Goal: Information Seeking & Learning: Learn about a topic

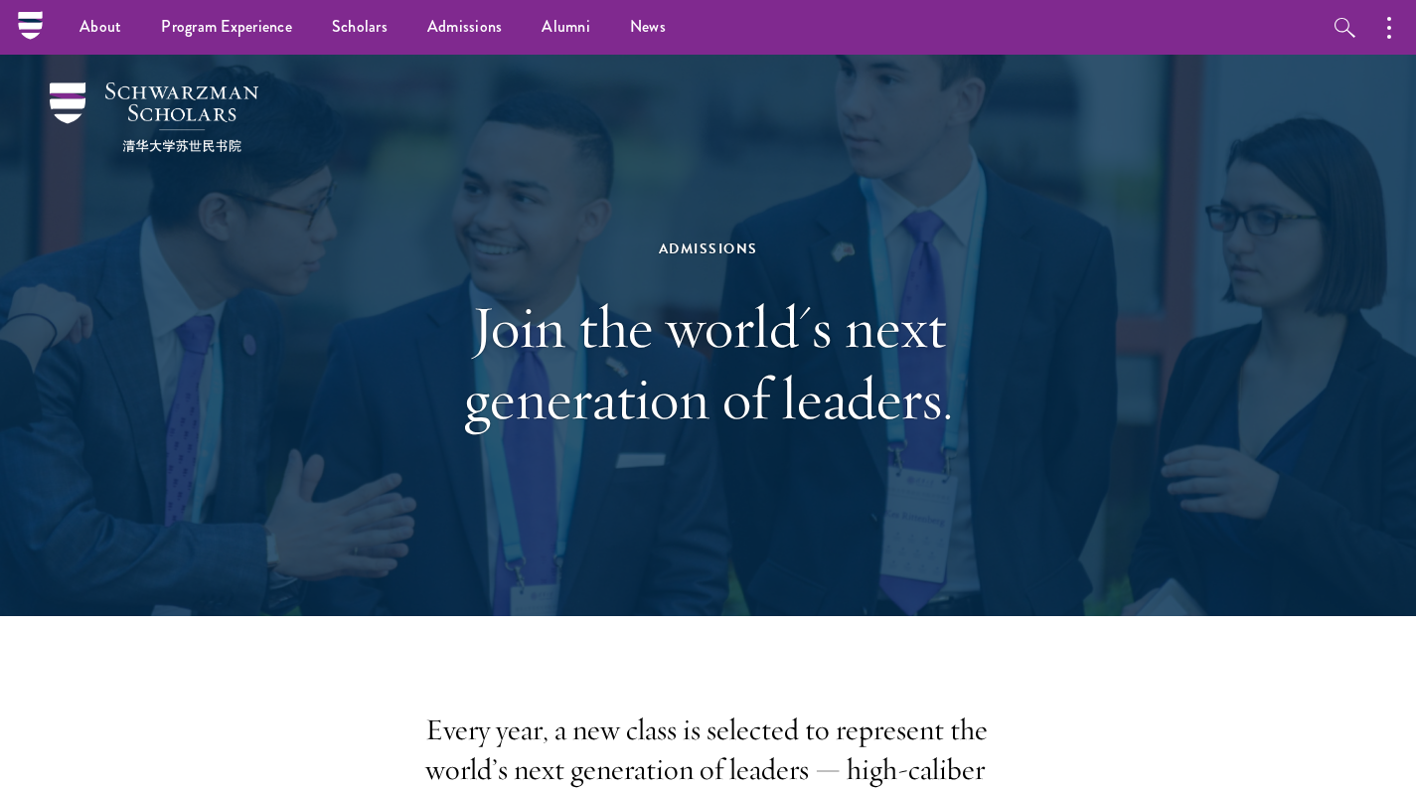
scroll to position [4128, 0]
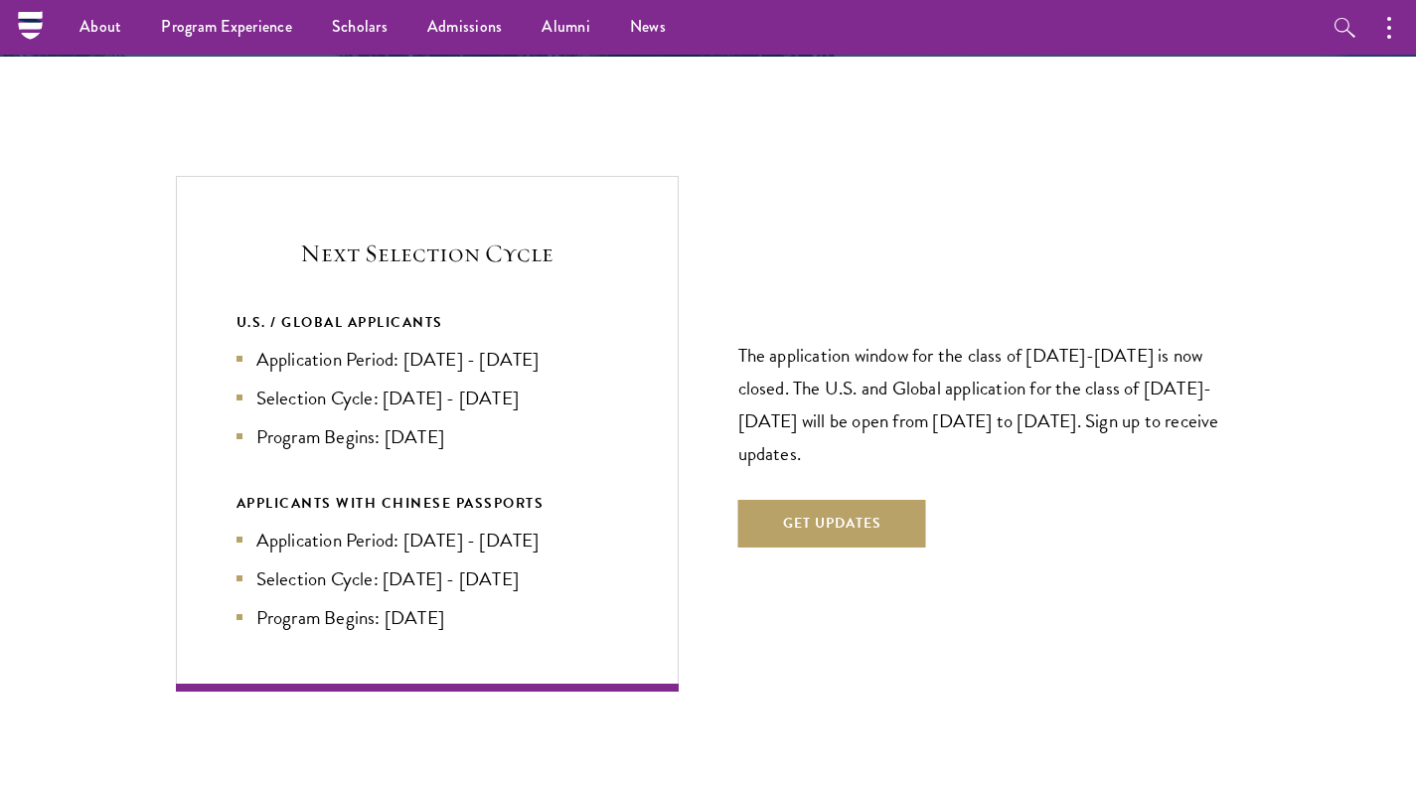
click at [594, 422] on li "Program Begins: [DATE]" at bounding box center [428, 436] width 382 height 29
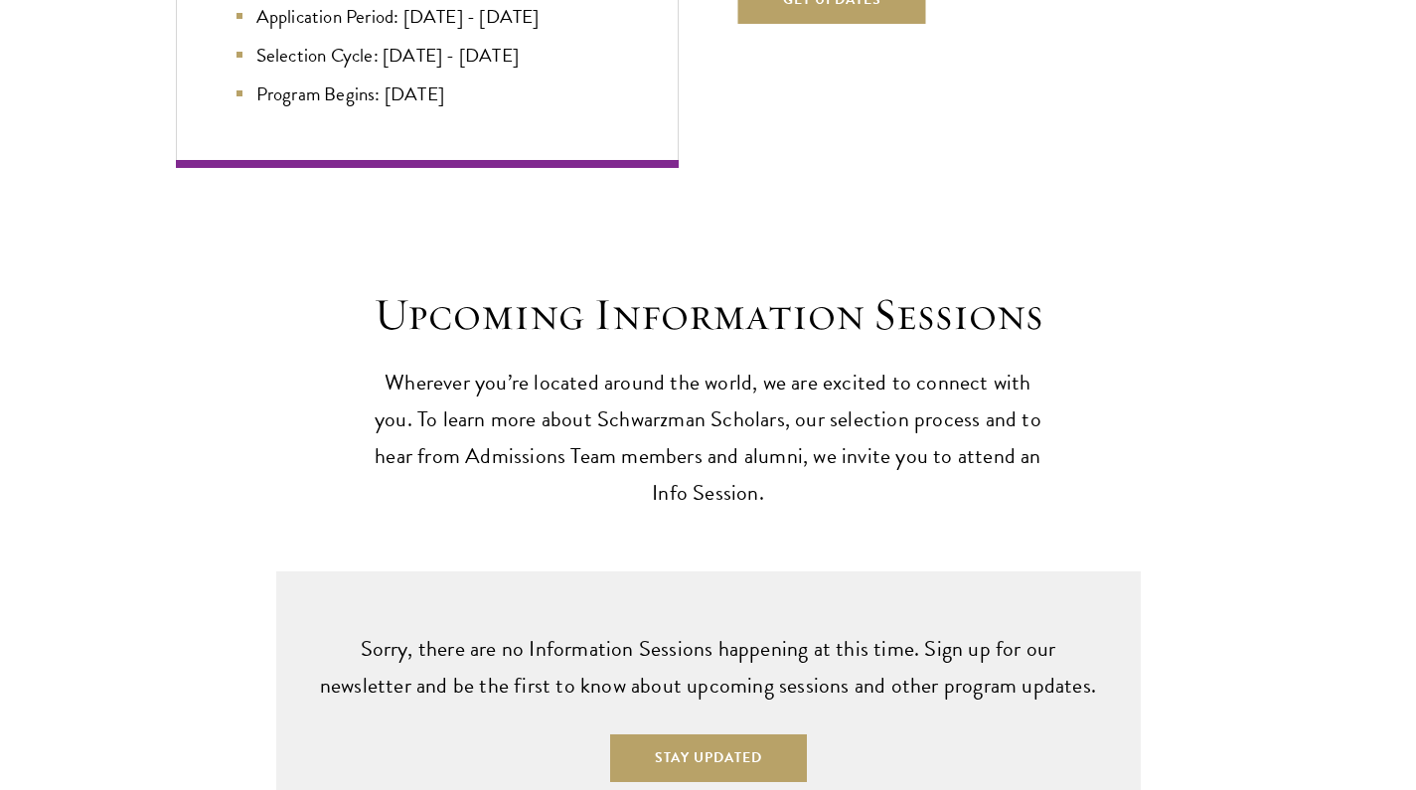
click at [594, 373] on p "Wherever you’re located around the world, we are excited to connect with you. T…" at bounding box center [709, 438] width 686 height 147
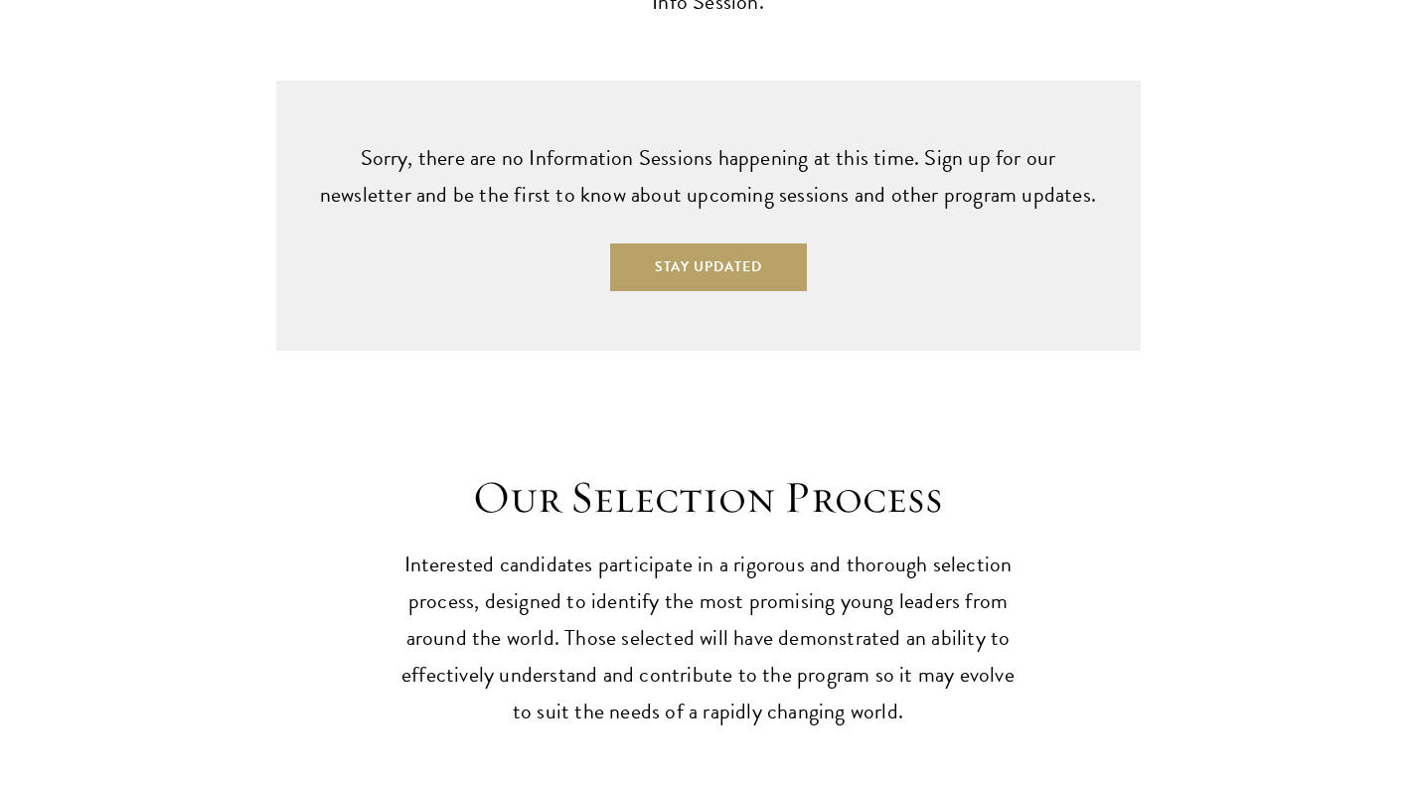
scroll to position [5151, 0]
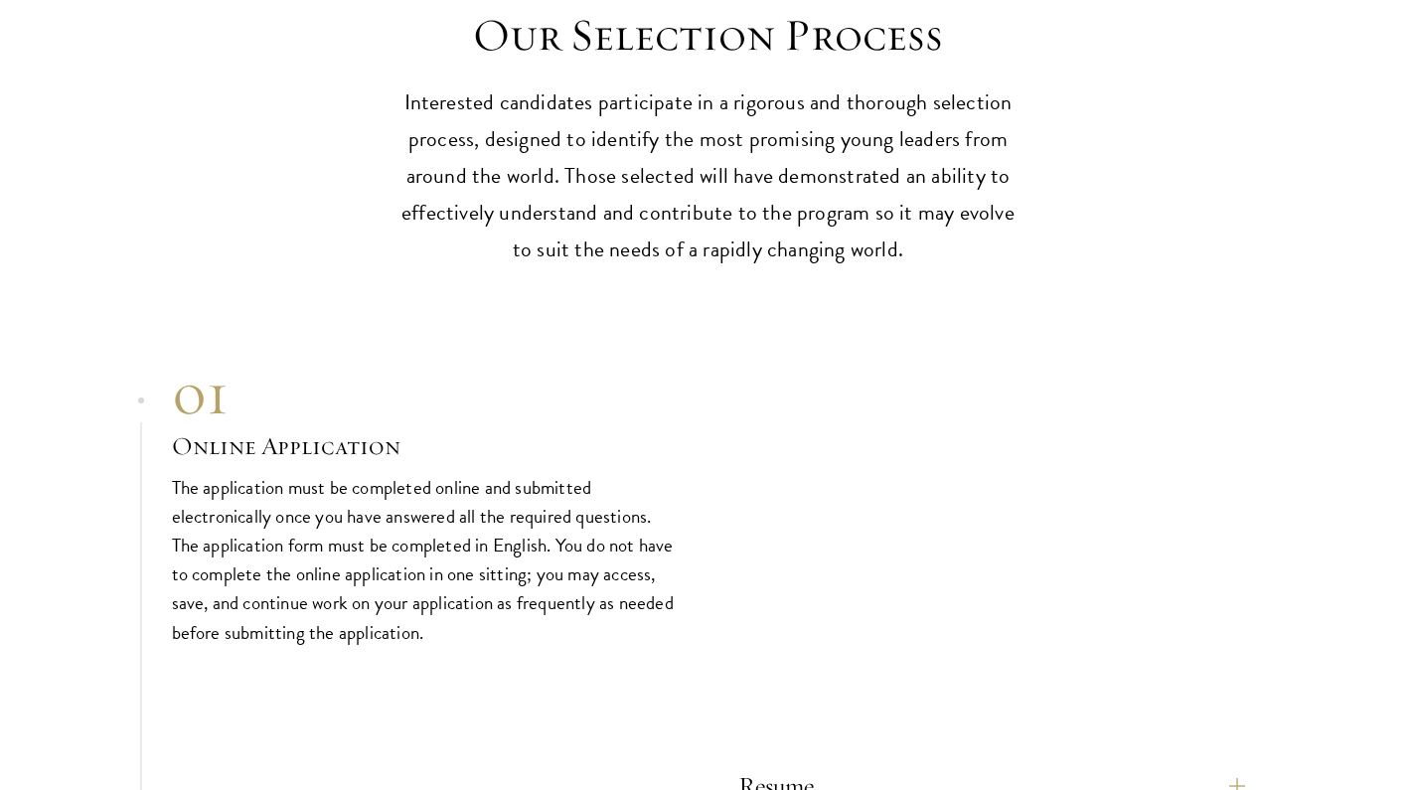
click at [594, 429] on h3 "Online Application" at bounding box center [425, 446] width 507 height 34
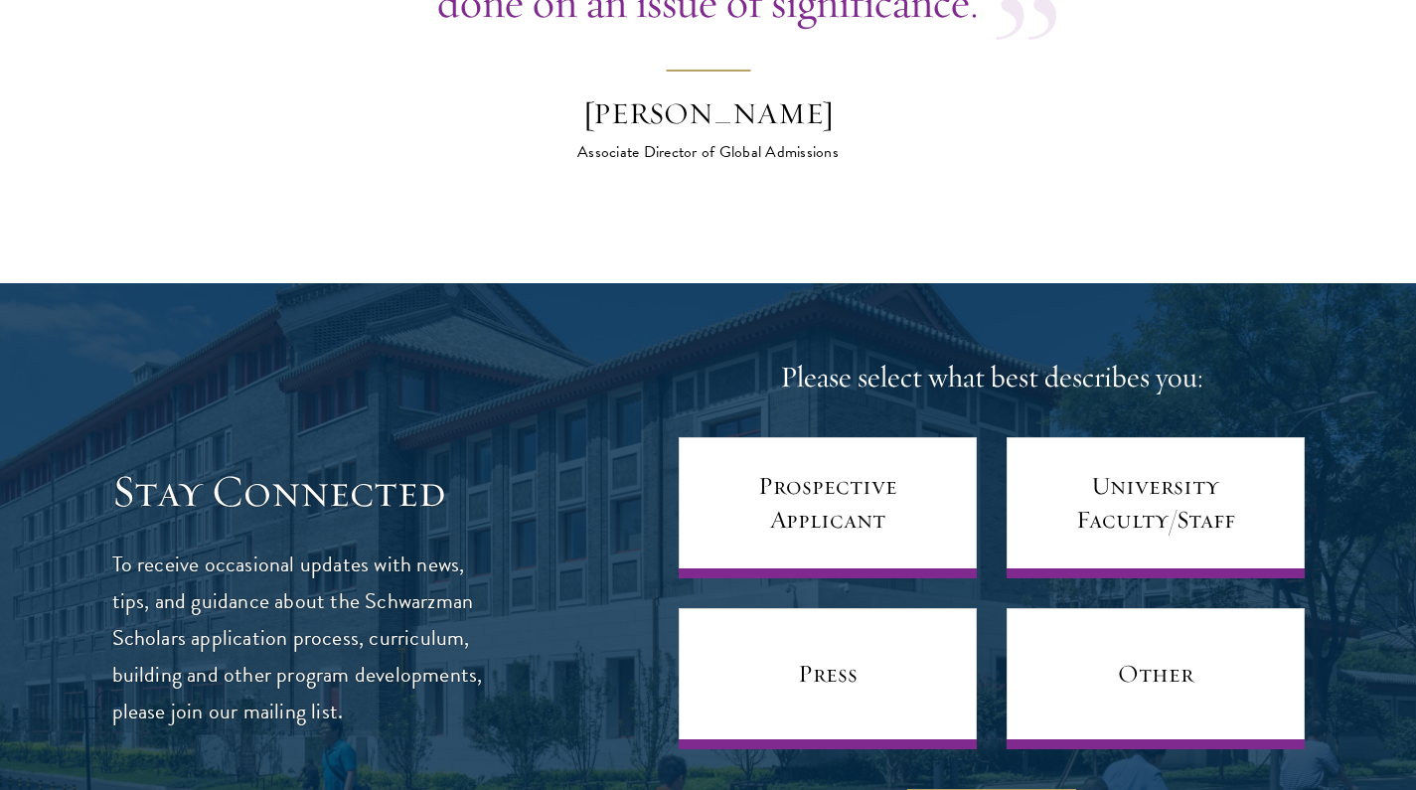
scroll to position [7514, 1]
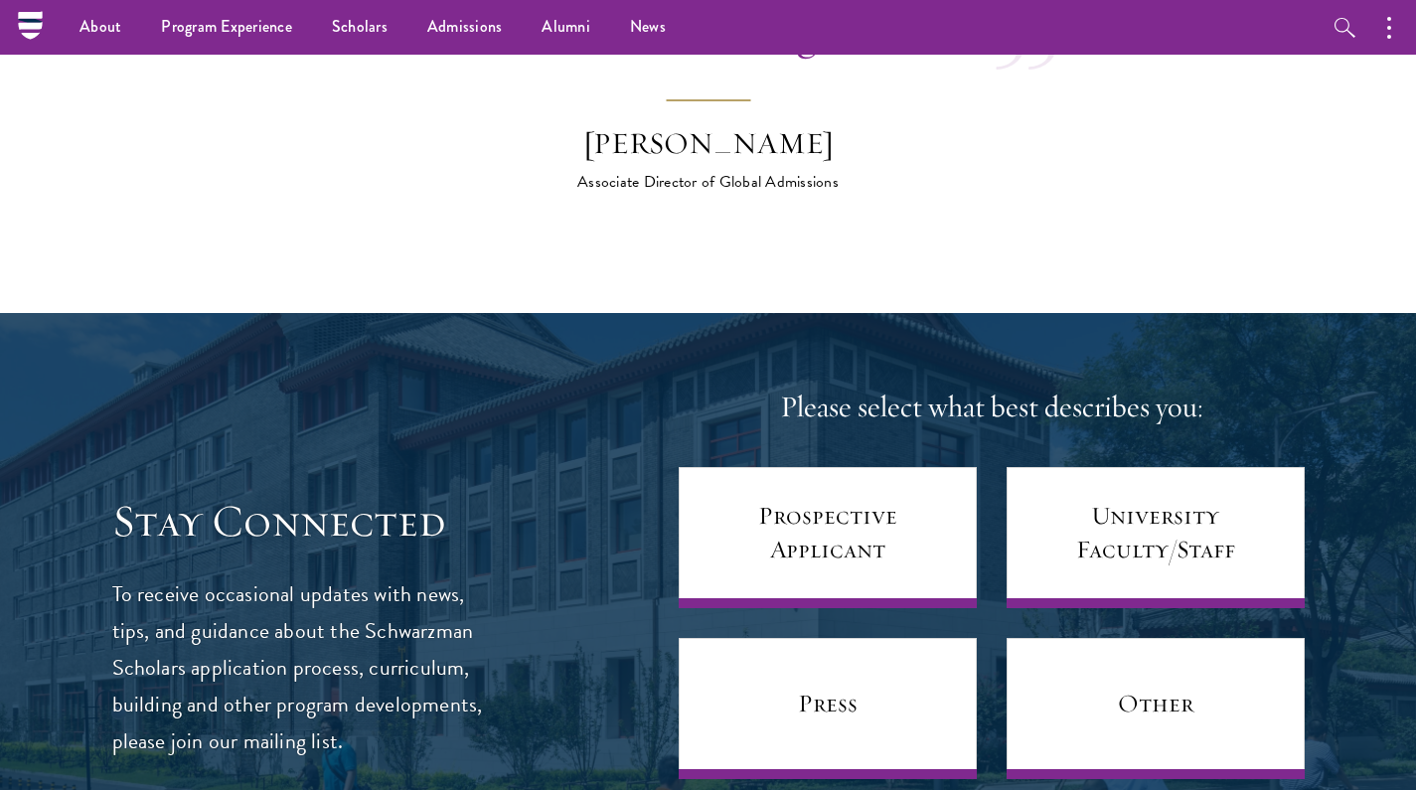
click at [594, 388] on div "Stay Connected To receive occasional updates with news, tips, and guidance abou…" at bounding box center [708, 627] width 1193 height 479
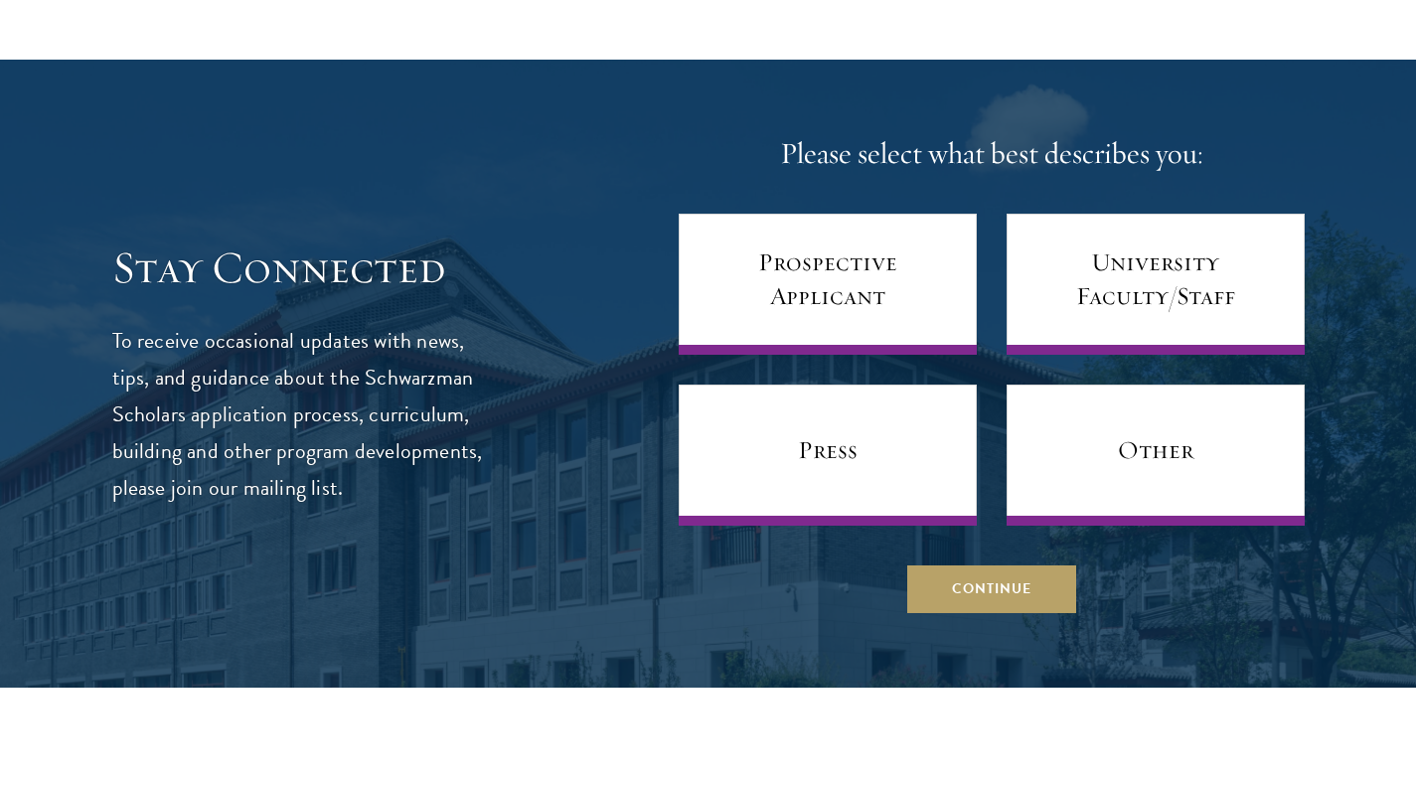
scroll to position [7810, 0]
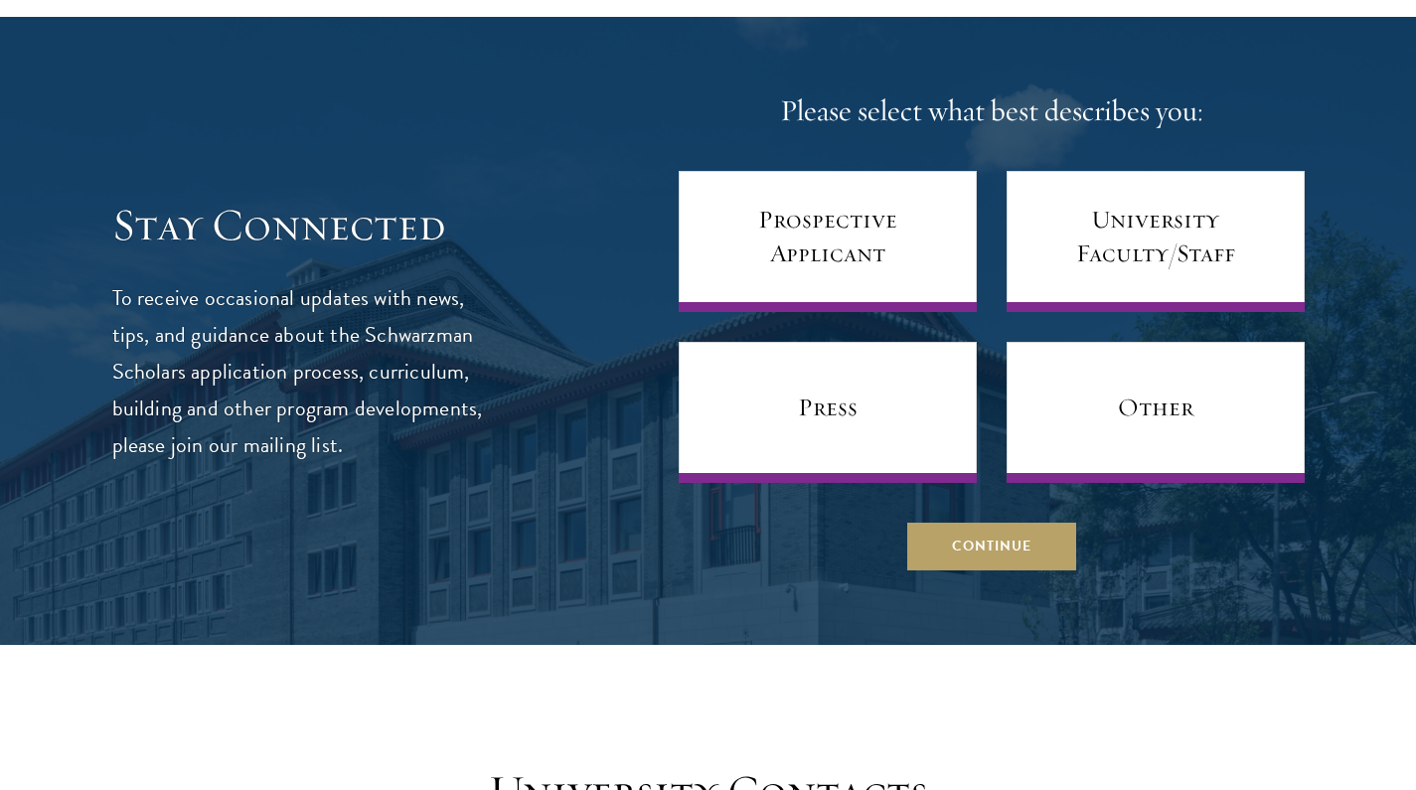
click at [594, 373] on div "Stay Connected To receive occasional updates with news, tips, and guidance abou…" at bounding box center [708, 330] width 1193 height 479
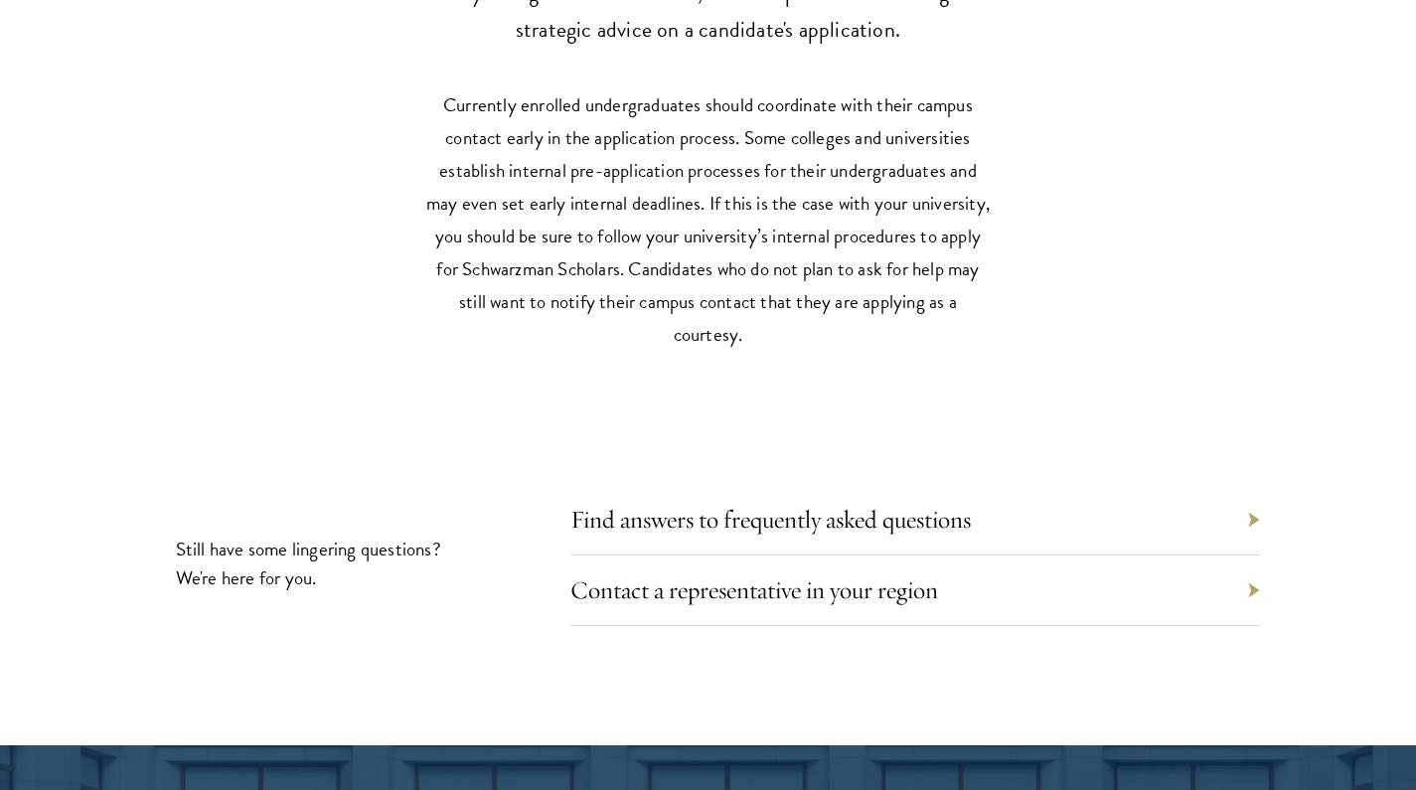
scroll to position [8754, 0]
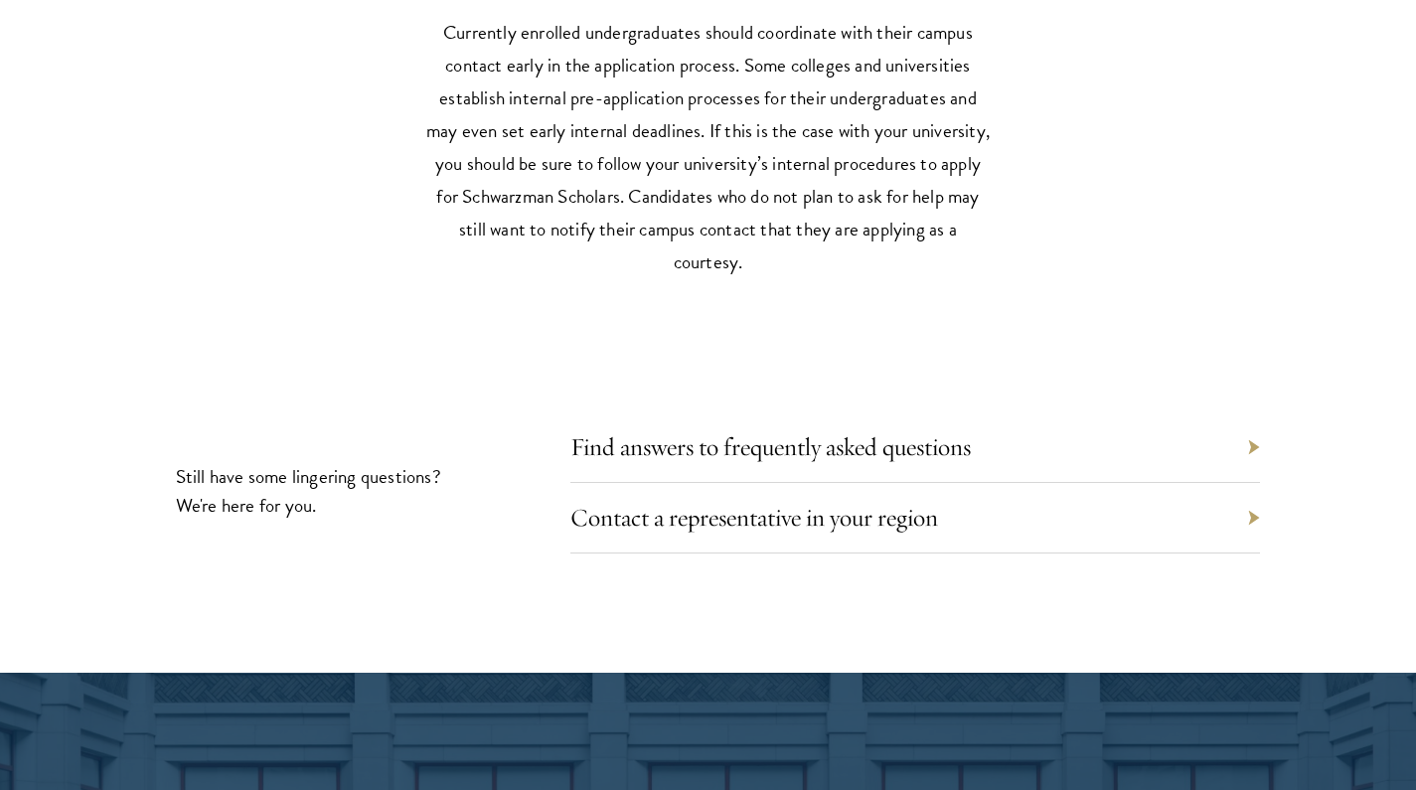
click at [692, 412] on div "Find answers to frequently asked questions" at bounding box center [915, 447] width 691 height 71
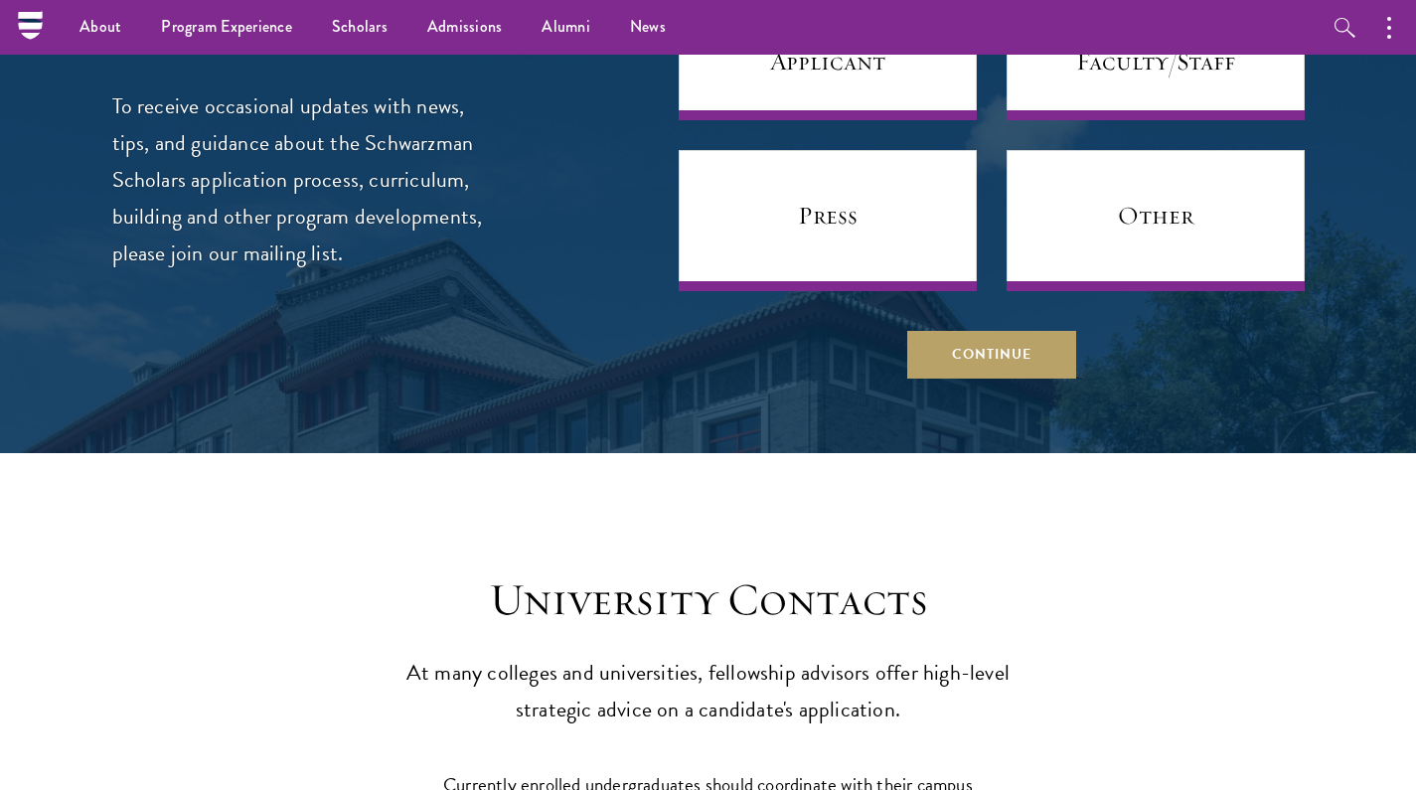
scroll to position [7920, 0]
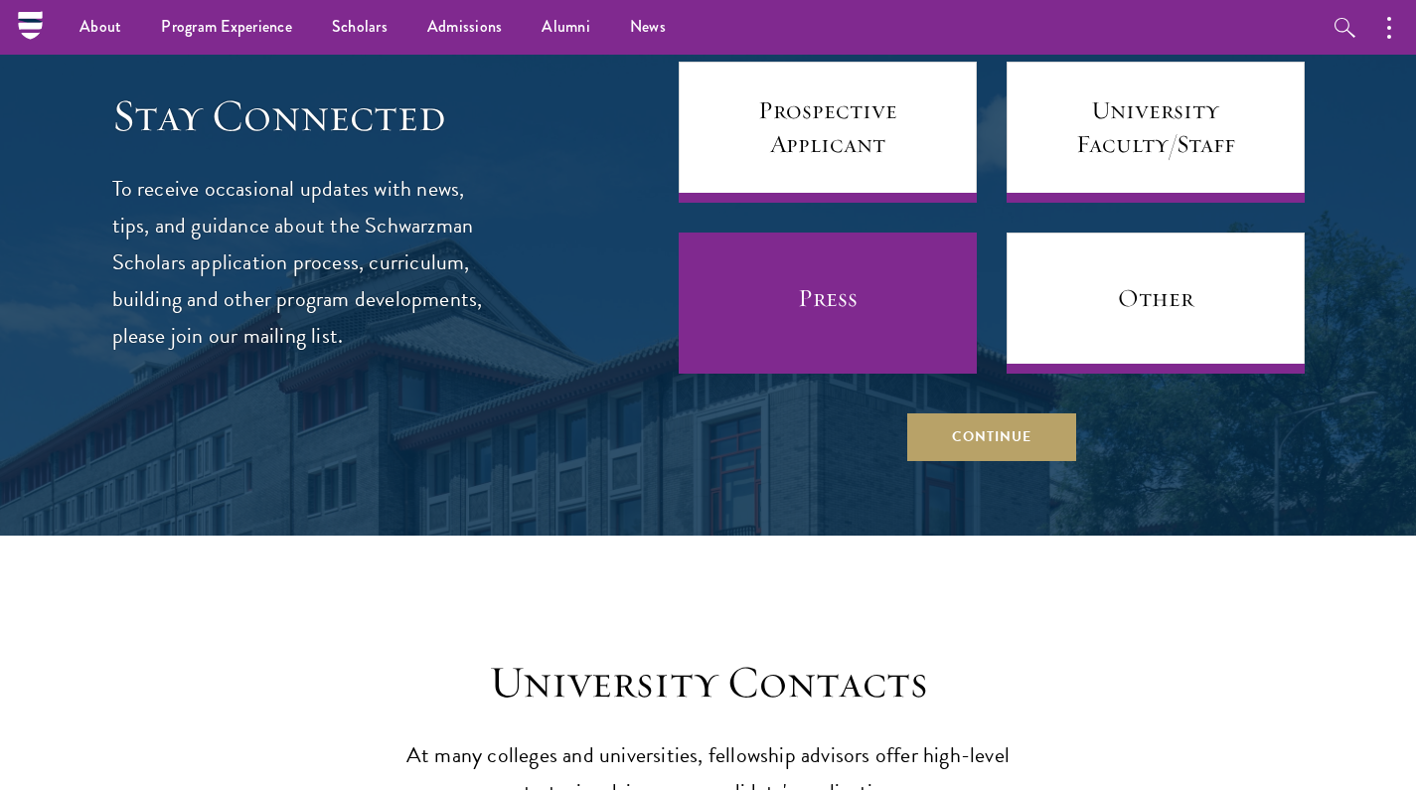
click at [868, 233] on link "Press" at bounding box center [828, 303] width 298 height 141
click at [838, 233] on link "Press" at bounding box center [828, 303] width 298 height 141
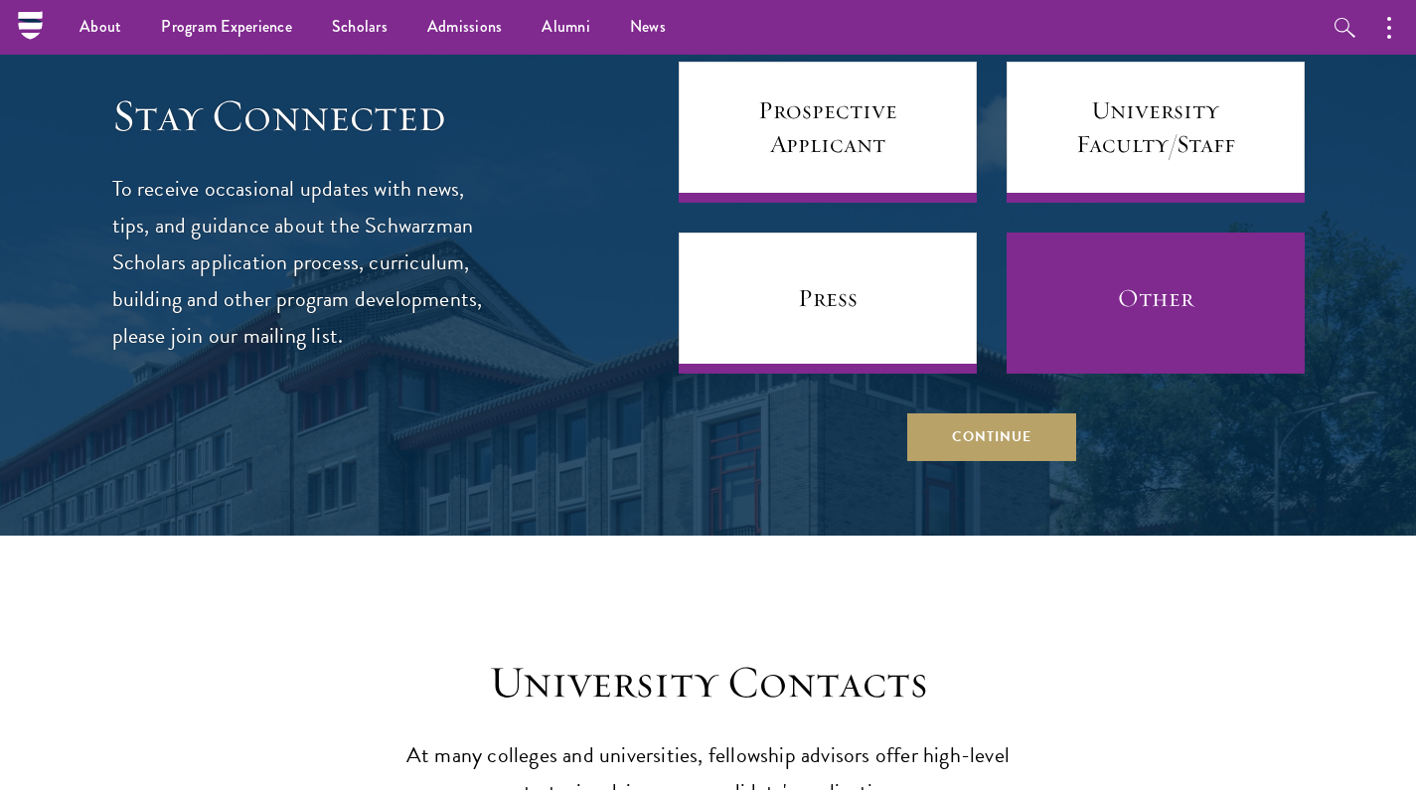
click at [1099, 240] on link "Other" at bounding box center [1156, 303] width 298 height 141
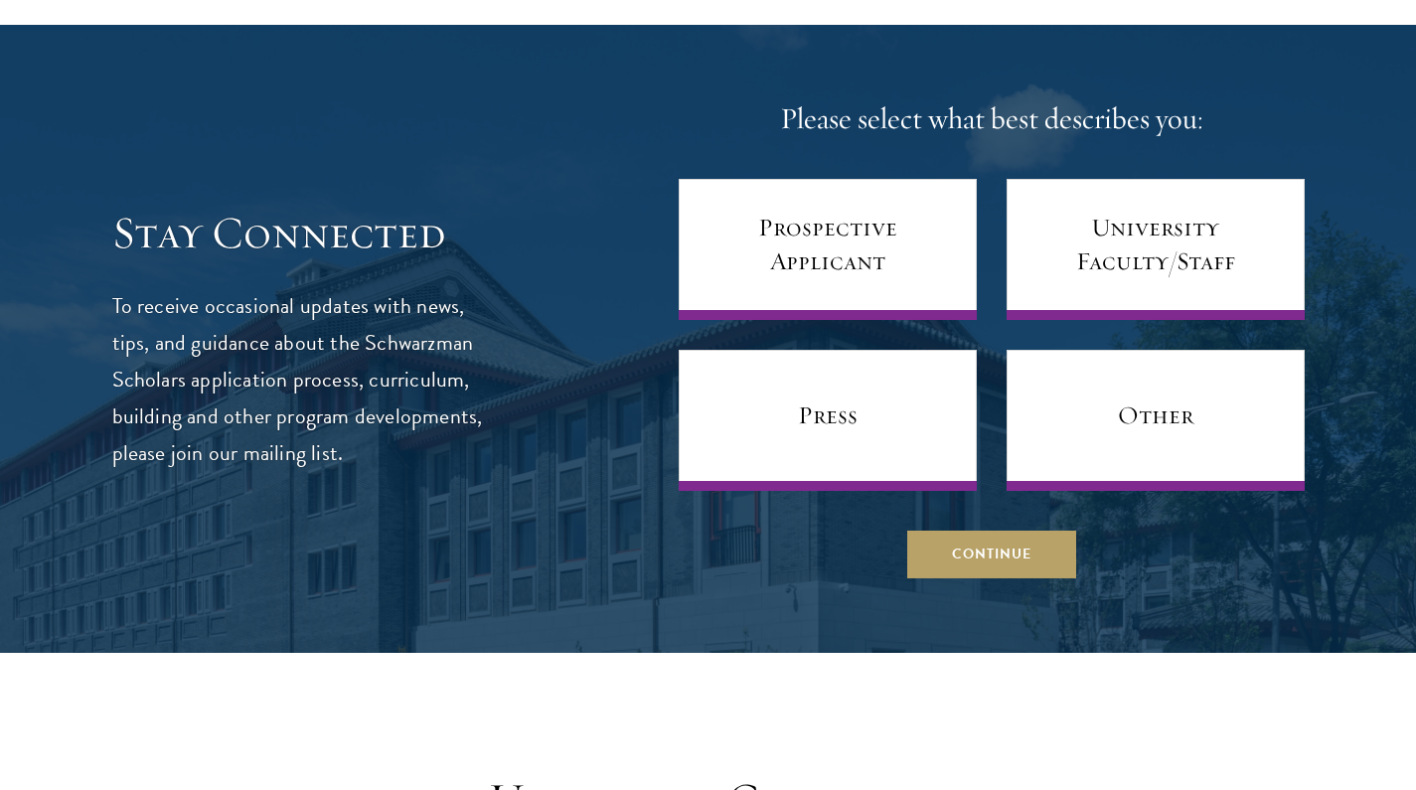
scroll to position [7802, 0]
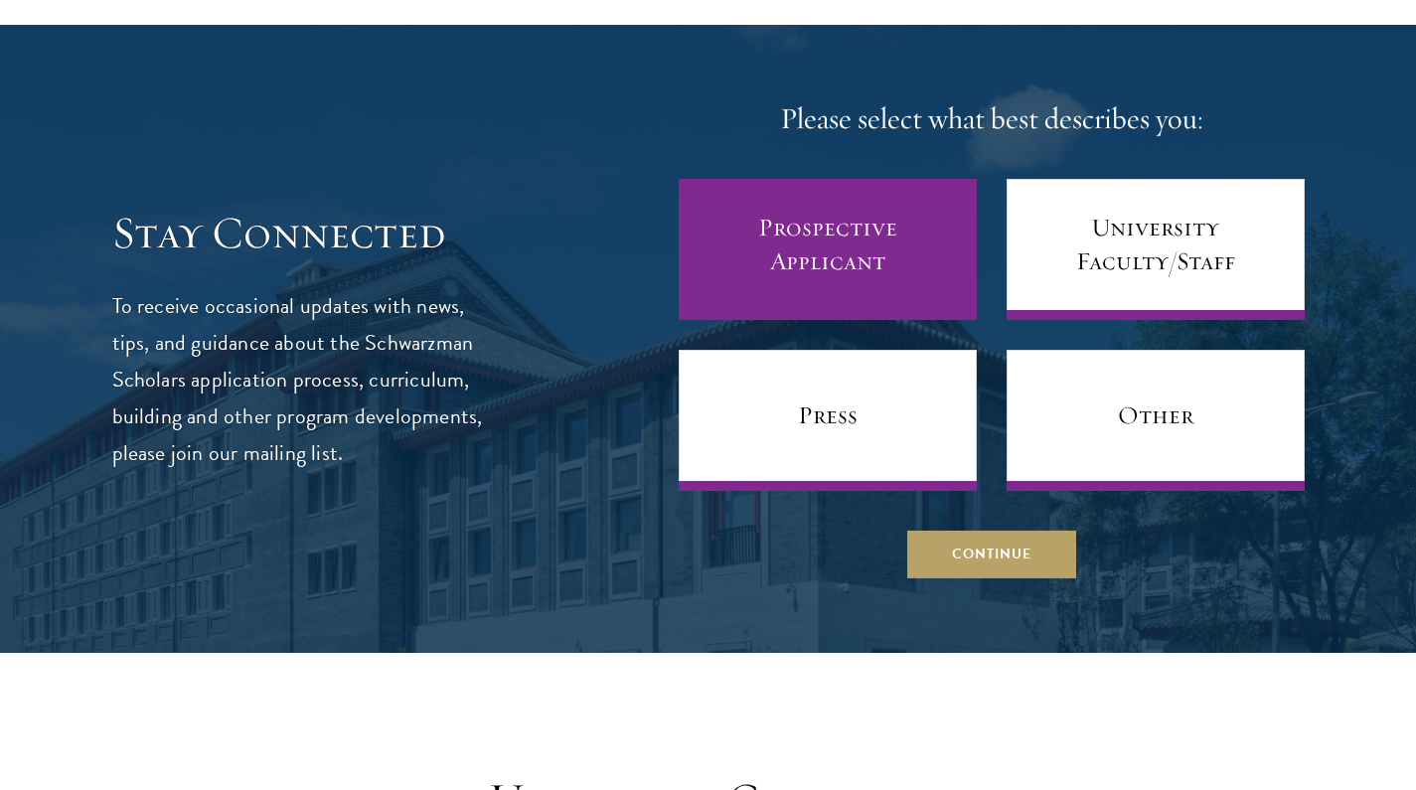
click at [898, 179] on link "Prospective Applicant" at bounding box center [828, 249] width 298 height 141
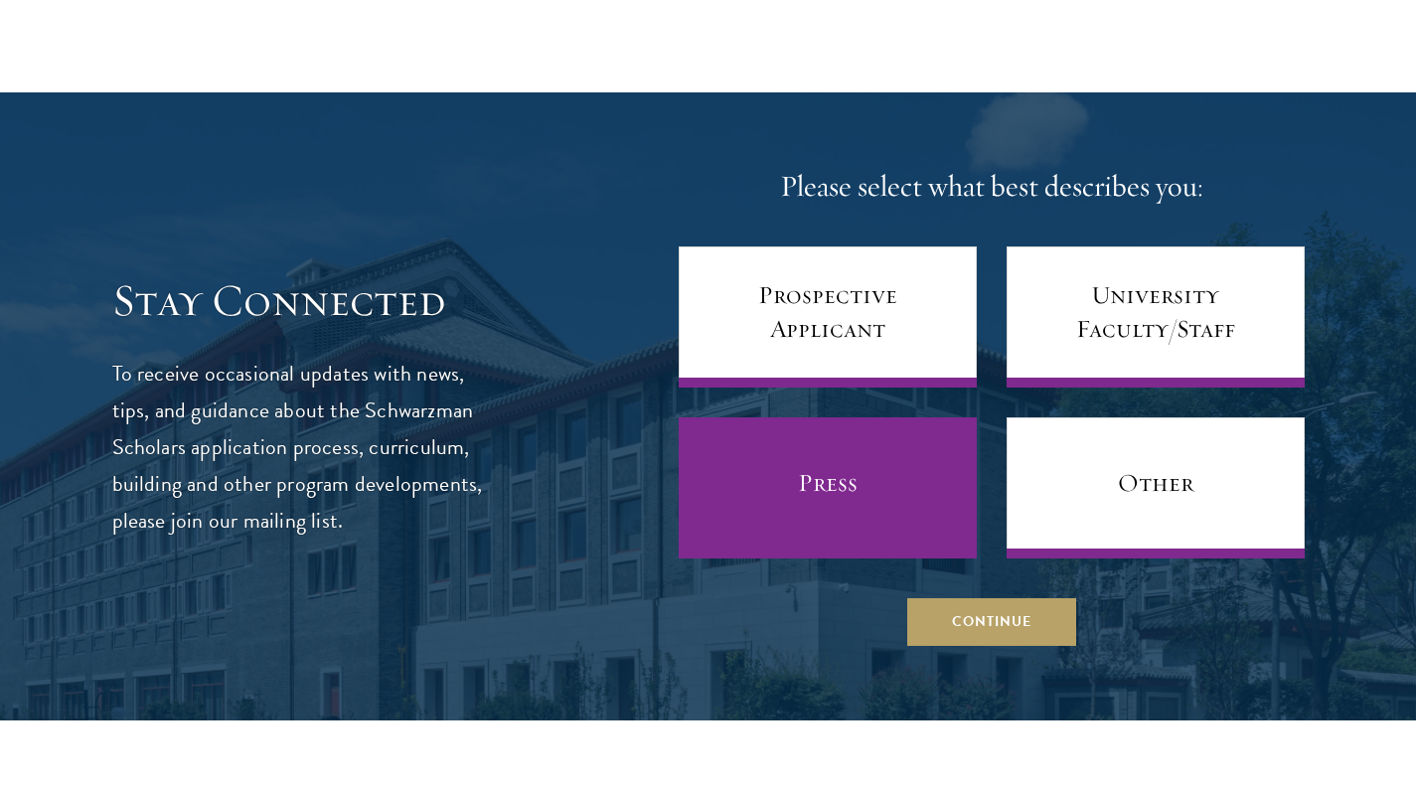
scroll to position [7692, 0]
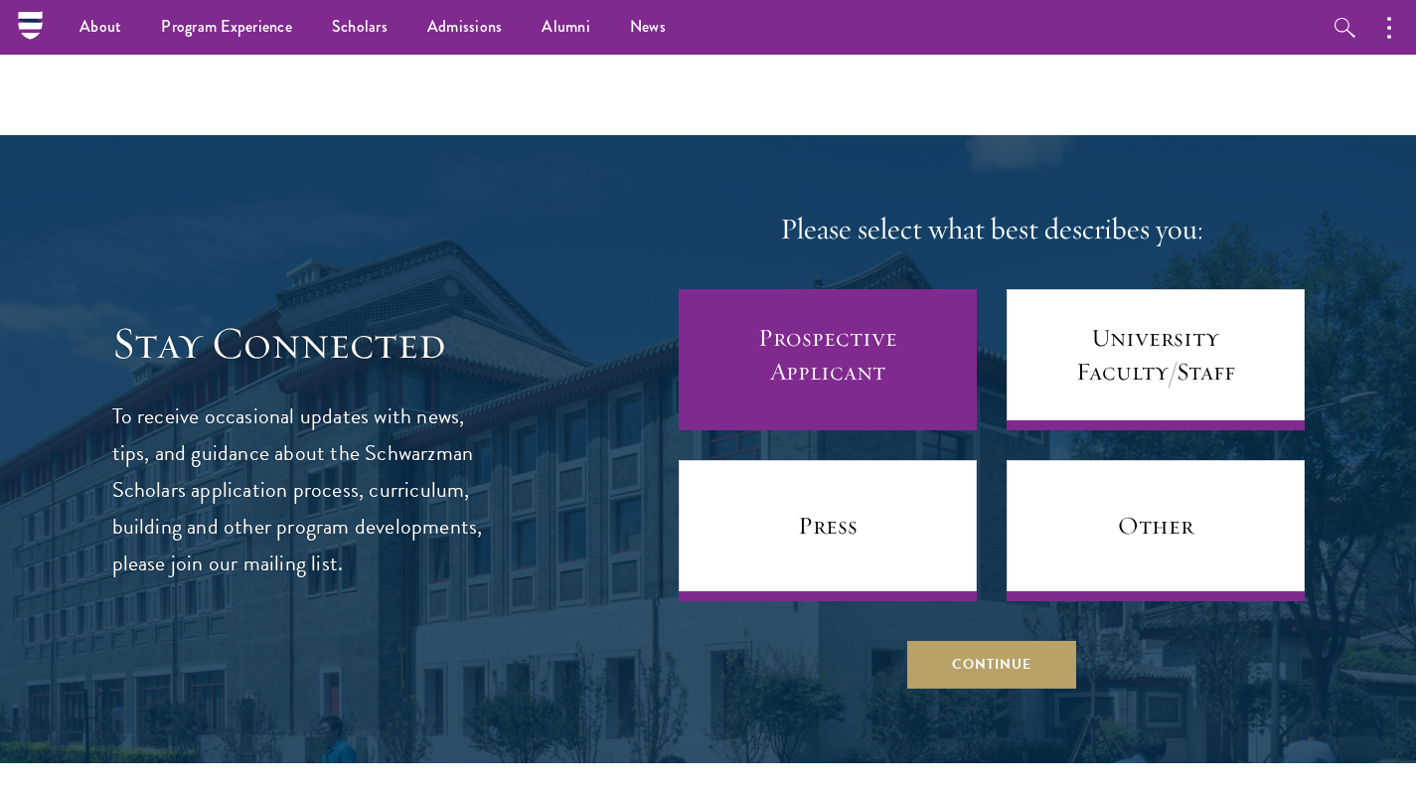
click at [883, 304] on link "Prospective Applicant" at bounding box center [828, 359] width 298 height 141
click at [897, 329] on link "Prospective Applicant" at bounding box center [828, 359] width 298 height 141
click at [876, 295] on link "Prospective Applicant" at bounding box center [828, 359] width 298 height 141
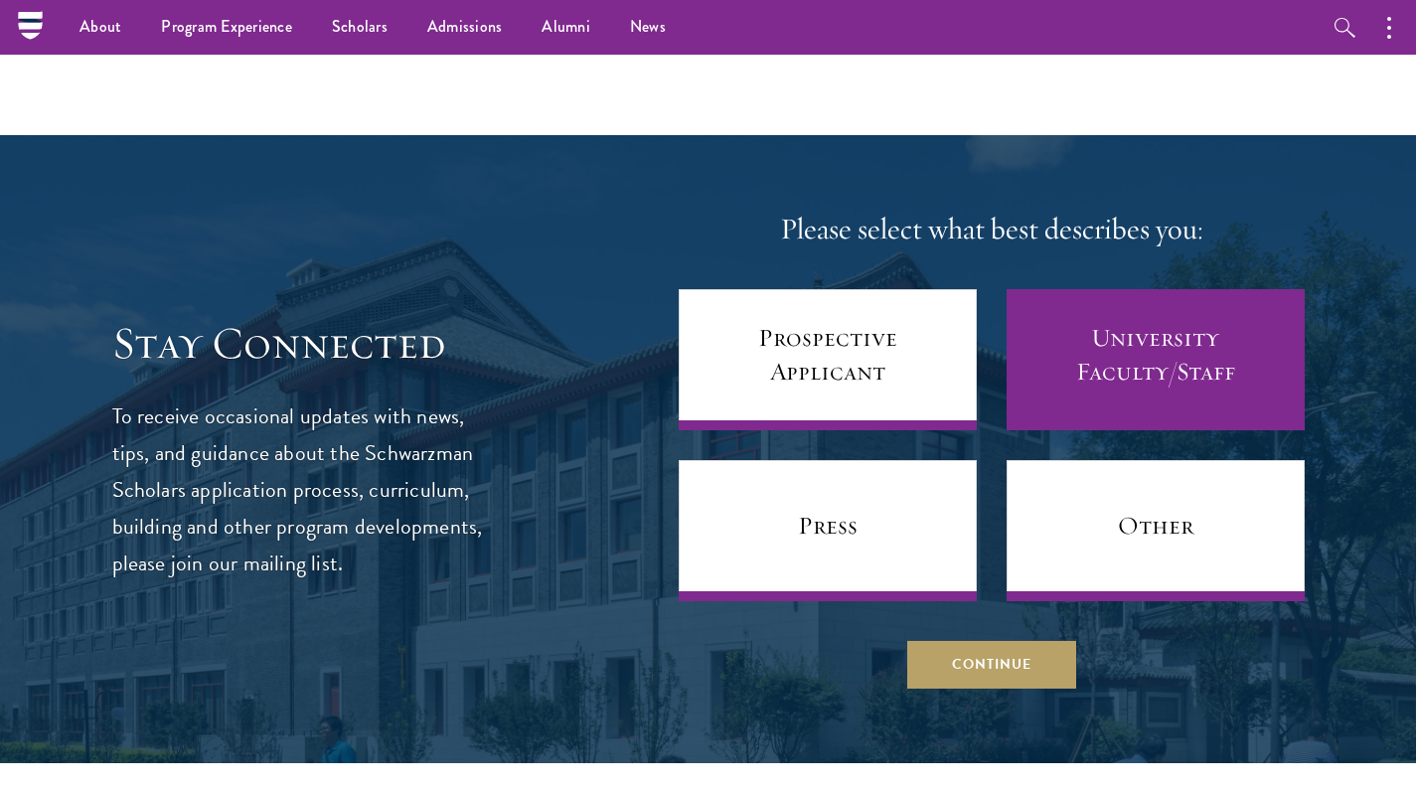
click at [1104, 289] on link "University Faculty/Staff" at bounding box center [1156, 359] width 298 height 141
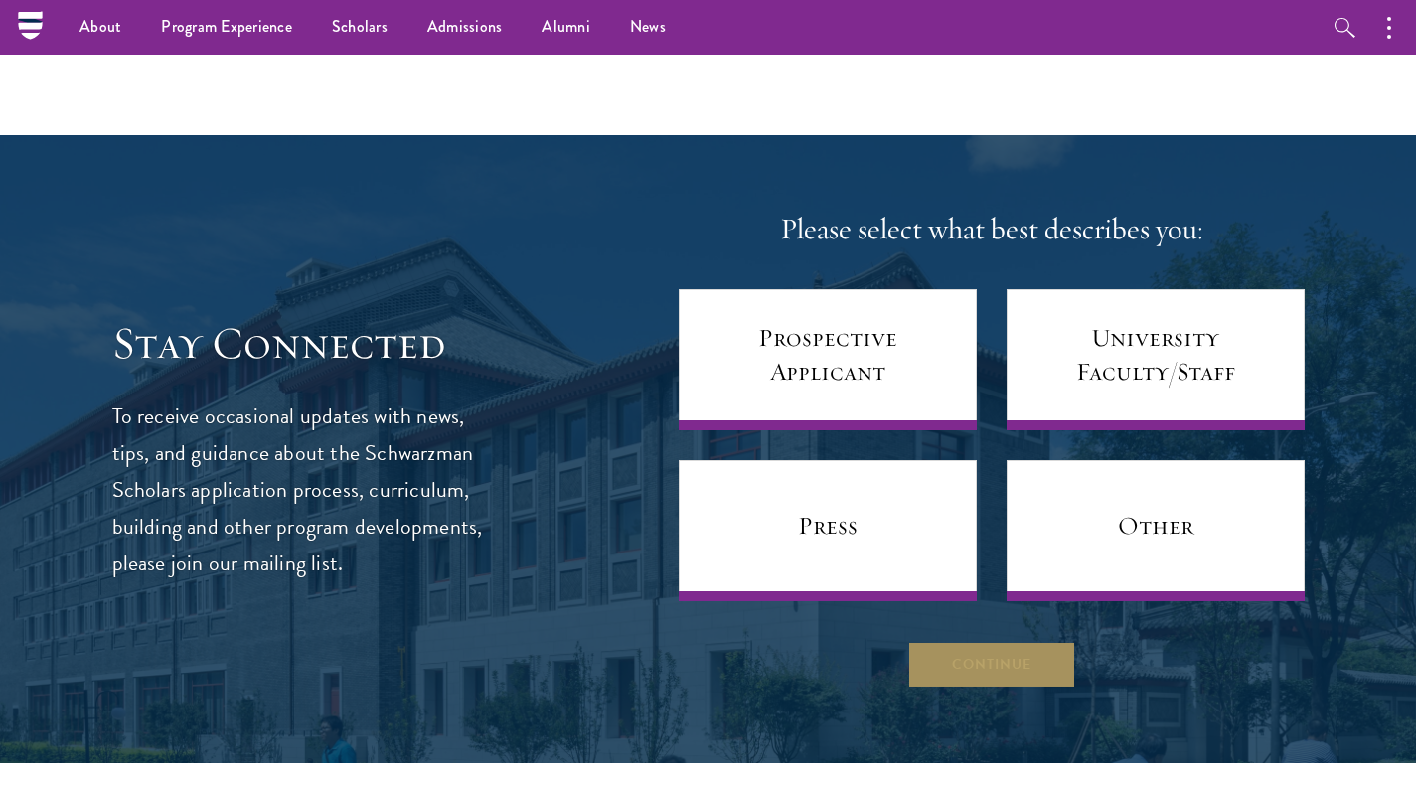
click at [998, 641] on button "Continue" at bounding box center [991, 665] width 169 height 48
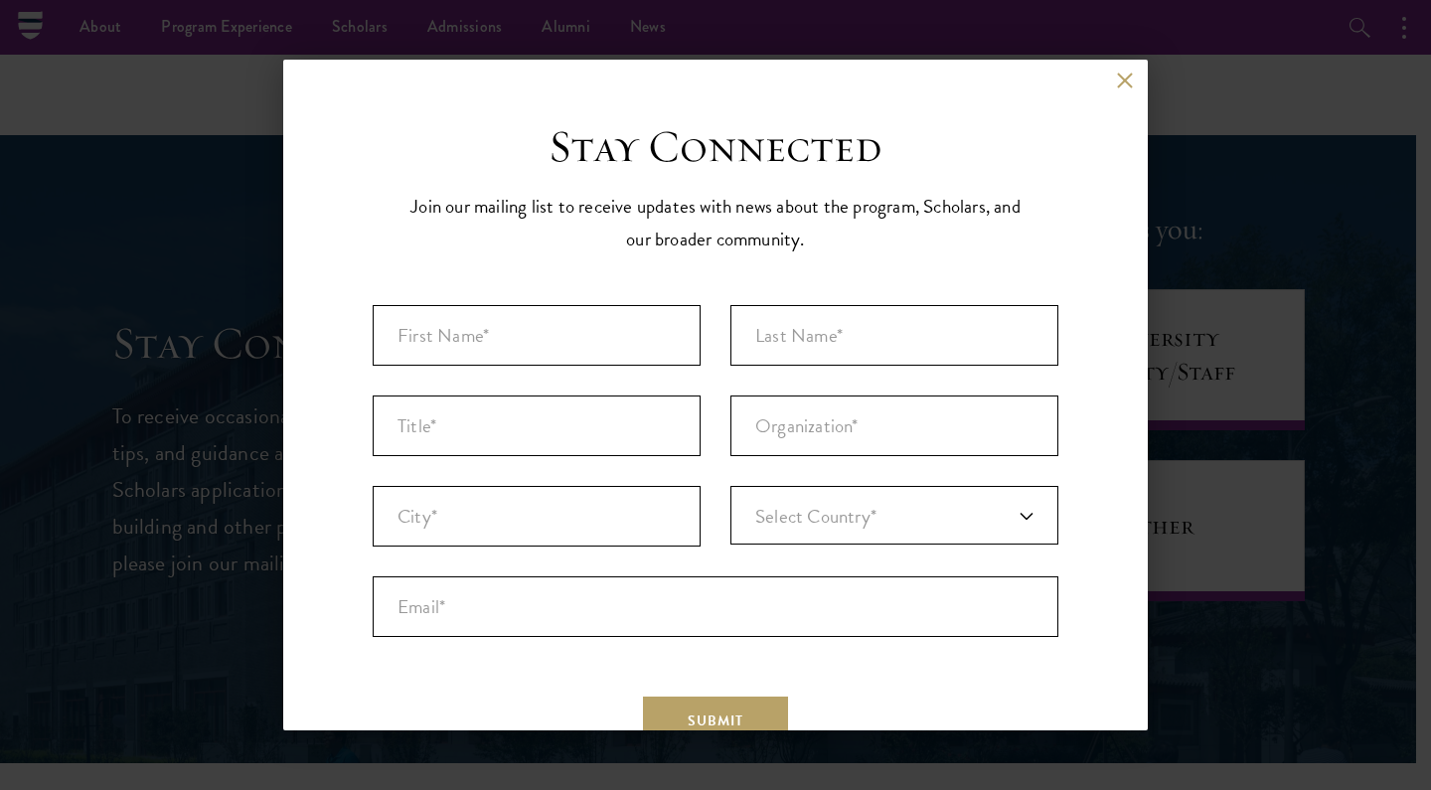
click at [1116, 85] on button at bounding box center [1124, 80] width 17 height 17
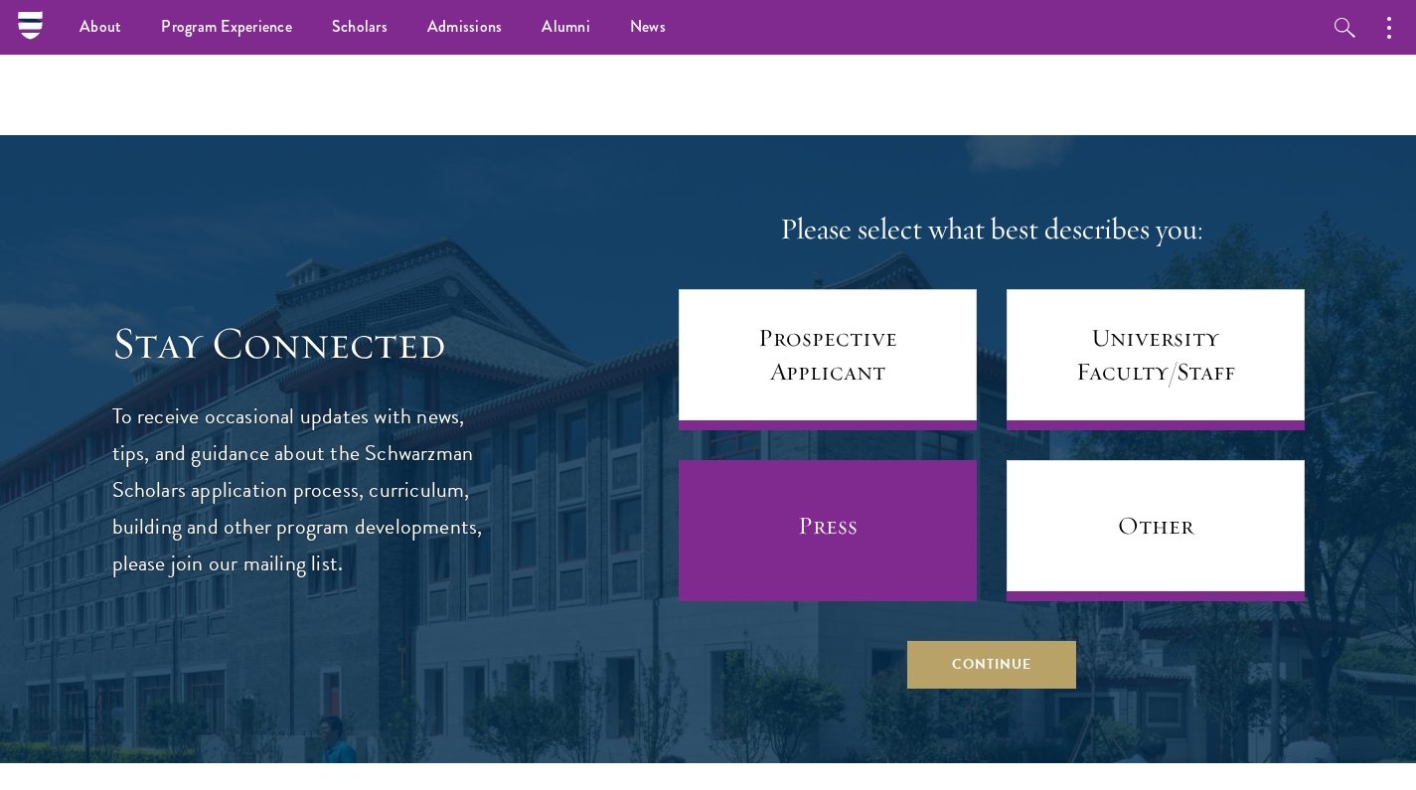
click at [888, 460] on link "Press" at bounding box center [828, 530] width 298 height 141
click at [859, 460] on link "Press" at bounding box center [828, 530] width 298 height 141
click at [807, 460] on link "Press" at bounding box center [828, 530] width 298 height 141
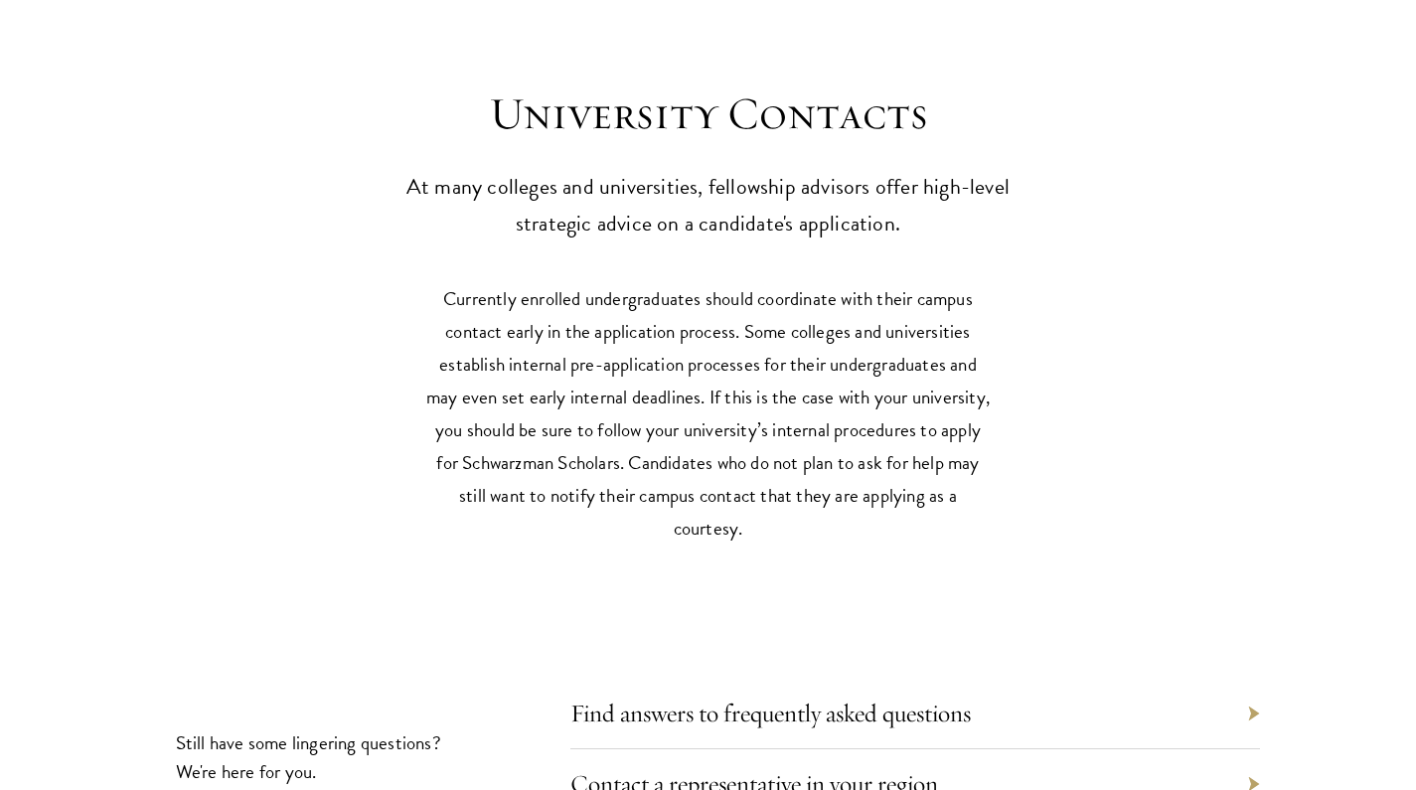
scroll to position [8963, 0]
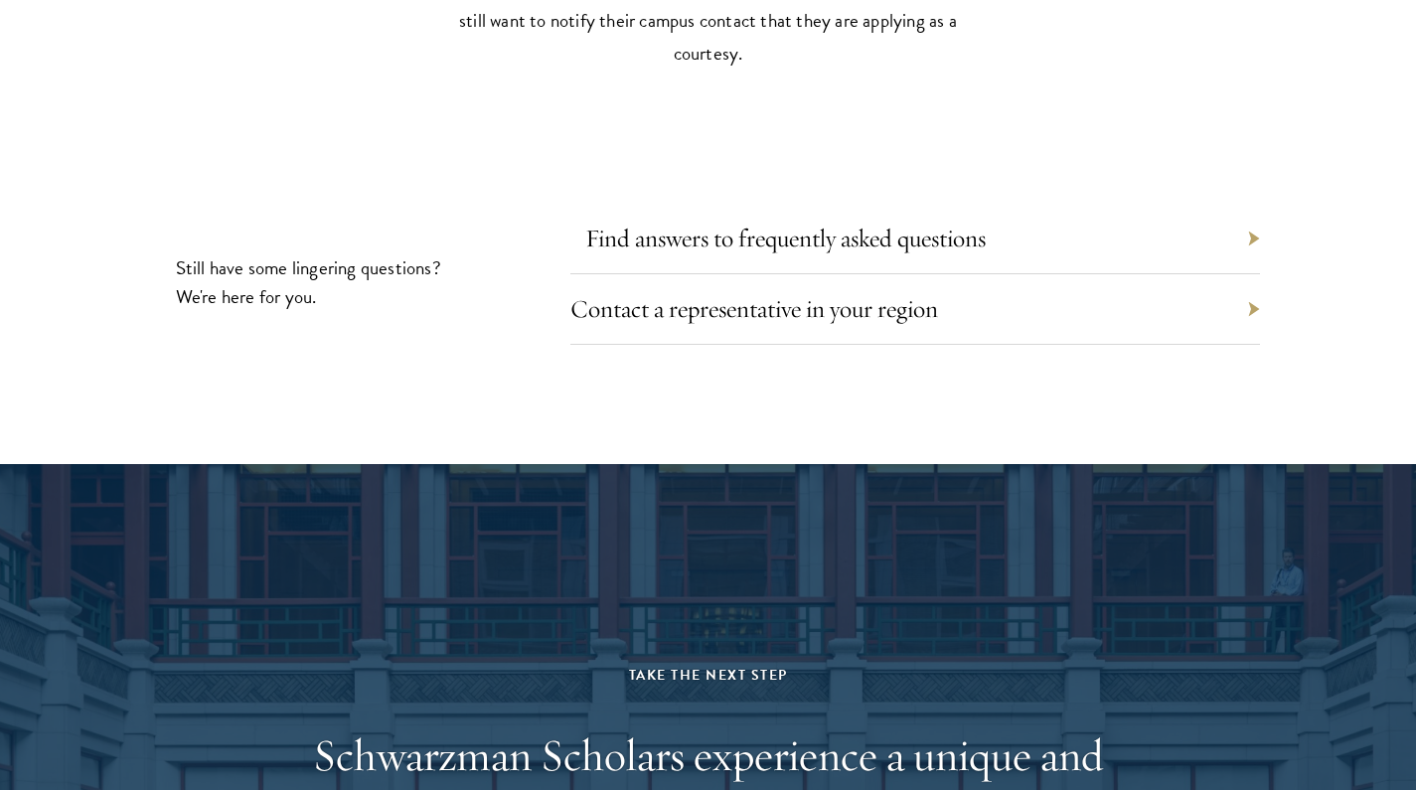
click at [797, 223] on link "Find answers to frequently asked questions" at bounding box center [785, 238] width 400 height 31
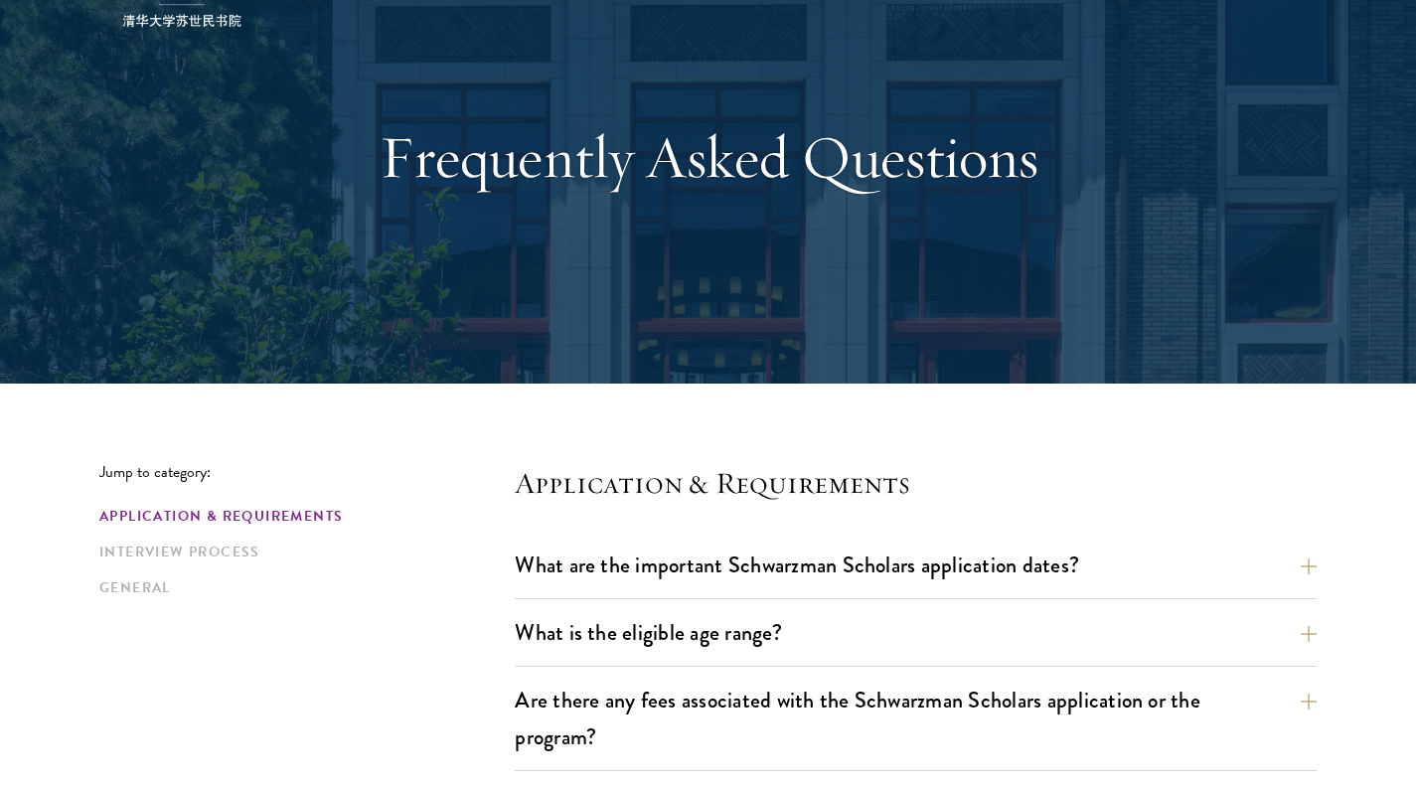
scroll to position [327, 0]
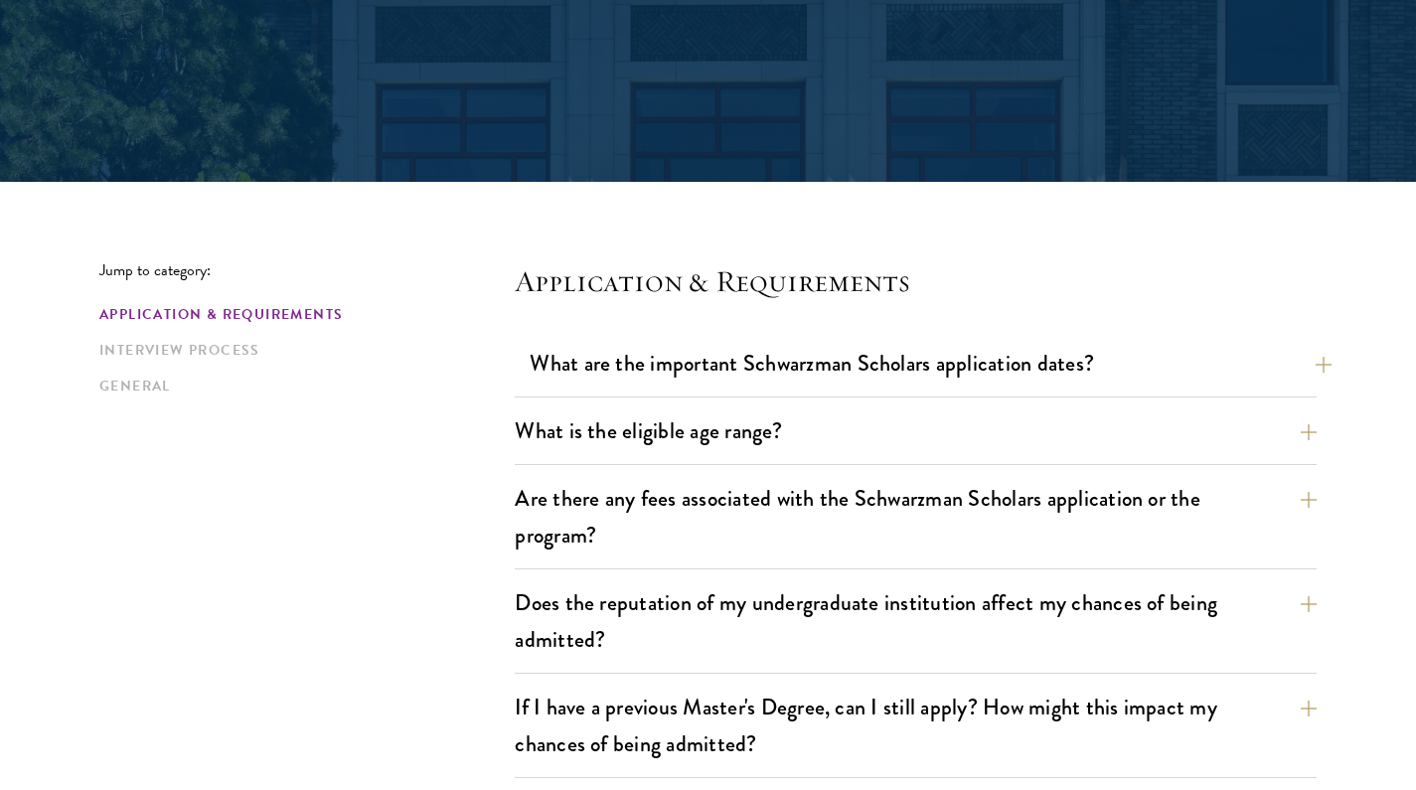
click at [834, 359] on button "What are the important Schwarzman Scholars application dates?" at bounding box center [931, 363] width 802 height 45
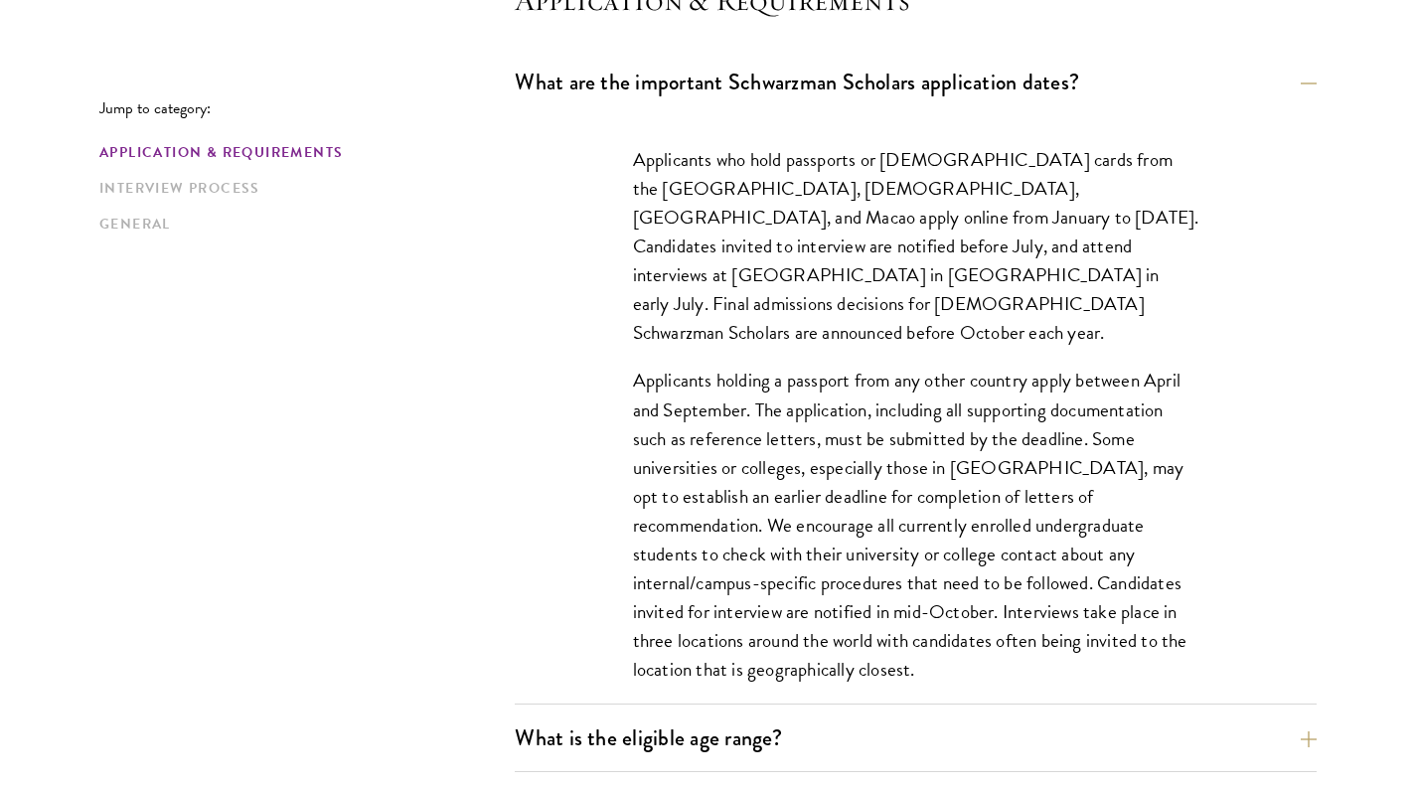
scroll to position [612, 0]
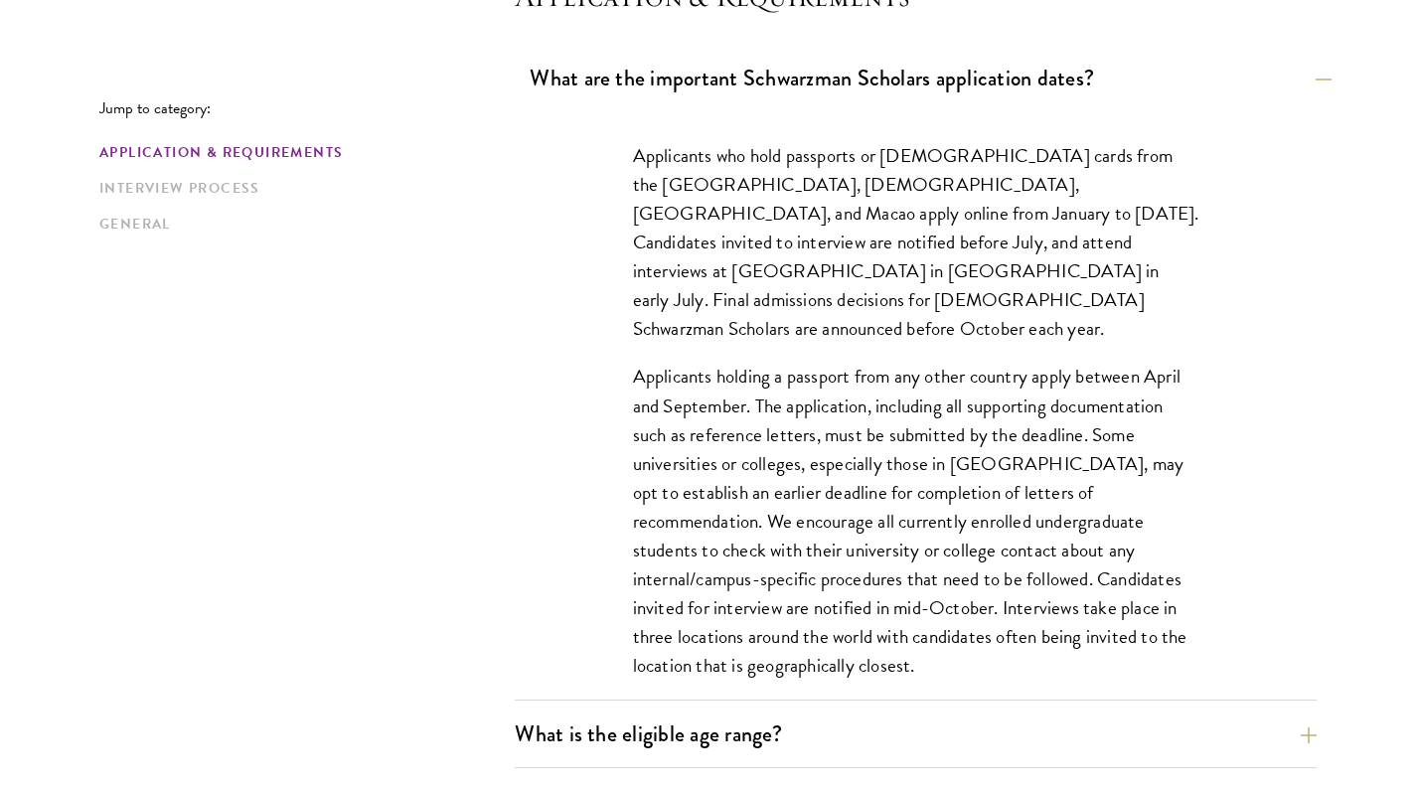
click at [961, 64] on button "What are the important Schwarzman Scholars application dates?" at bounding box center [931, 78] width 802 height 45
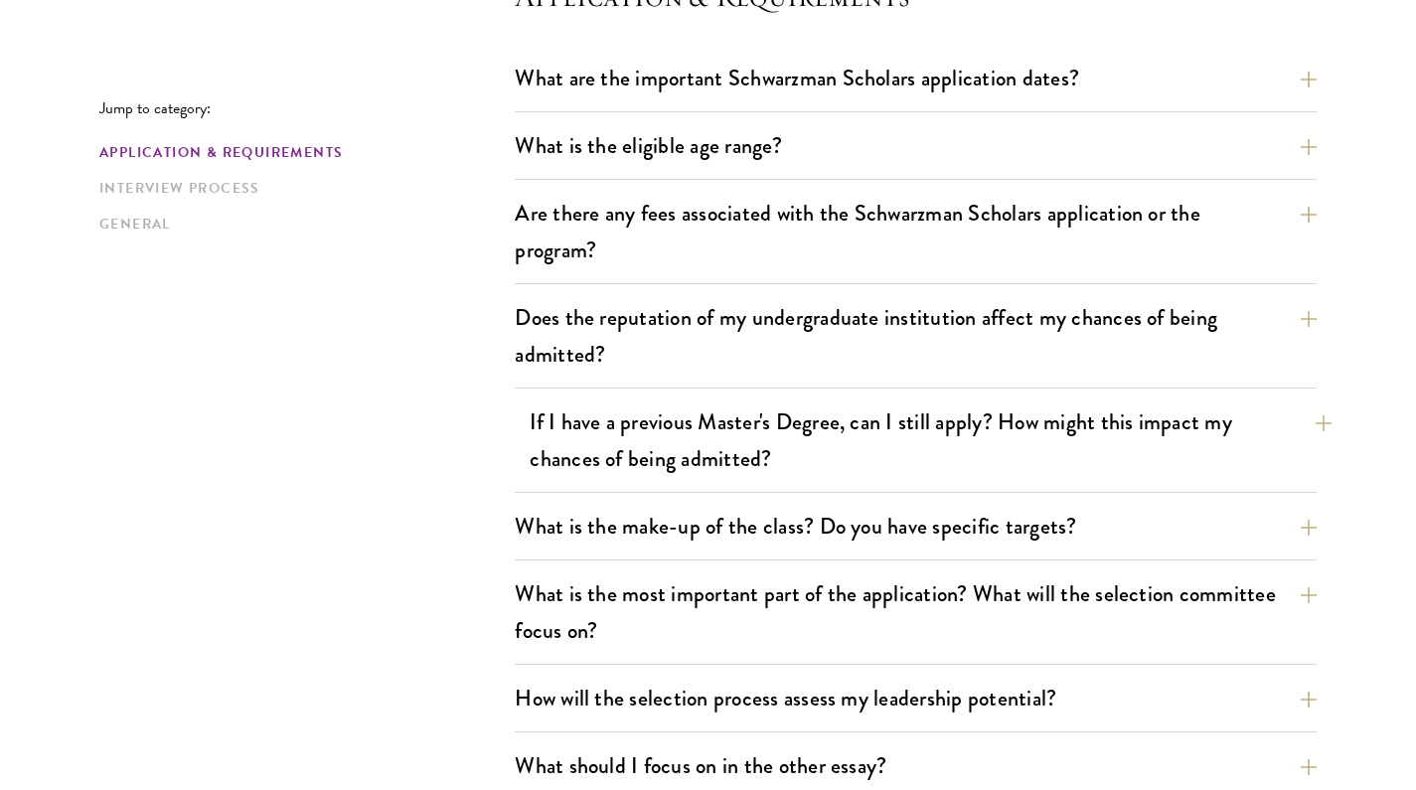
click at [865, 421] on button "If I have a previous Master's Degree, can I still apply? How might this impact …" at bounding box center [931, 440] width 802 height 81
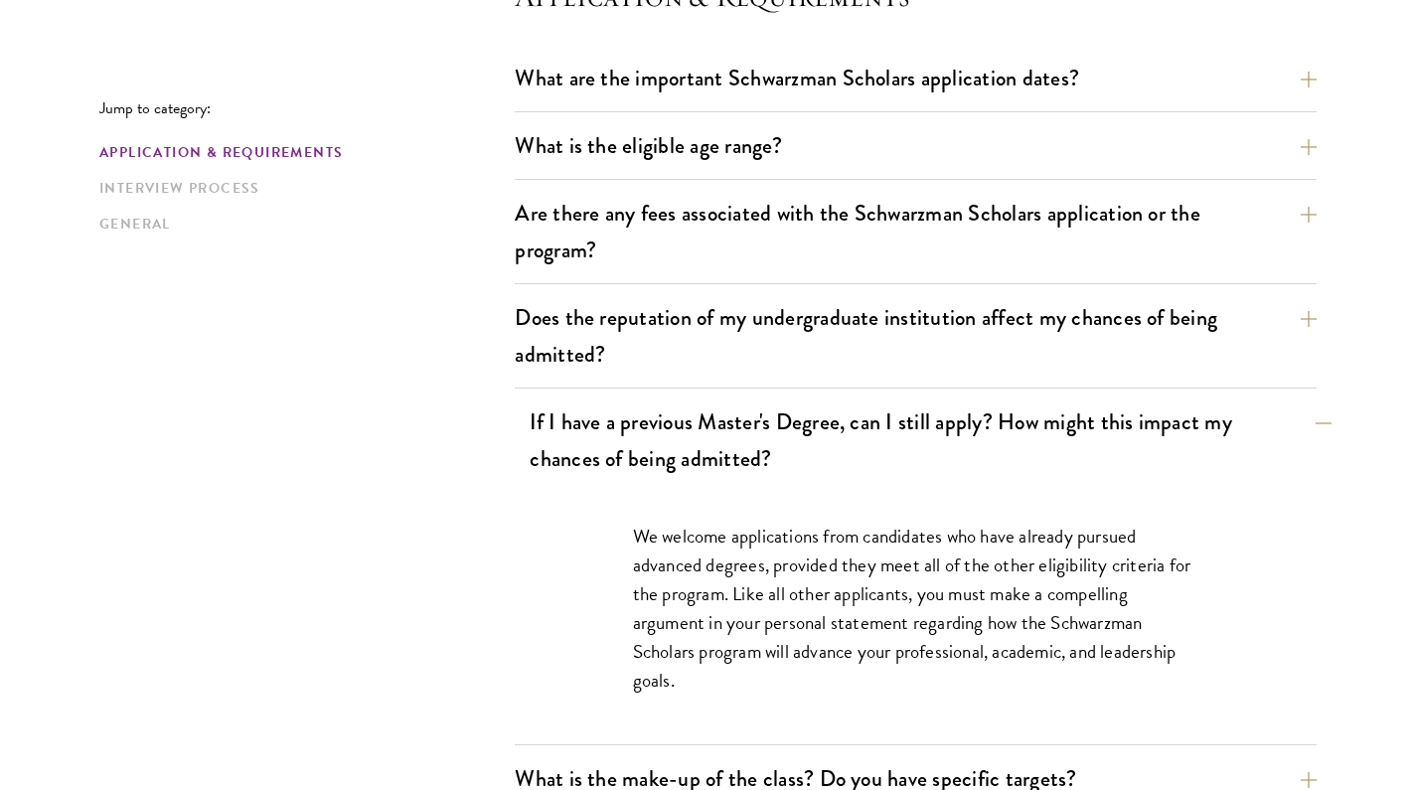
click at [864, 422] on button "If I have a previous Master's Degree, can I still apply? How might this impact …" at bounding box center [931, 440] width 802 height 81
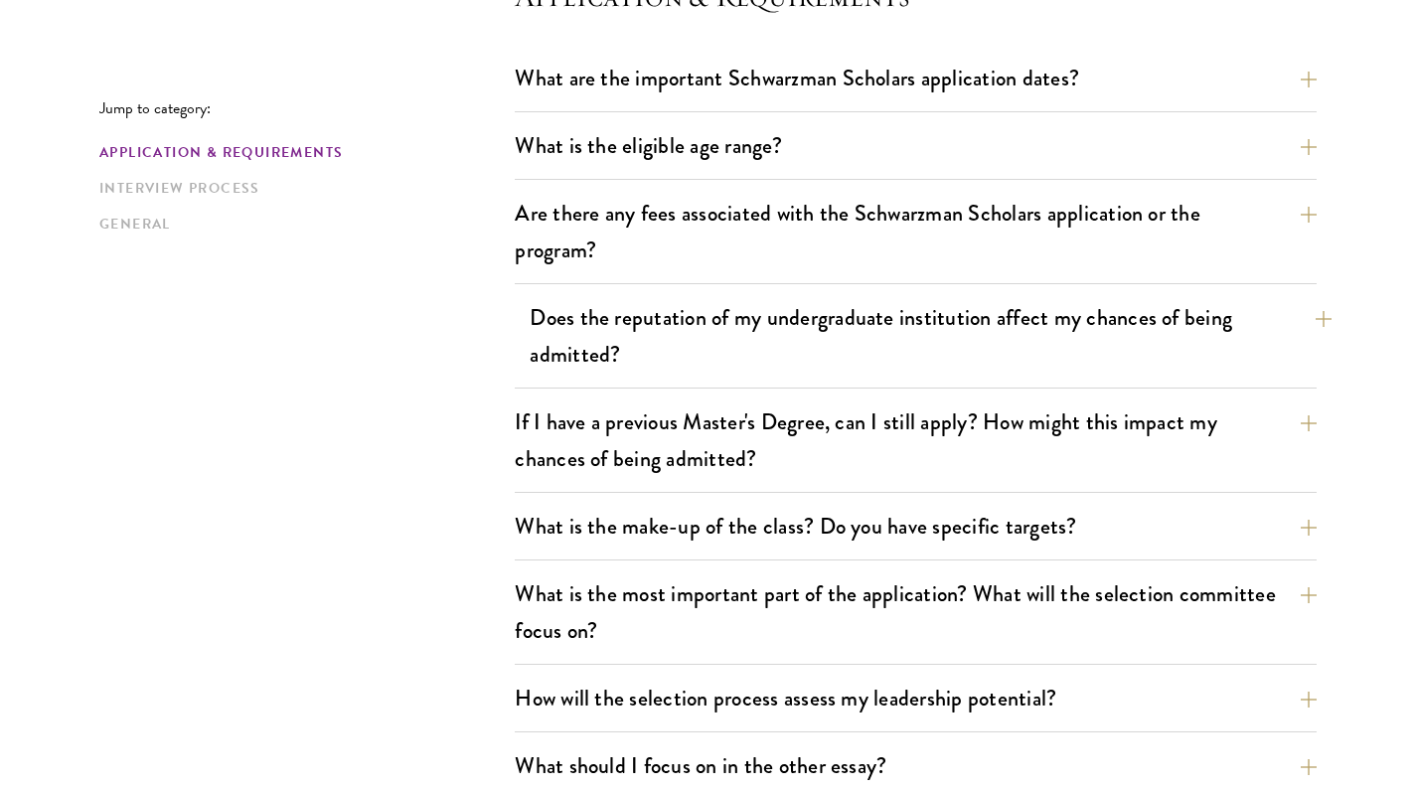
click at [821, 312] on button "Does the reputation of my undergraduate institution affect my chances of being …" at bounding box center [931, 335] width 802 height 81
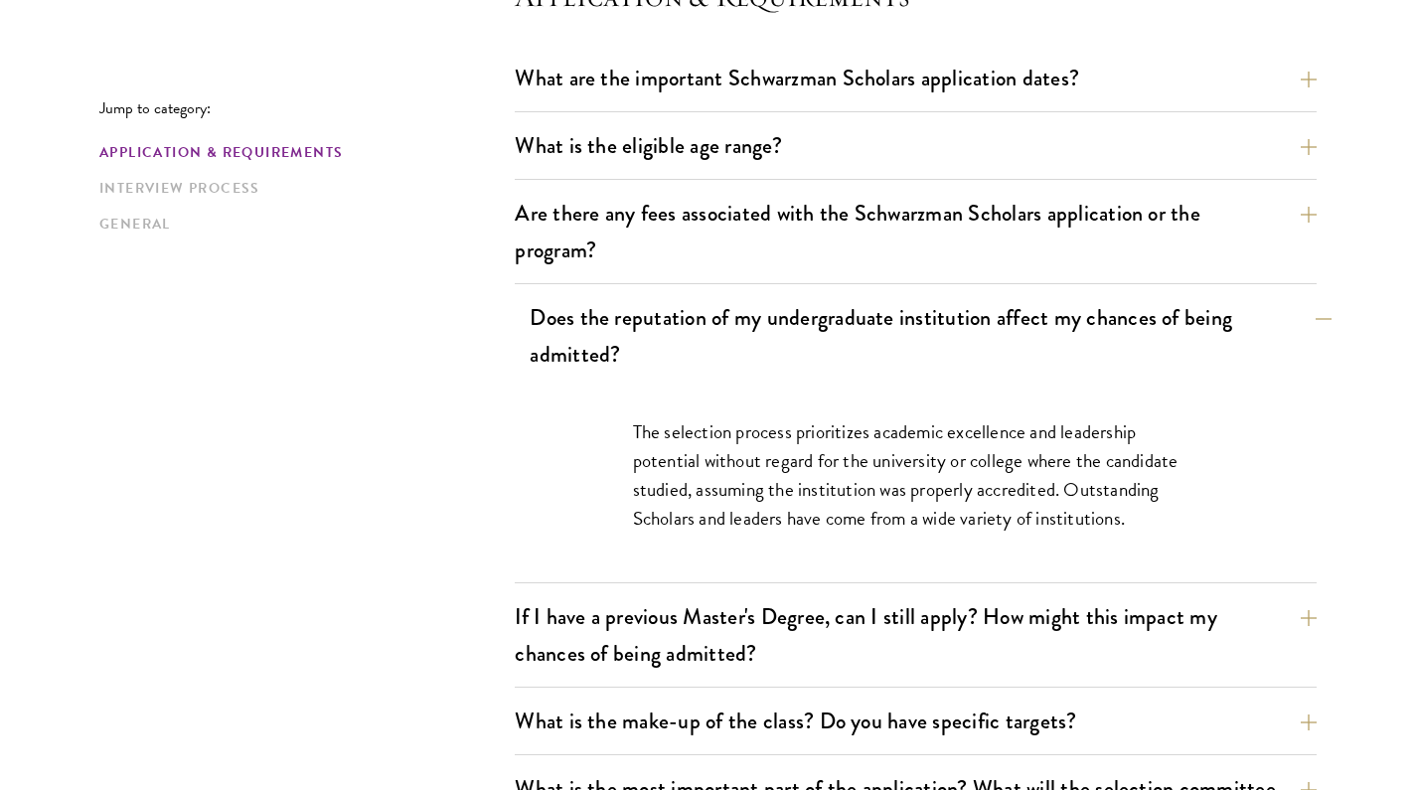
click at [821, 312] on button "Does the reputation of my undergraduate institution affect my chances of being …" at bounding box center [931, 335] width 802 height 81
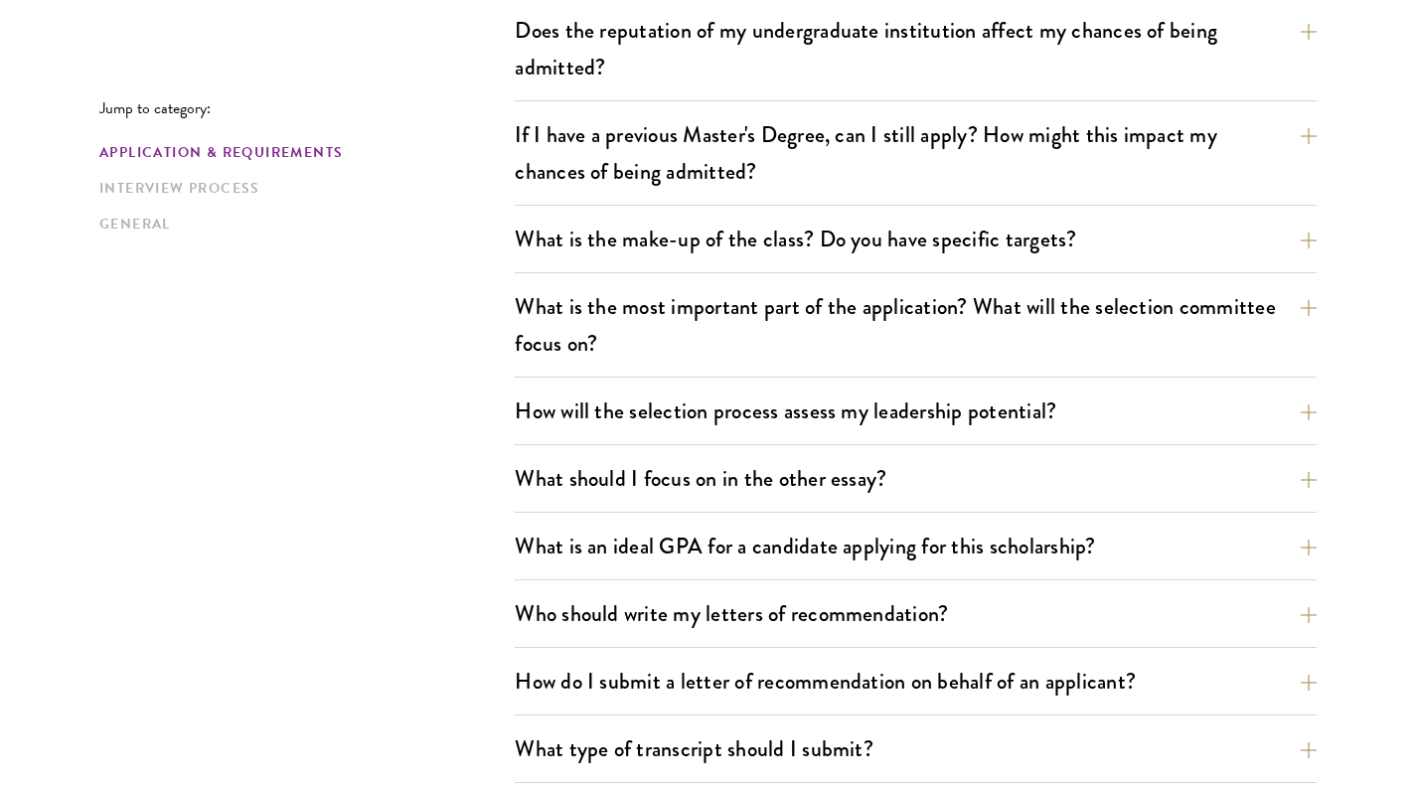
scroll to position [1270, 0]
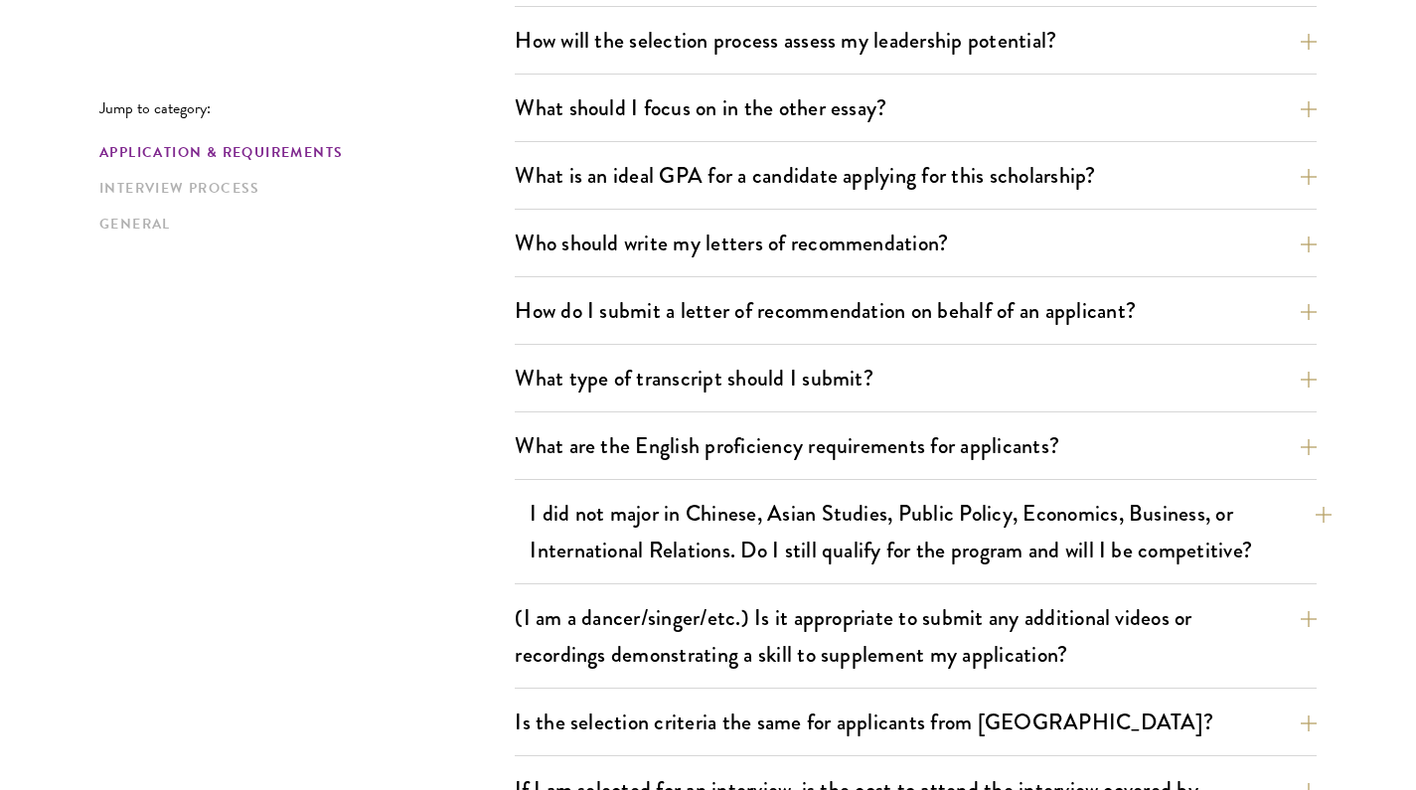
click at [902, 536] on button "I did not major in Chinese, Asian Studies, Public Policy, Economics, Business, …" at bounding box center [931, 531] width 802 height 81
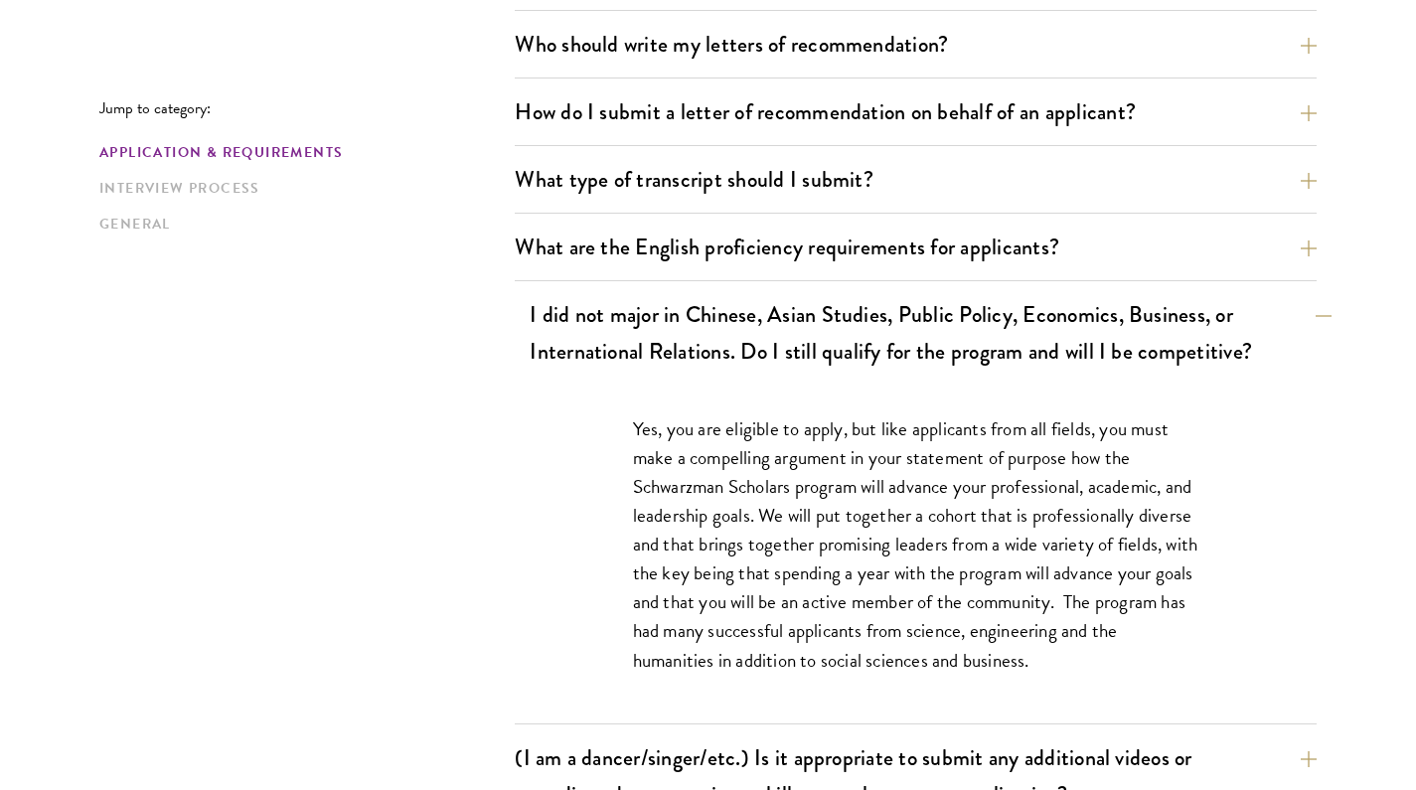
scroll to position [1473, 0]
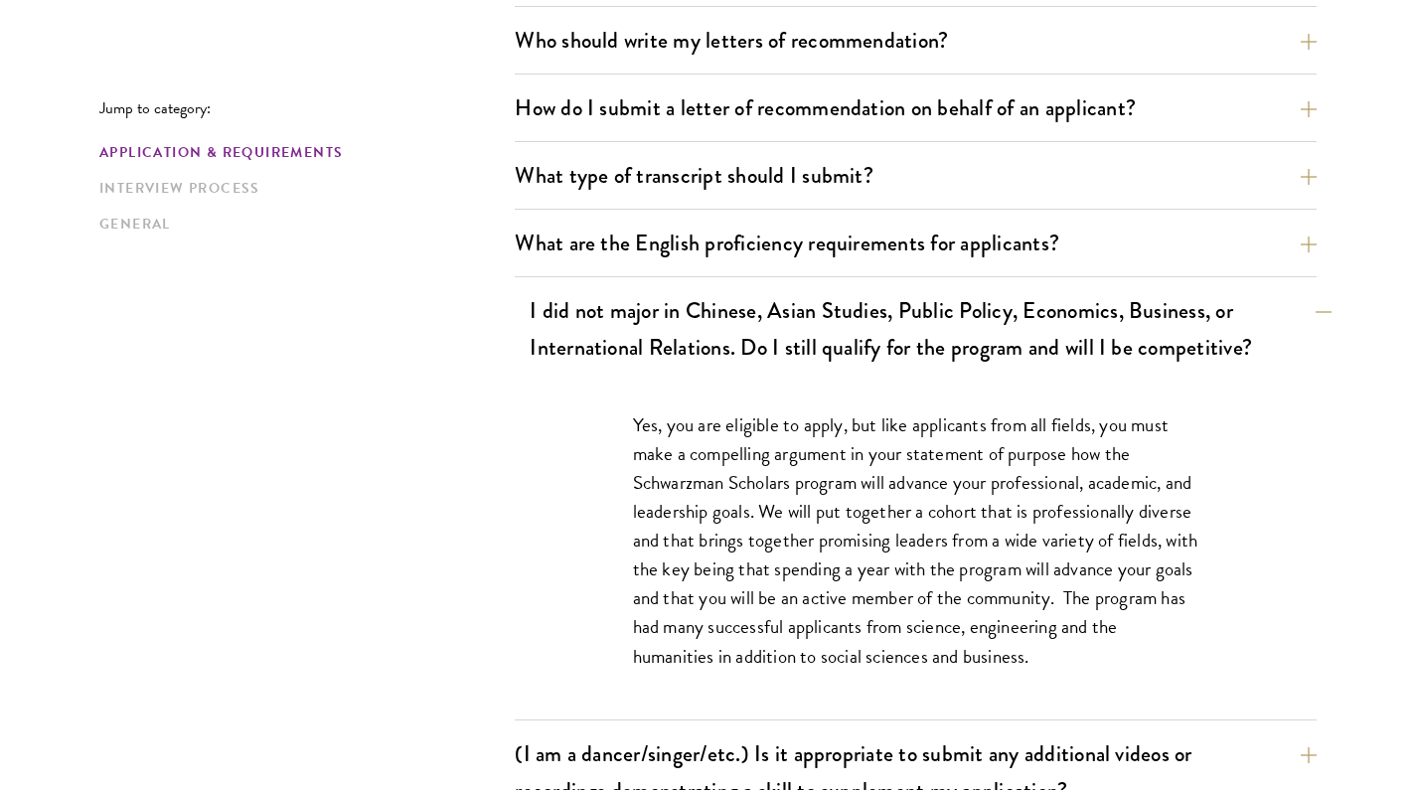
click at [1020, 351] on button "I did not major in Chinese, Asian Studies, Public Policy, Economics, Business, …" at bounding box center [931, 328] width 802 height 81
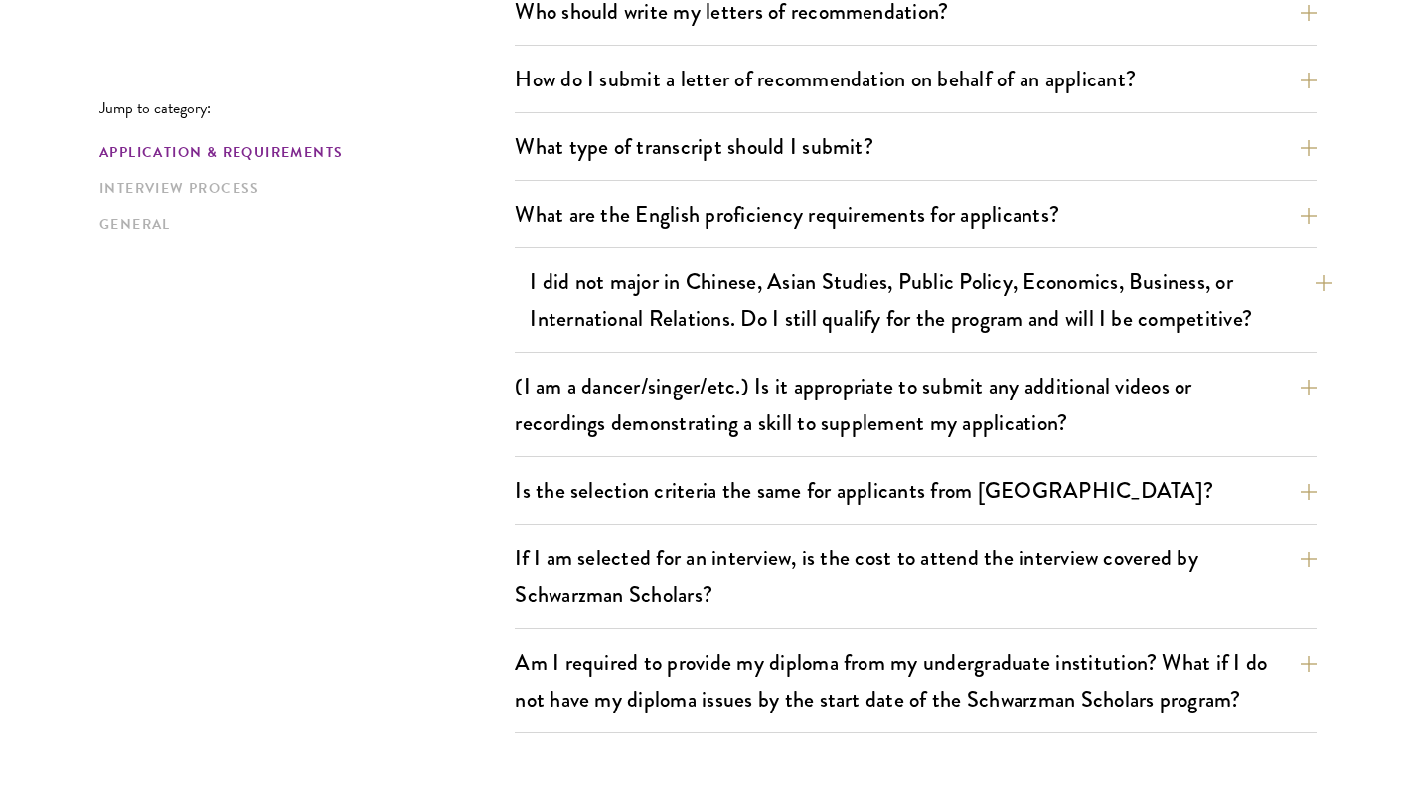
scroll to position [1520, 0]
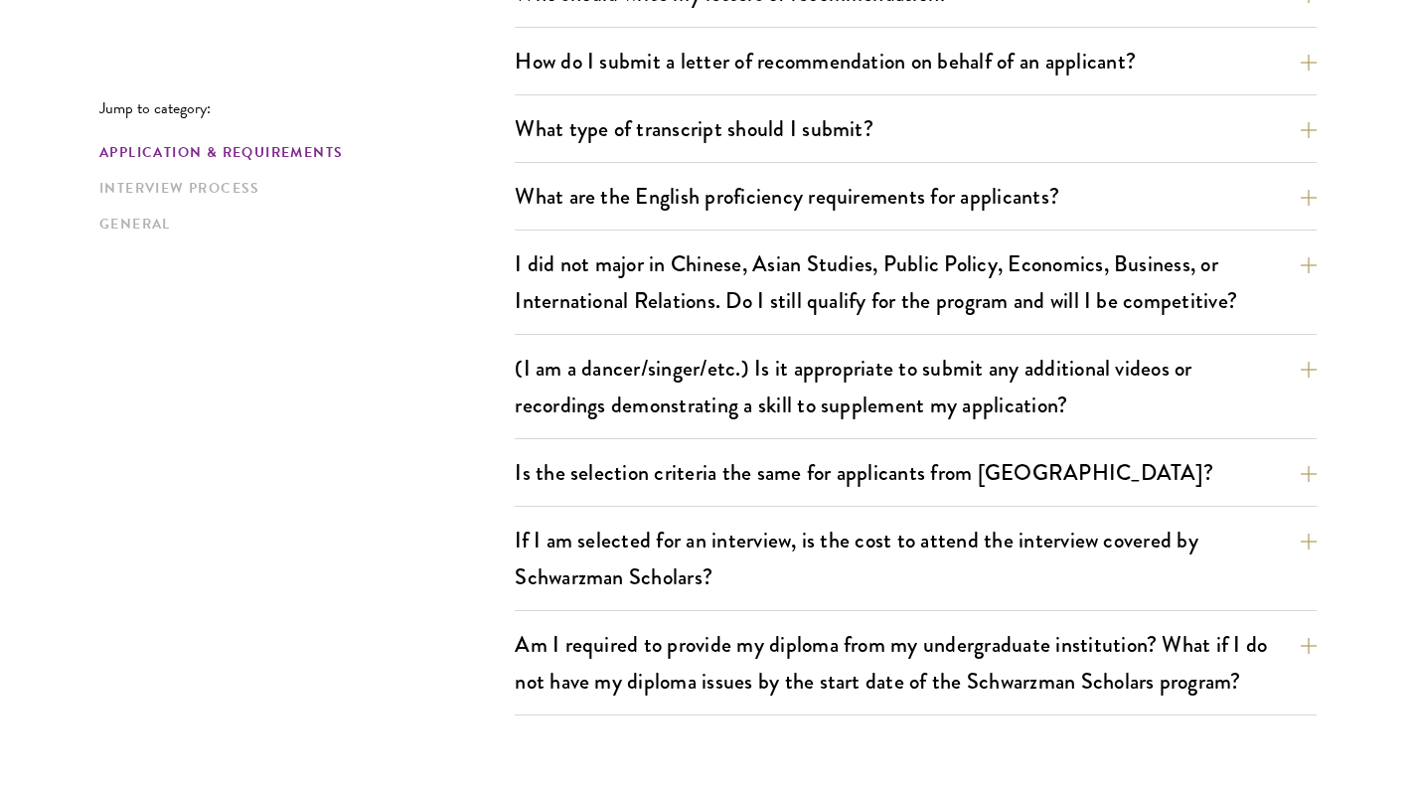
click at [443, 437] on div "Jump to category: Application & Requirements Interview Process General Applicat…" at bounding box center [707, 624] width 1217 height 3110
click at [716, 370] on button "(I am a dancer/singer/etc.) Is it appropriate to submit any additional videos o…" at bounding box center [931, 386] width 802 height 81
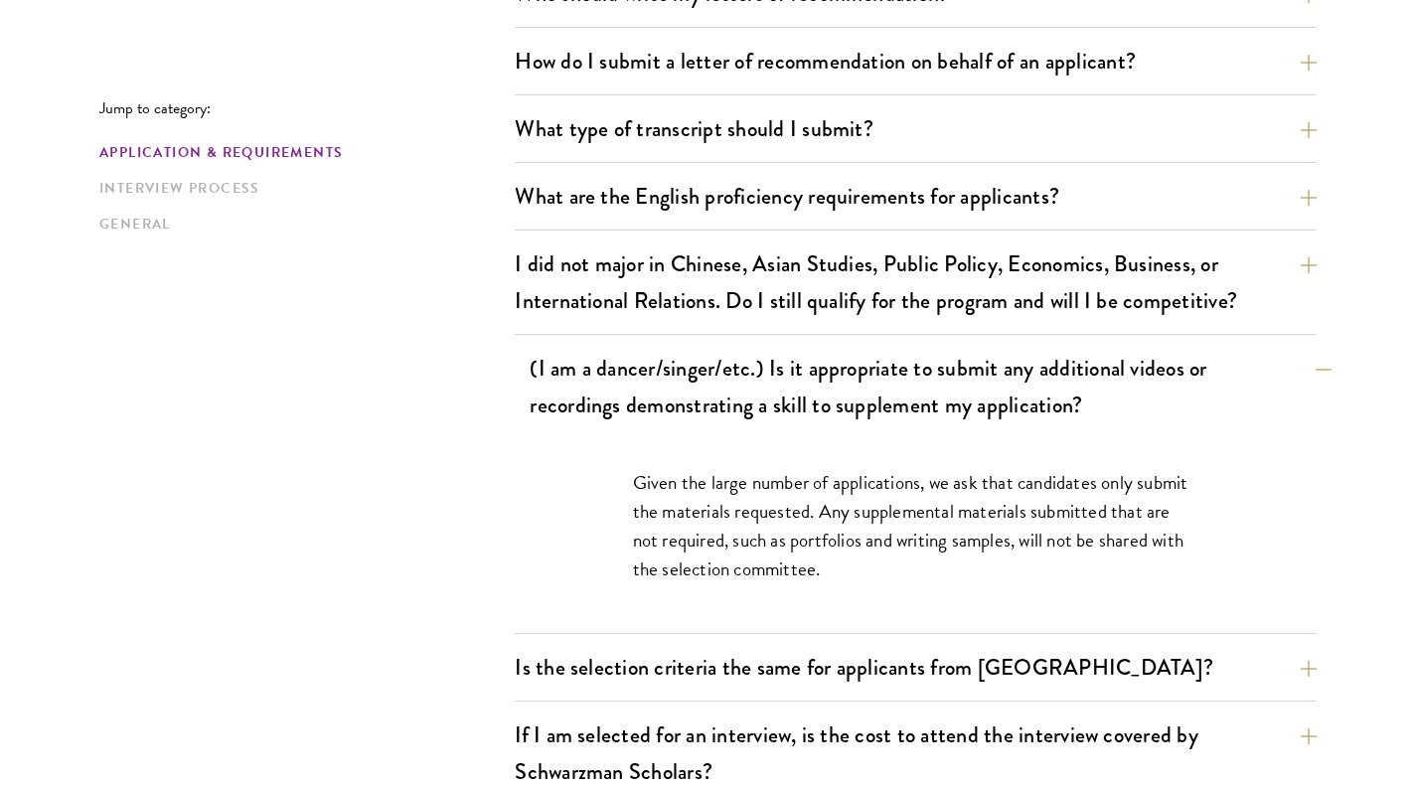
click at [717, 370] on button "(I am a dancer/singer/etc.) Is it appropriate to submit any additional videos o…" at bounding box center [931, 386] width 802 height 81
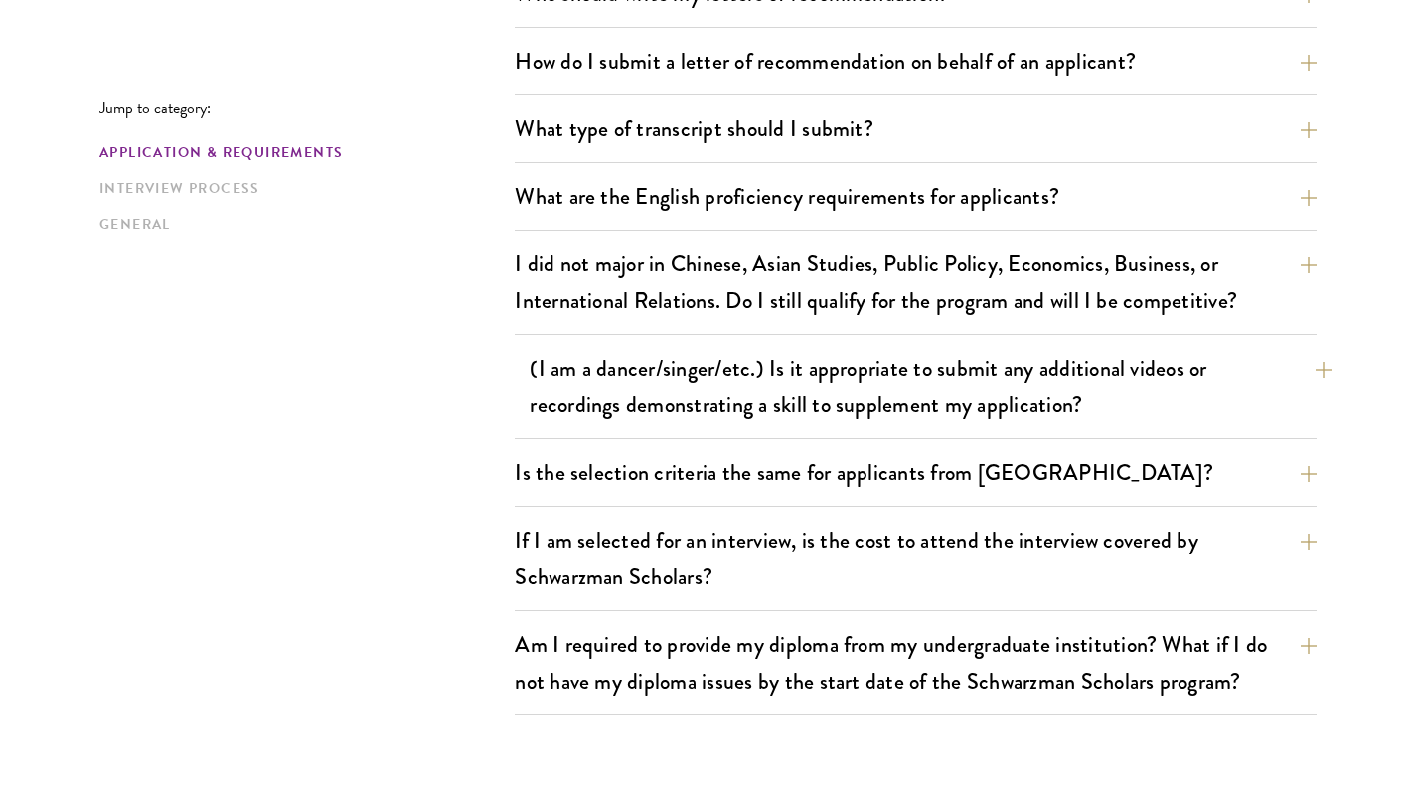
click at [717, 370] on button "(I am a dancer/singer/etc.) Is it appropriate to submit any additional videos o…" at bounding box center [931, 386] width 802 height 81
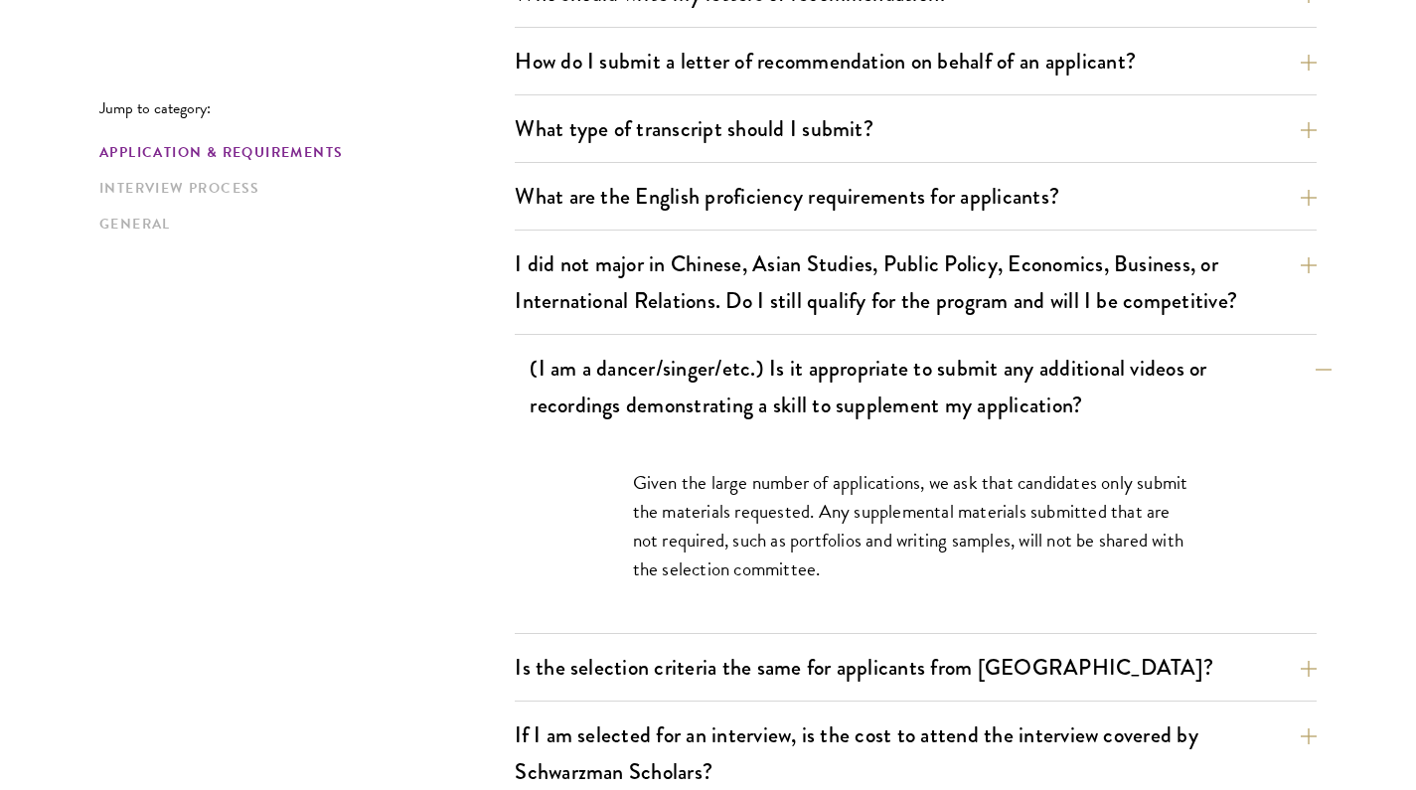
click at [717, 370] on button "(I am a dancer/singer/etc.) Is it appropriate to submit any additional videos o…" at bounding box center [931, 386] width 802 height 81
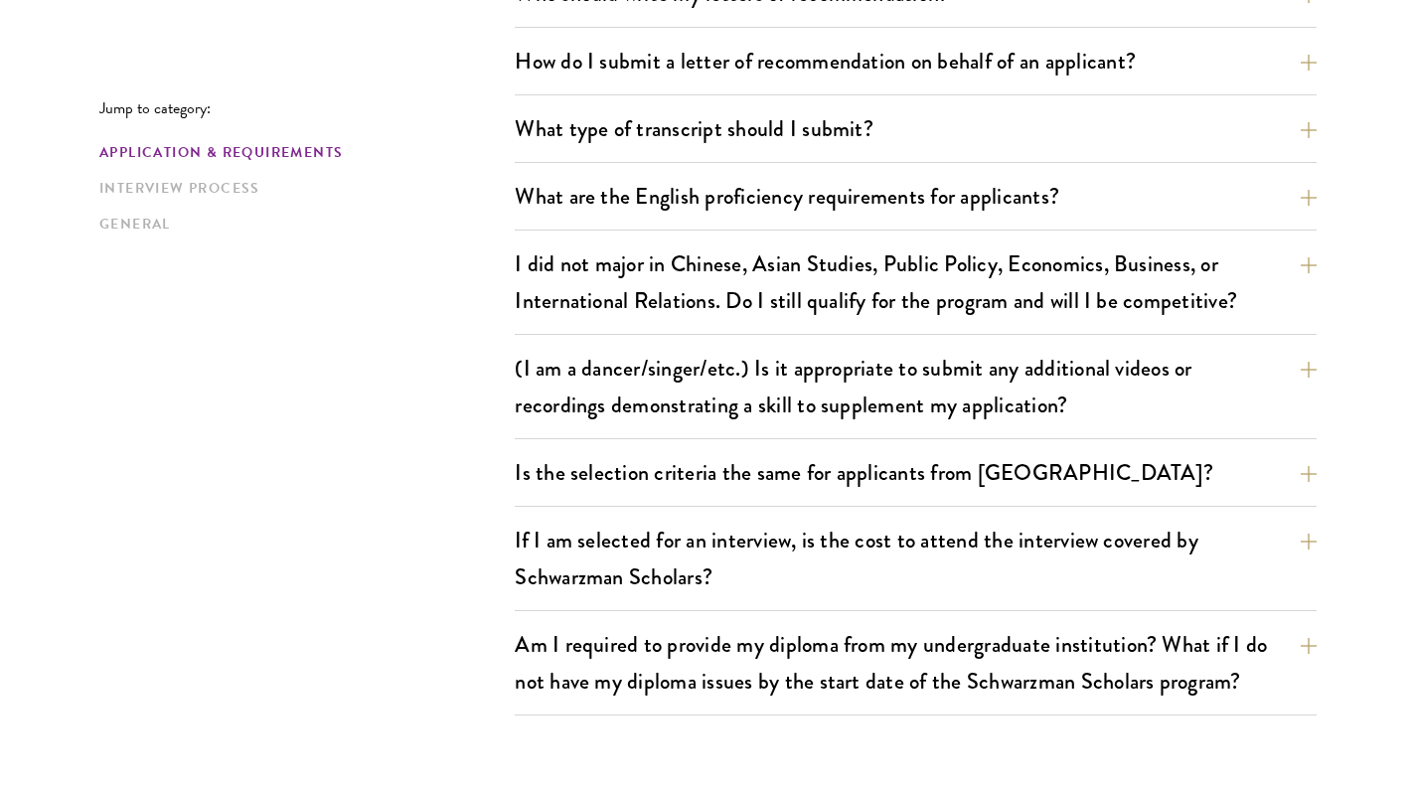
click at [286, 488] on div "Jump to category: Application & Requirements Interview Process General Applicat…" at bounding box center [707, 624] width 1217 height 3110
click at [355, 443] on div "Jump to category: Application & Requirements Interview Process General Applicat…" at bounding box center [707, 624] width 1217 height 3110
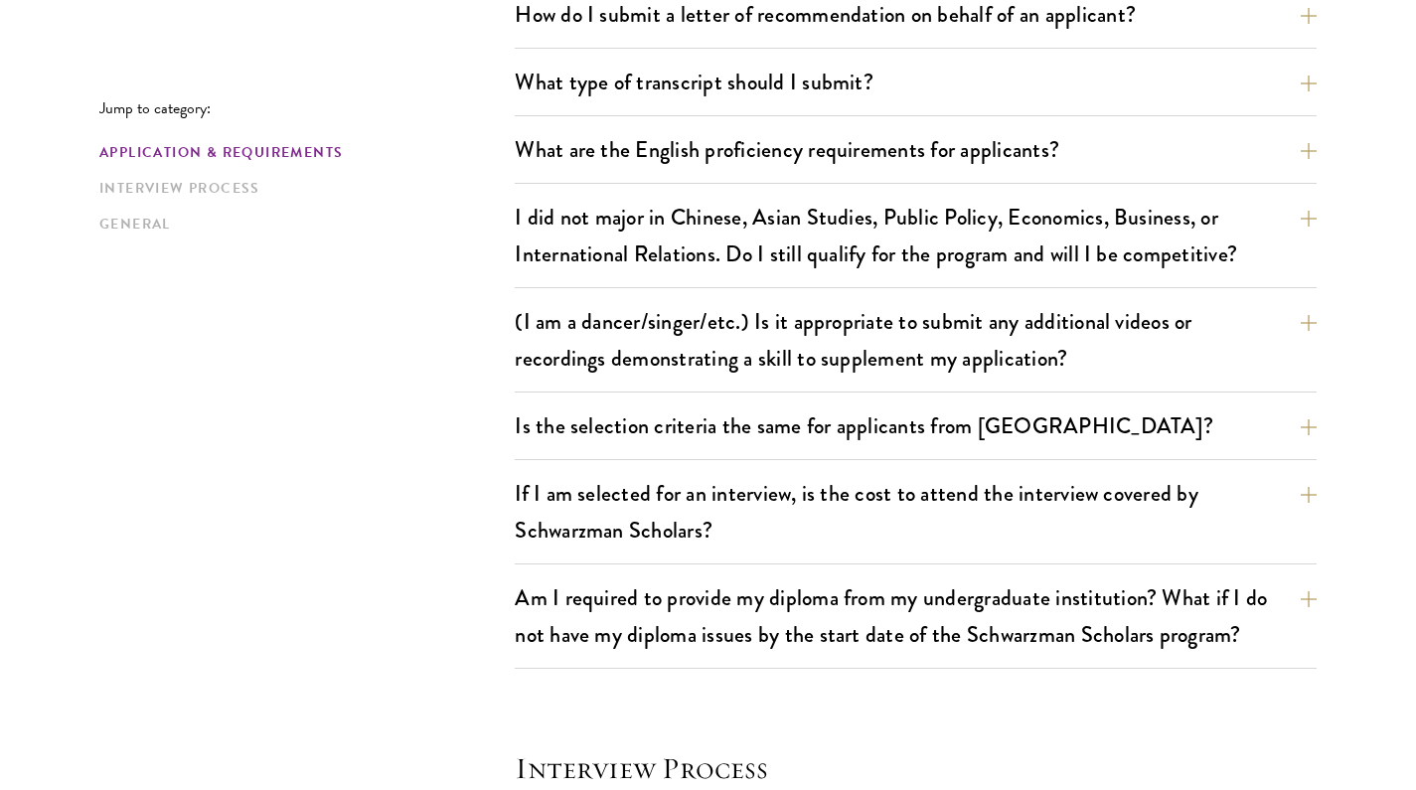
scroll to position [1589, 0]
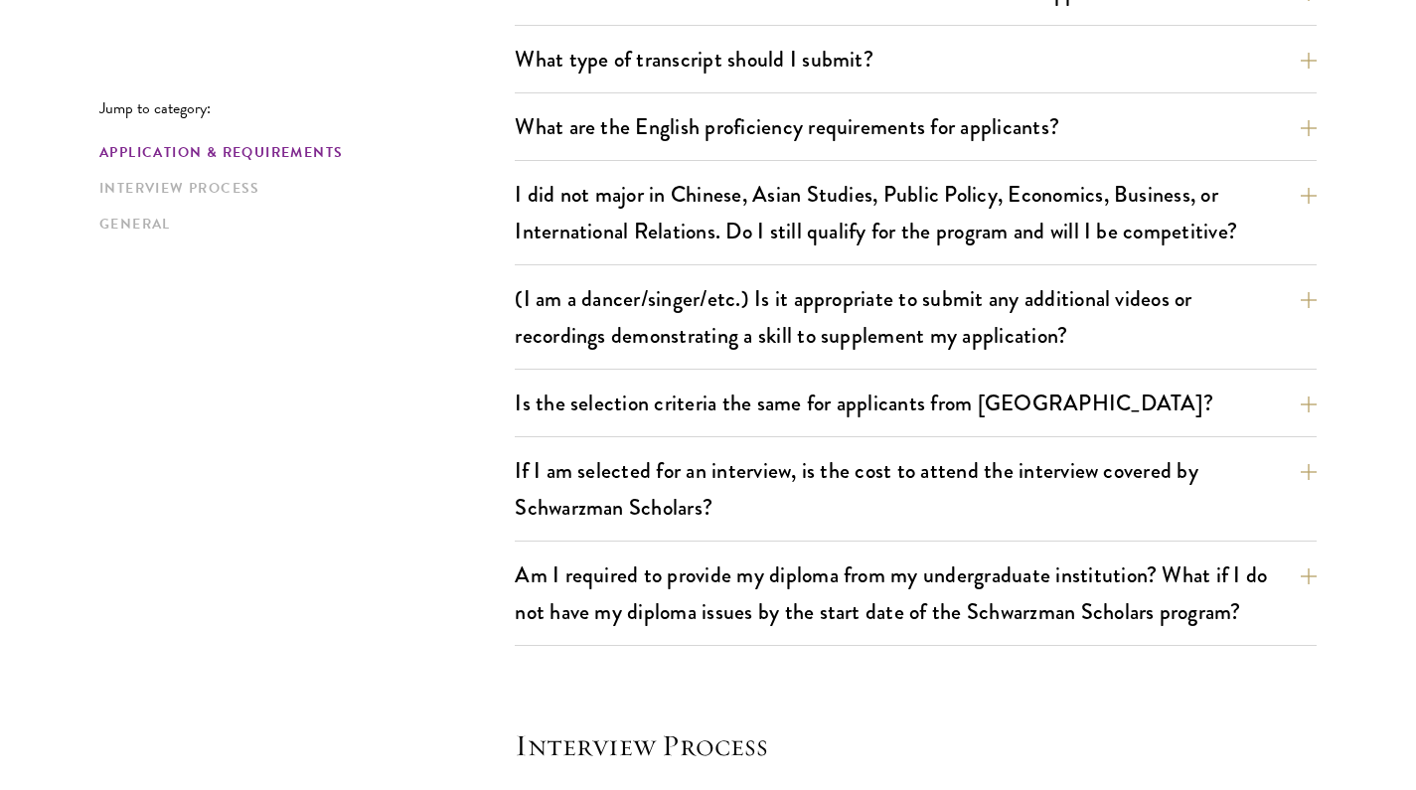
click at [355, 443] on div "Jump to category: Application & Requirements Interview Process General Applicat…" at bounding box center [707, 554] width 1217 height 3110
click at [789, 487] on button "If I am selected for an interview, is the cost to attend the interview covered …" at bounding box center [931, 488] width 802 height 81
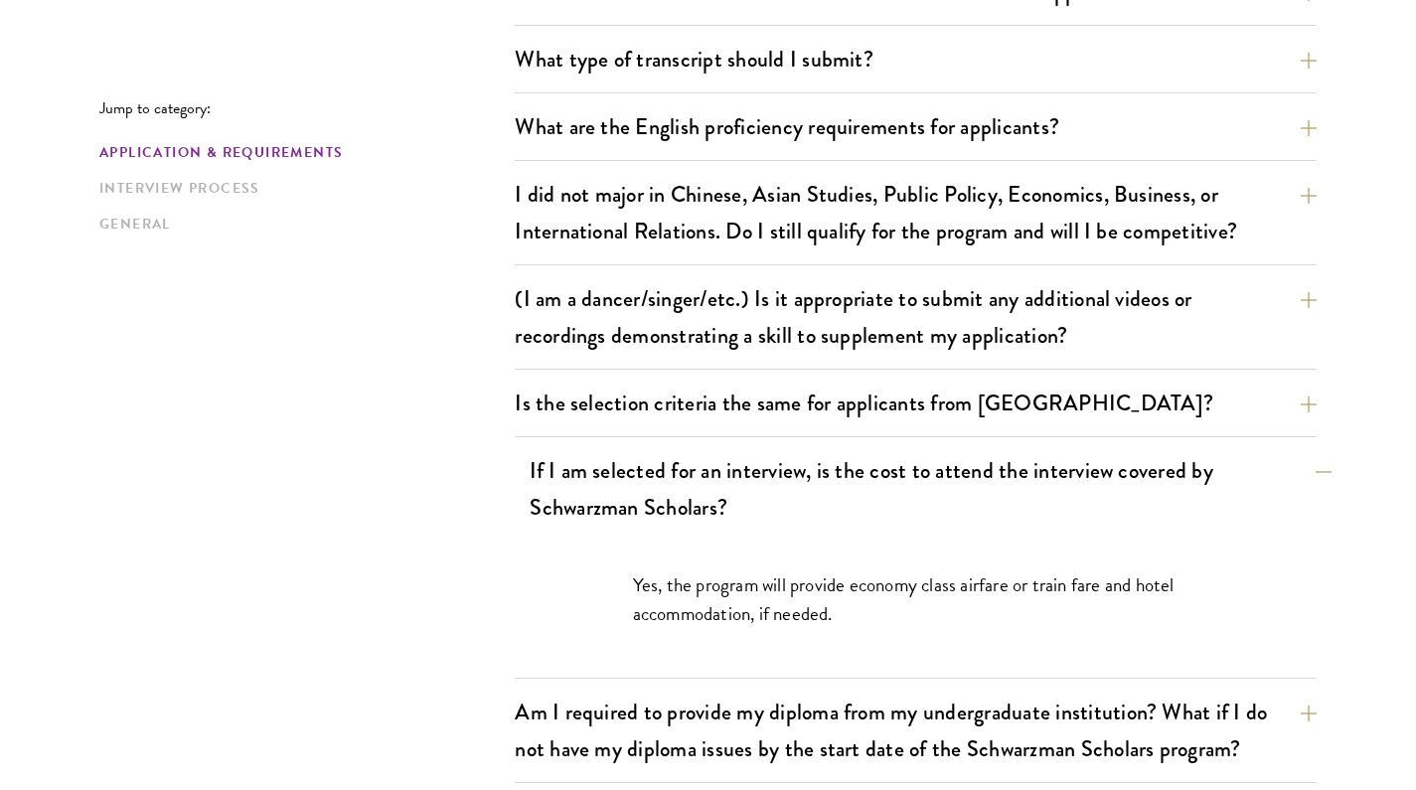
click at [789, 487] on button "If I am selected for an interview, is the cost to attend the interview covered …" at bounding box center [931, 488] width 802 height 81
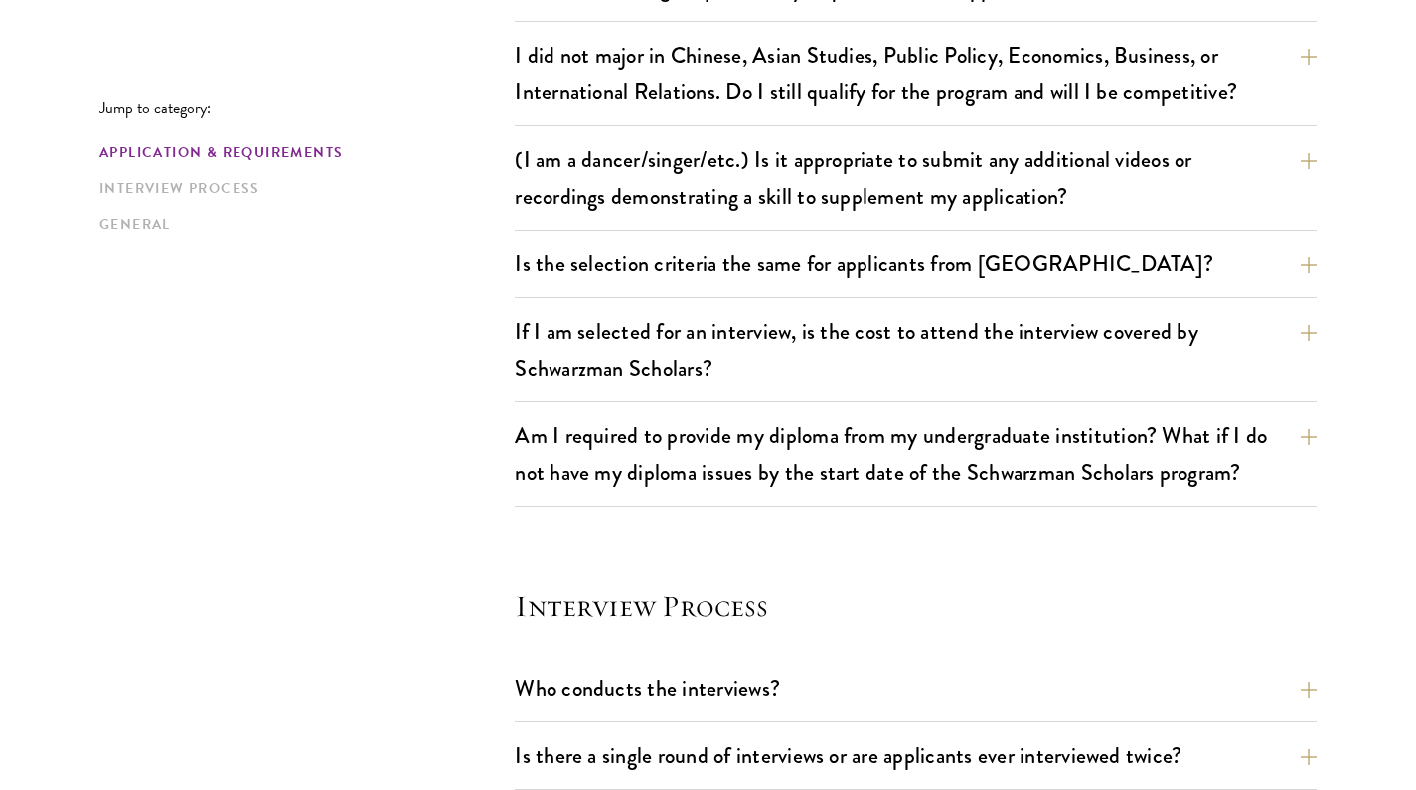
scroll to position [1748, 0]
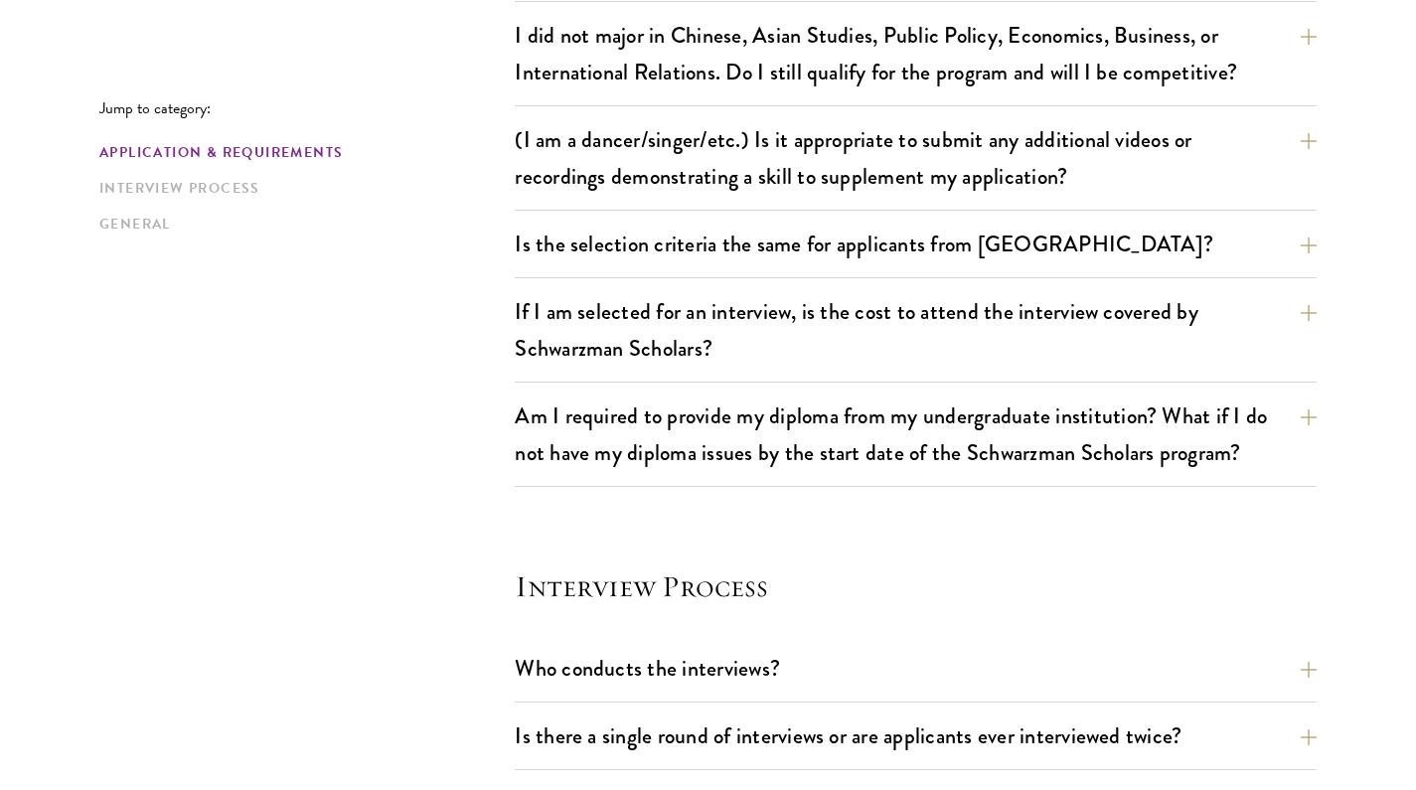
click at [787, 507] on div "Application & Requirements What are the important Schwarzman Scholars applicati…" at bounding box center [916, 395] width 802 height 3110
click at [765, 578] on h4 "Interview Process" at bounding box center [916, 586] width 802 height 40
click at [807, 561] on div "Application & Requirements What are the important Schwarzman Scholars applicati…" at bounding box center [916, 395] width 802 height 3110
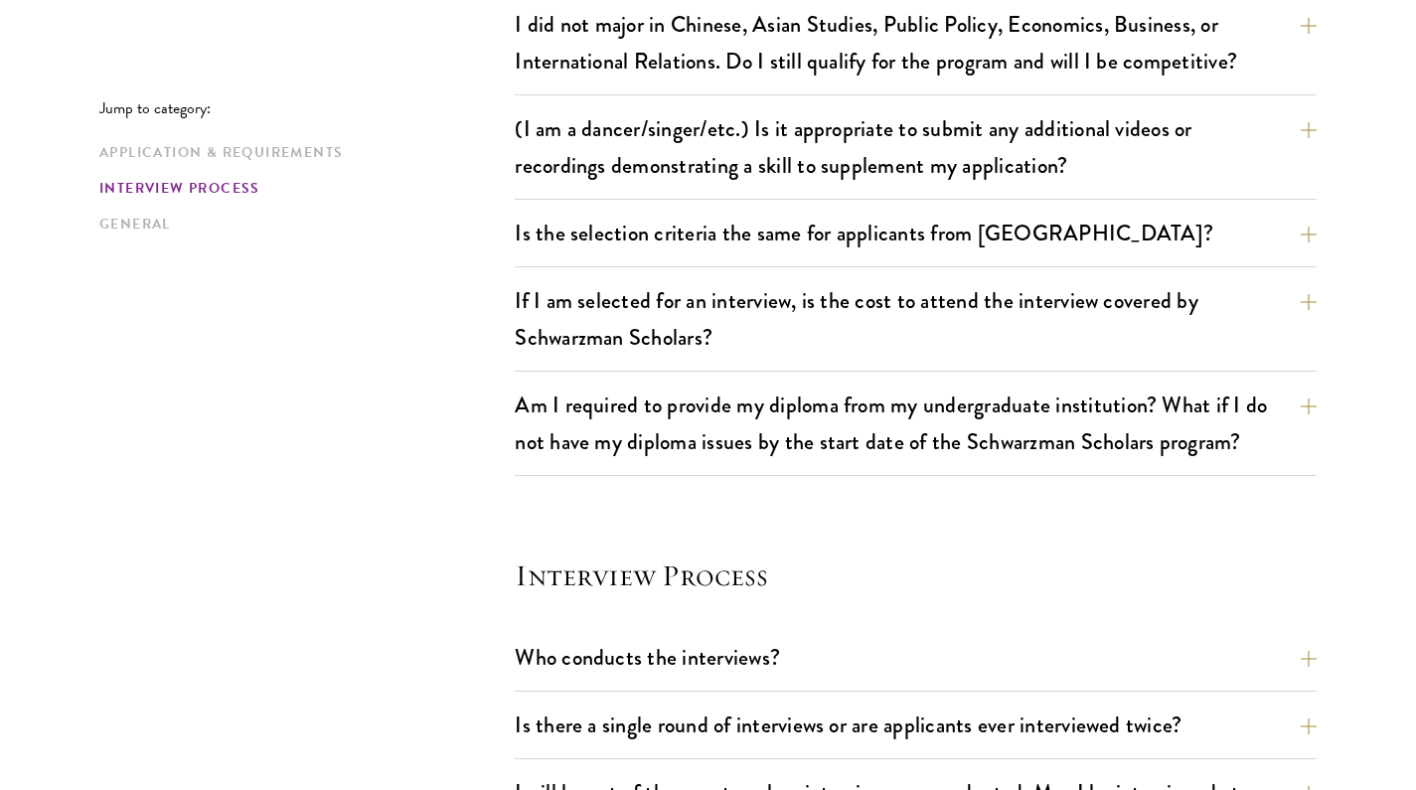
click at [807, 561] on h4 "Interview Process" at bounding box center [916, 576] width 802 height 40
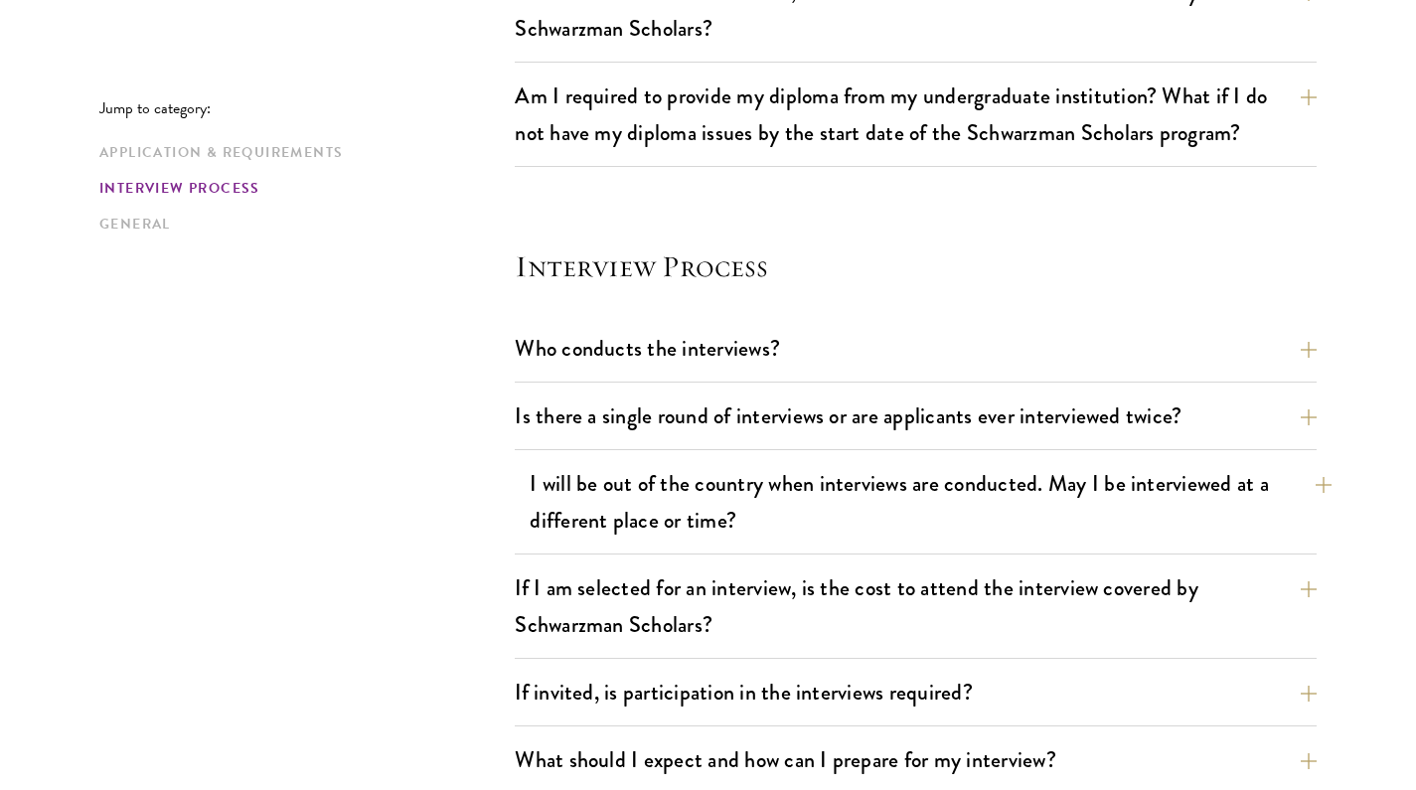
scroll to position [2076, 0]
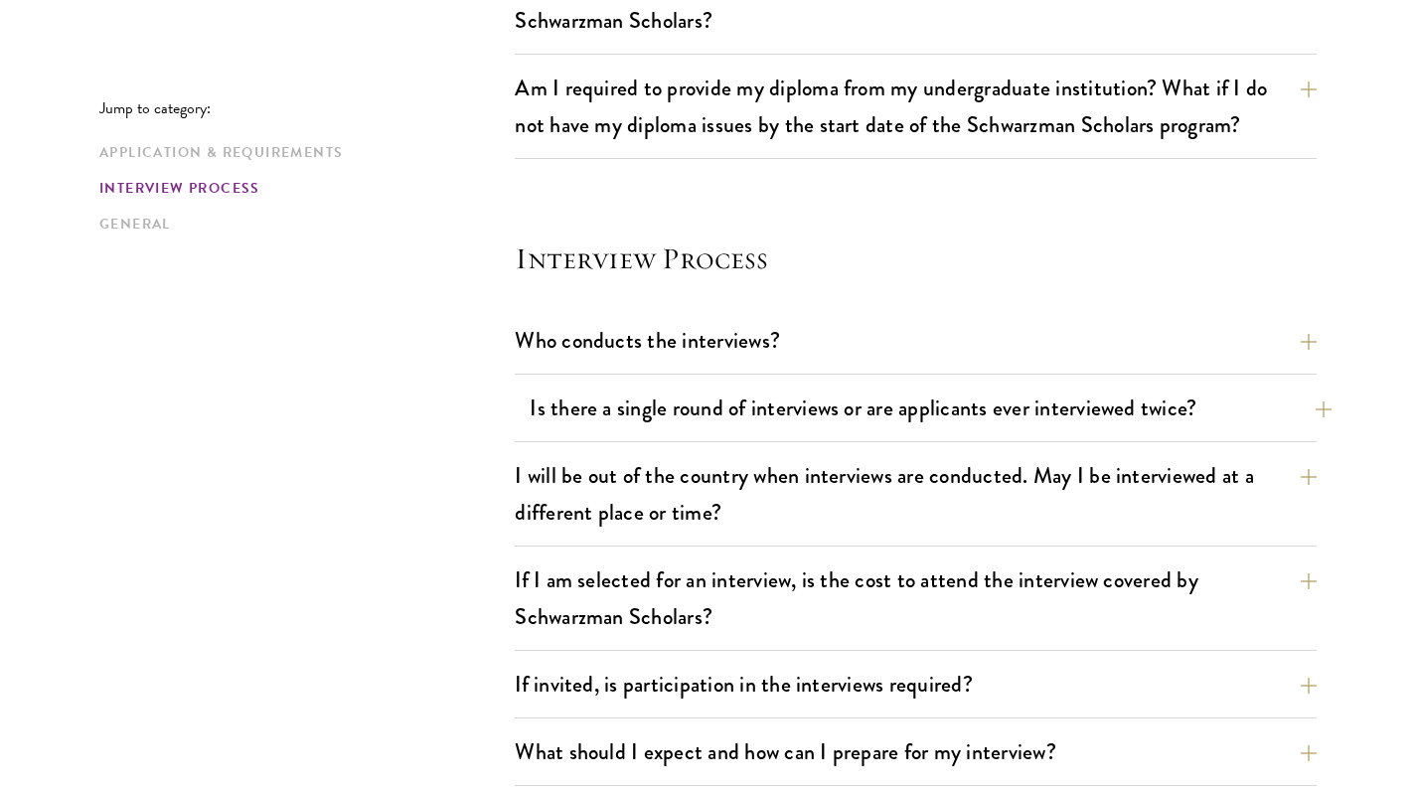
click at [808, 405] on button "Is there a single round of interviews or are applicants ever interviewed twice?" at bounding box center [931, 408] width 802 height 45
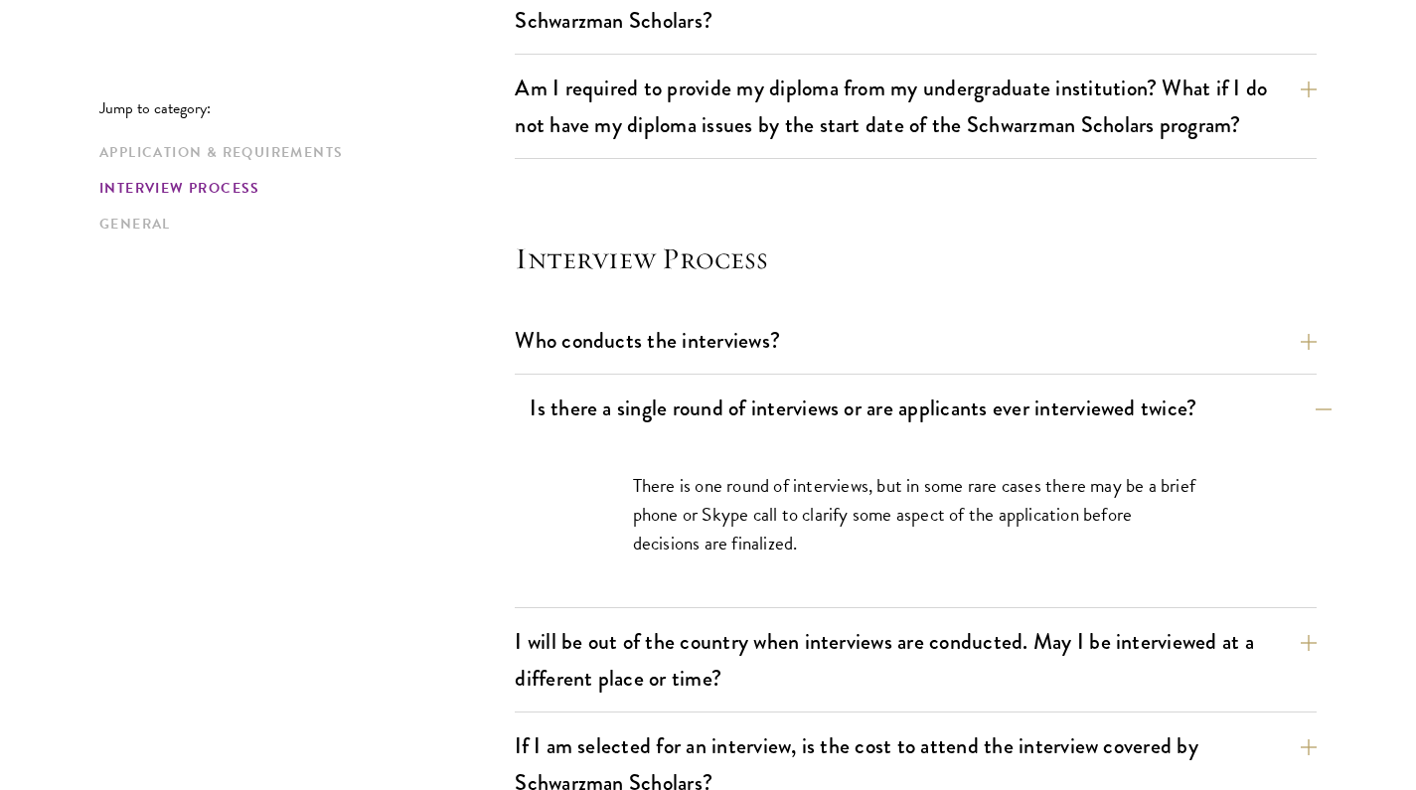
click at [808, 405] on button "Is there a single round of interviews or are applicants ever interviewed twice?" at bounding box center [931, 408] width 802 height 45
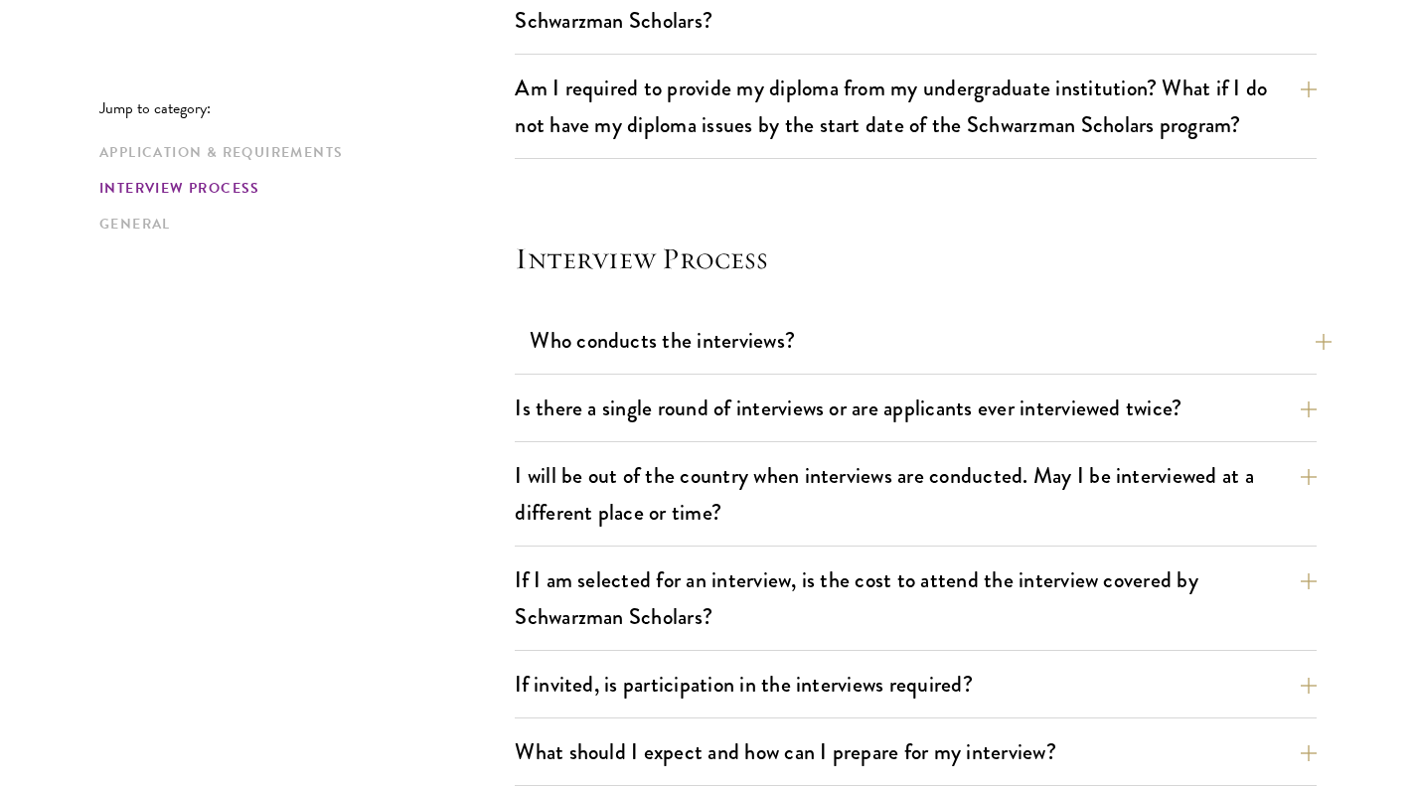
click at [825, 329] on button "Who conducts the interviews?" at bounding box center [931, 340] width 802 height 45
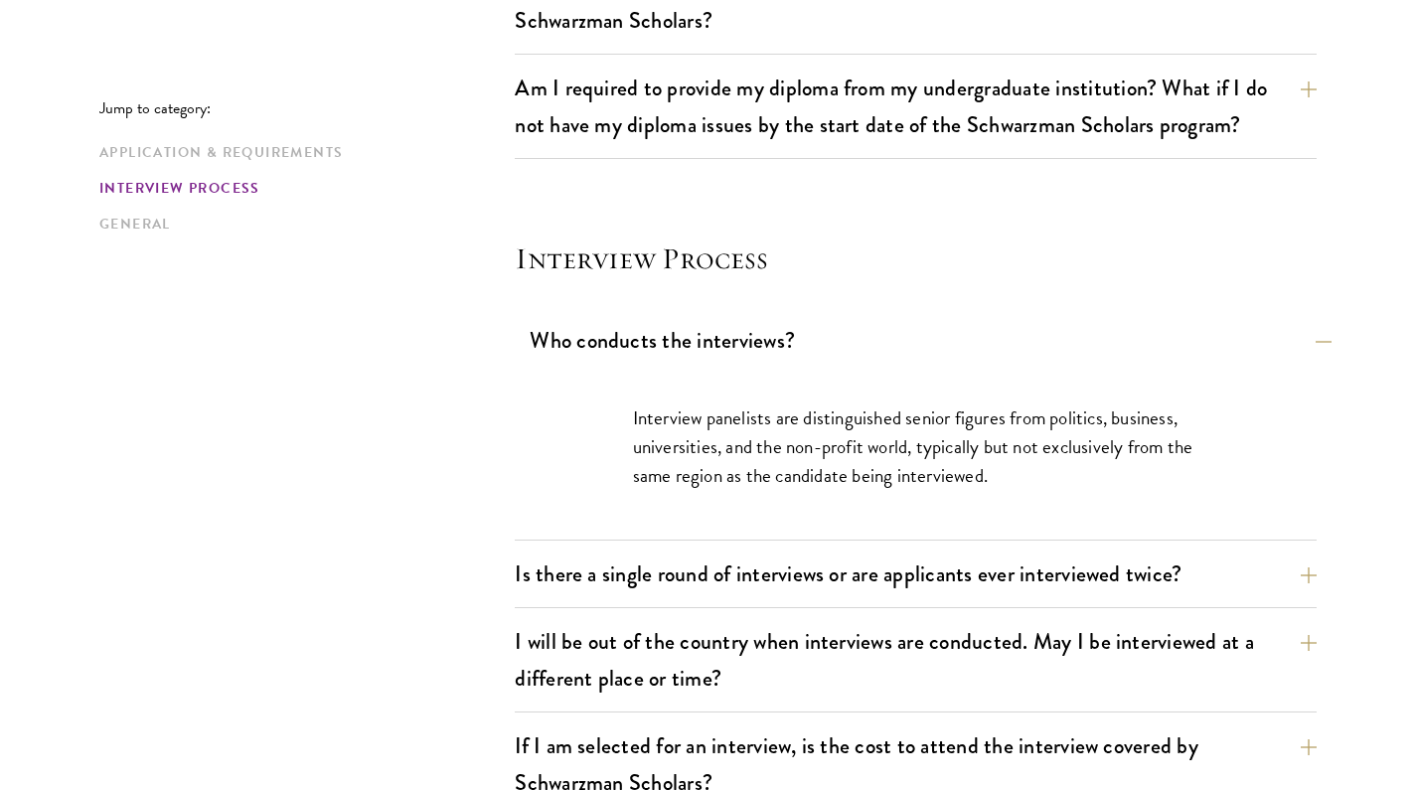
click at [843, 333] on button "Who conducts the interviews?" at bounding box center [931, 340] width 802 height 45
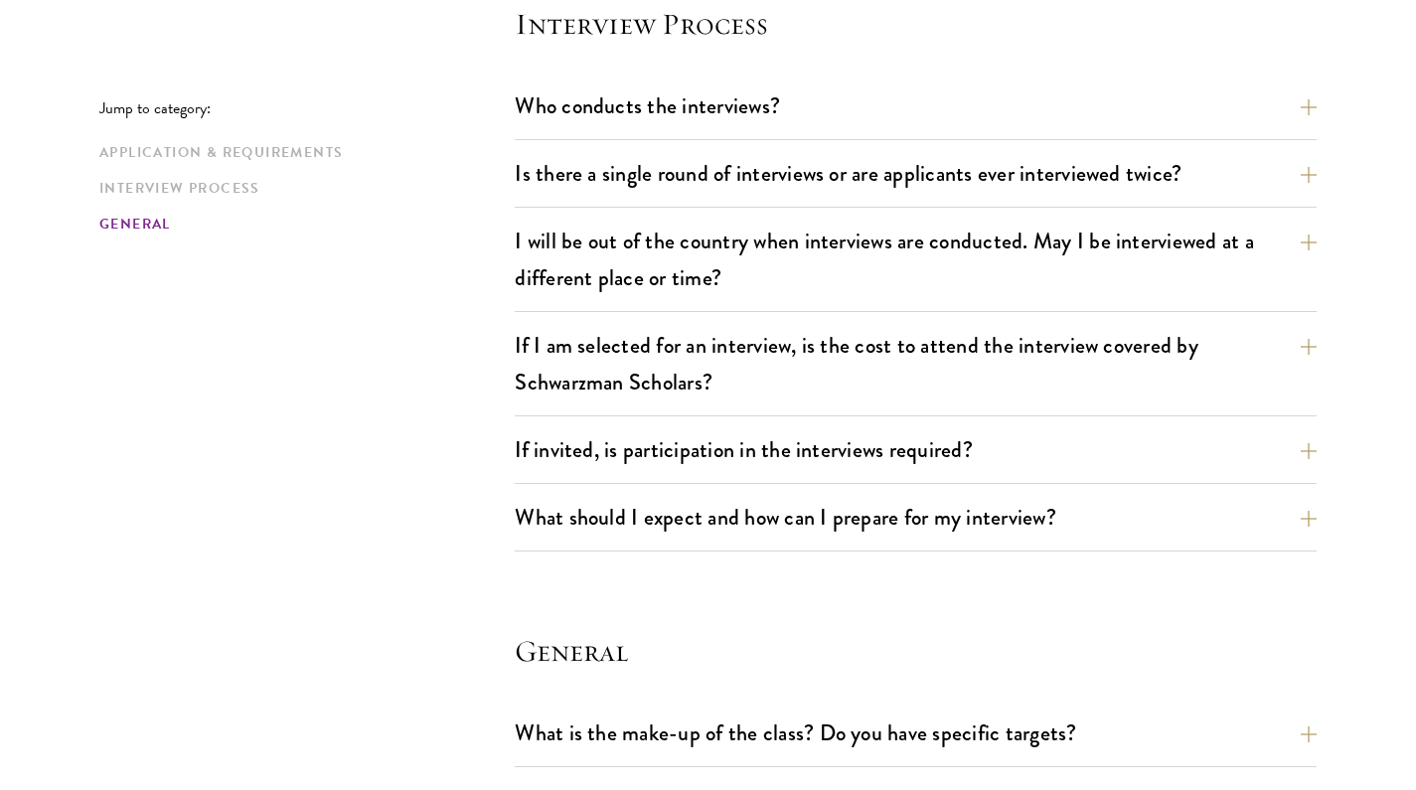
scroll to position [2459, 0]
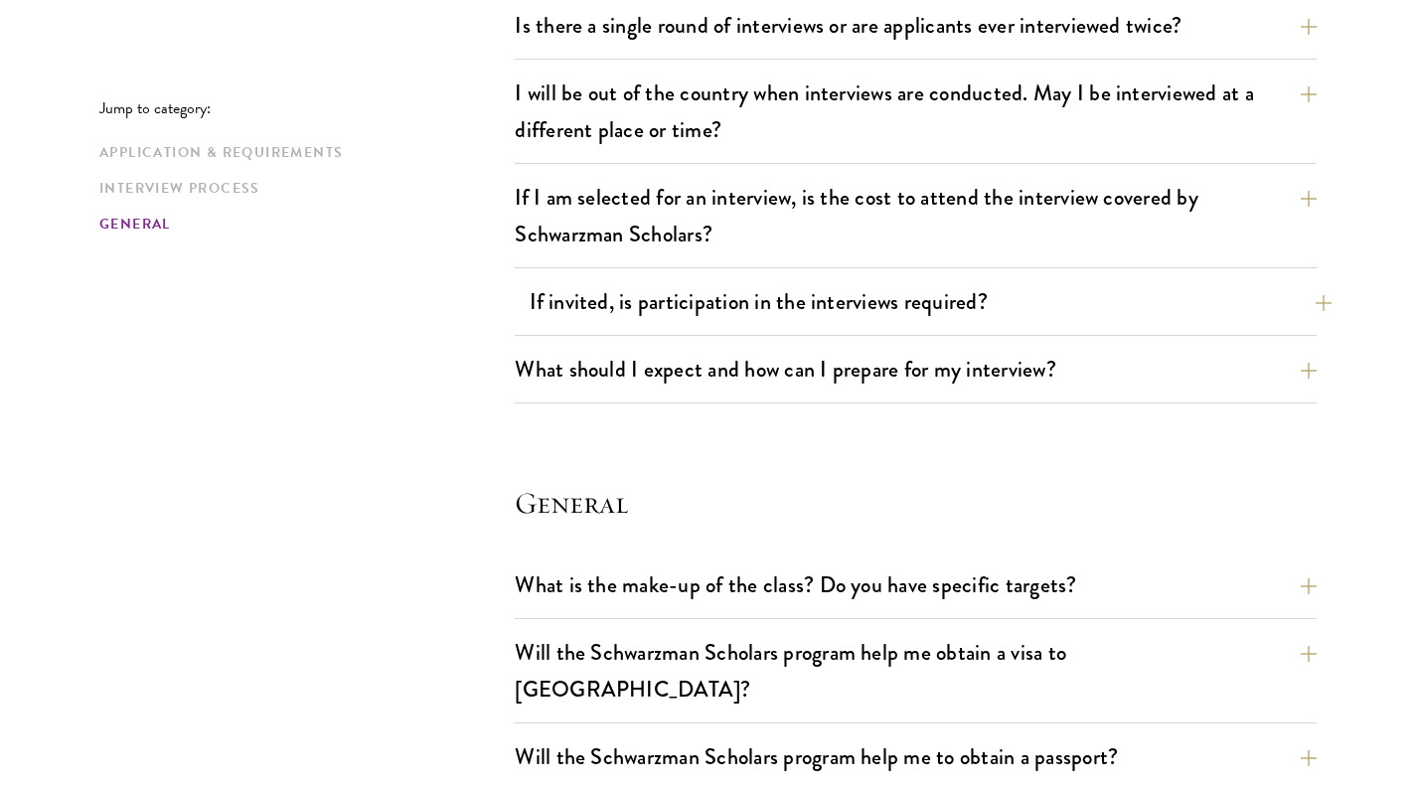
click at [872, 309] on button "If invited, is participation in the interviews required?" at bounding box center [931, 301] width 802 height 45
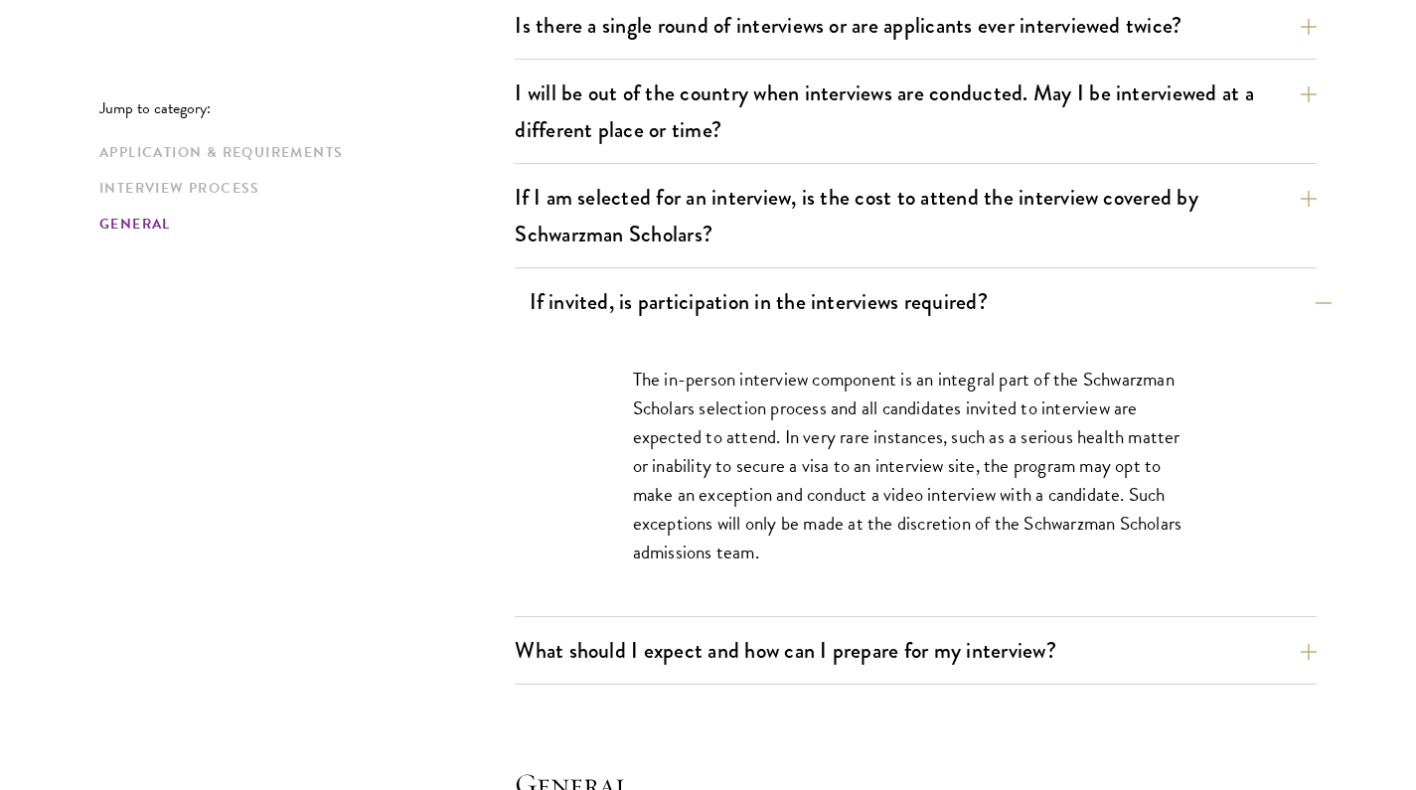
click at [872, 309] on button "If invited, is participation in the interviews required?" at bounding box center [931, 301] width 802 height 45
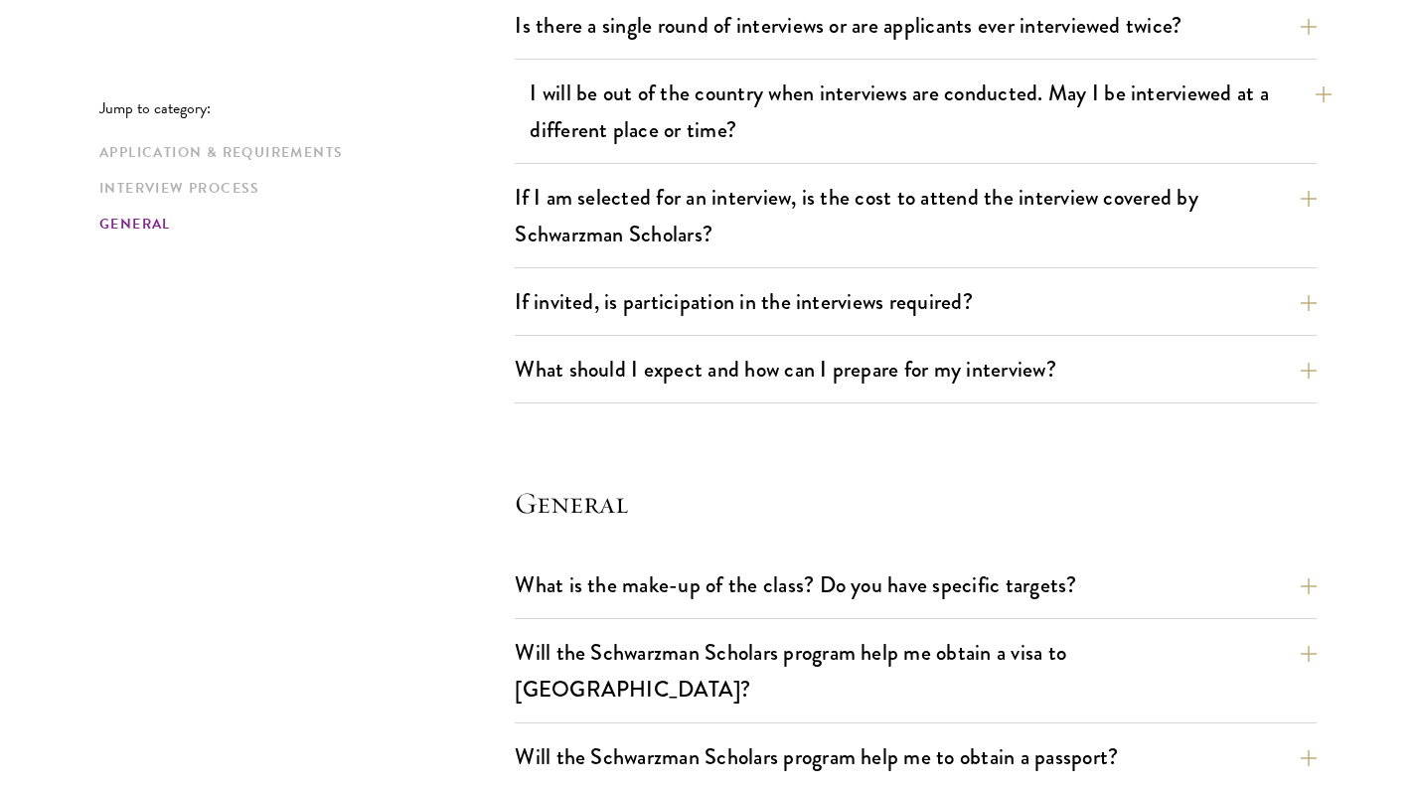
click at [993, 108] on button "I will be out of the country when interviews are conducted. May I be interviewe…" at bounding box center [931, 111] width 802 height 81
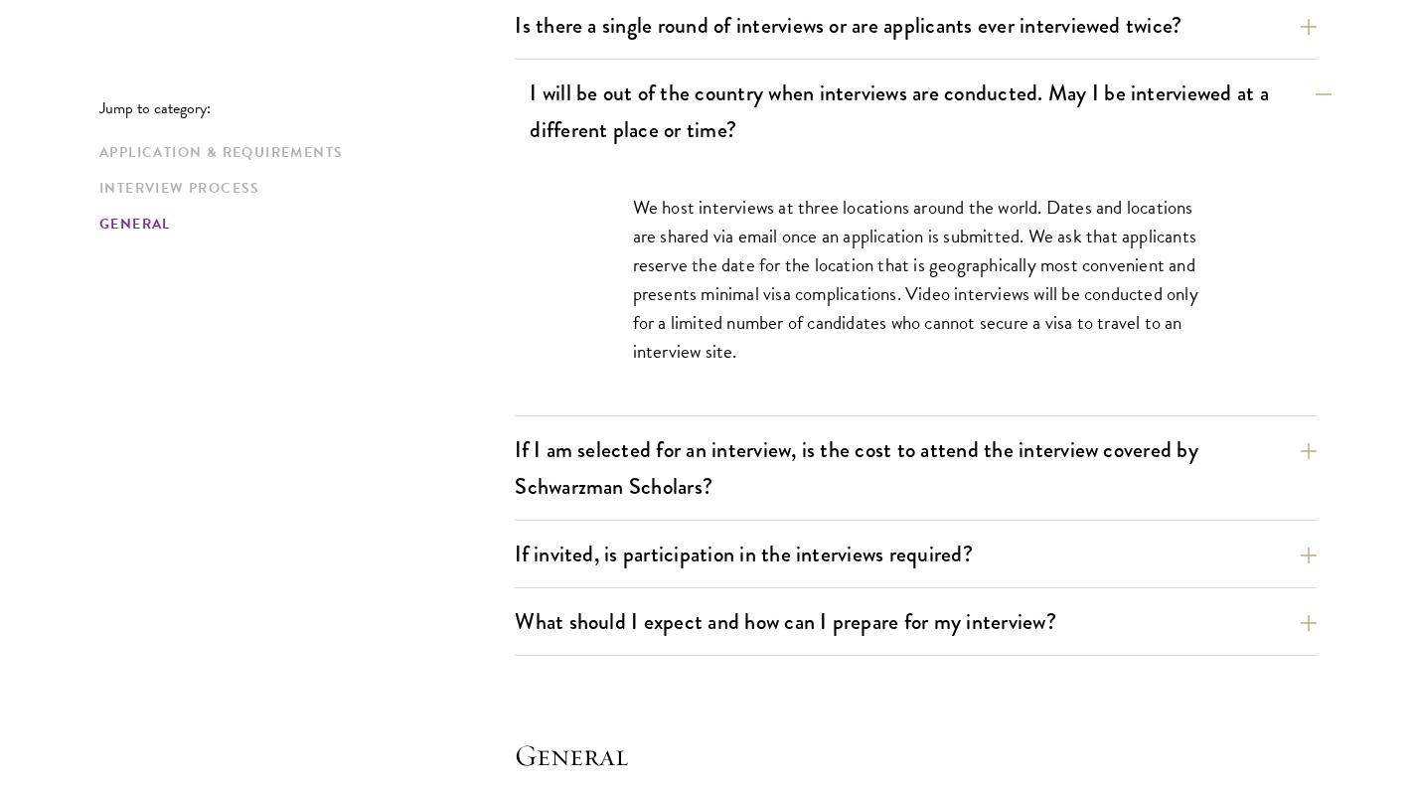
click at [992, 113] on button "I will be out of the country when interviews are conducted. May I be interviewe…" at bounding box center [931, 111] width 802 height 81
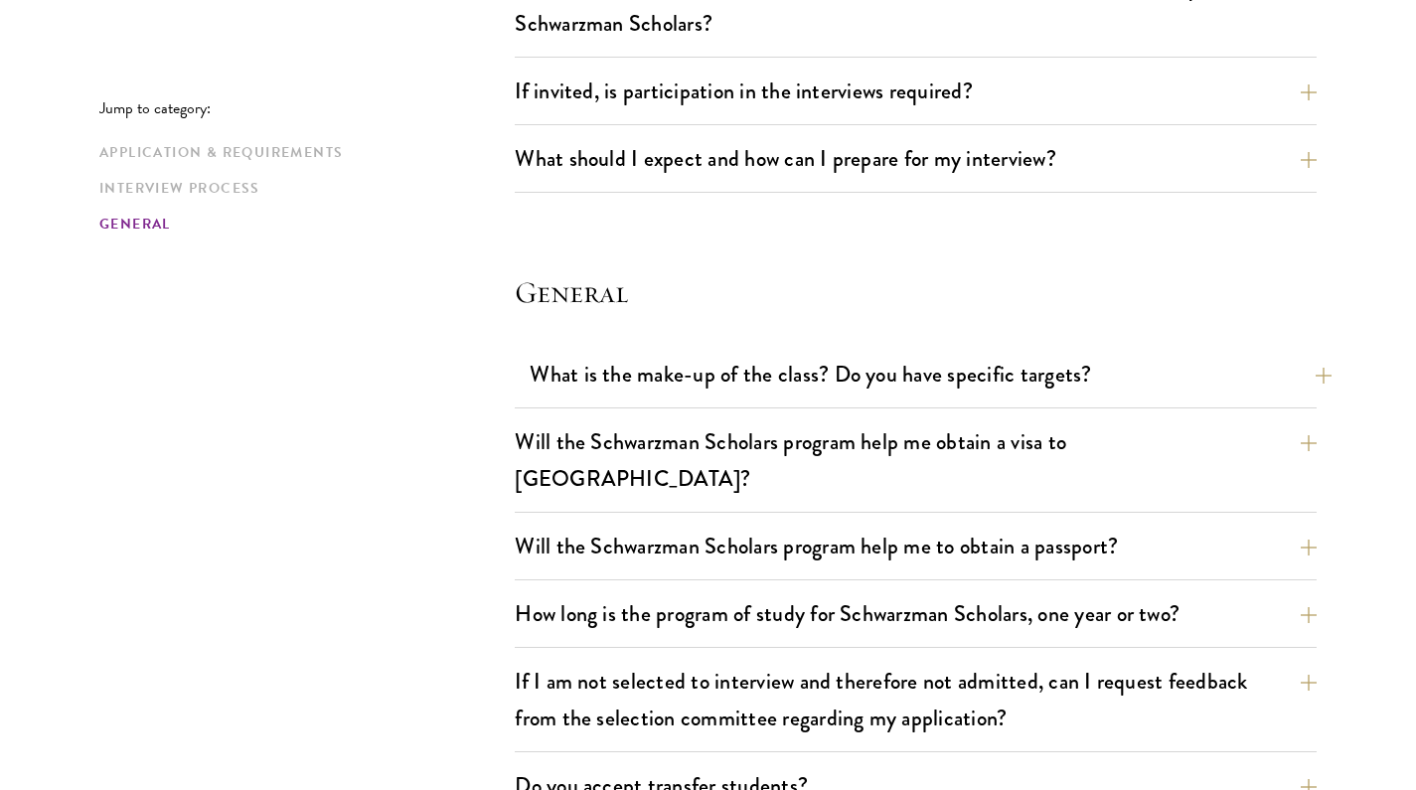
scroll to position [2670, 0]
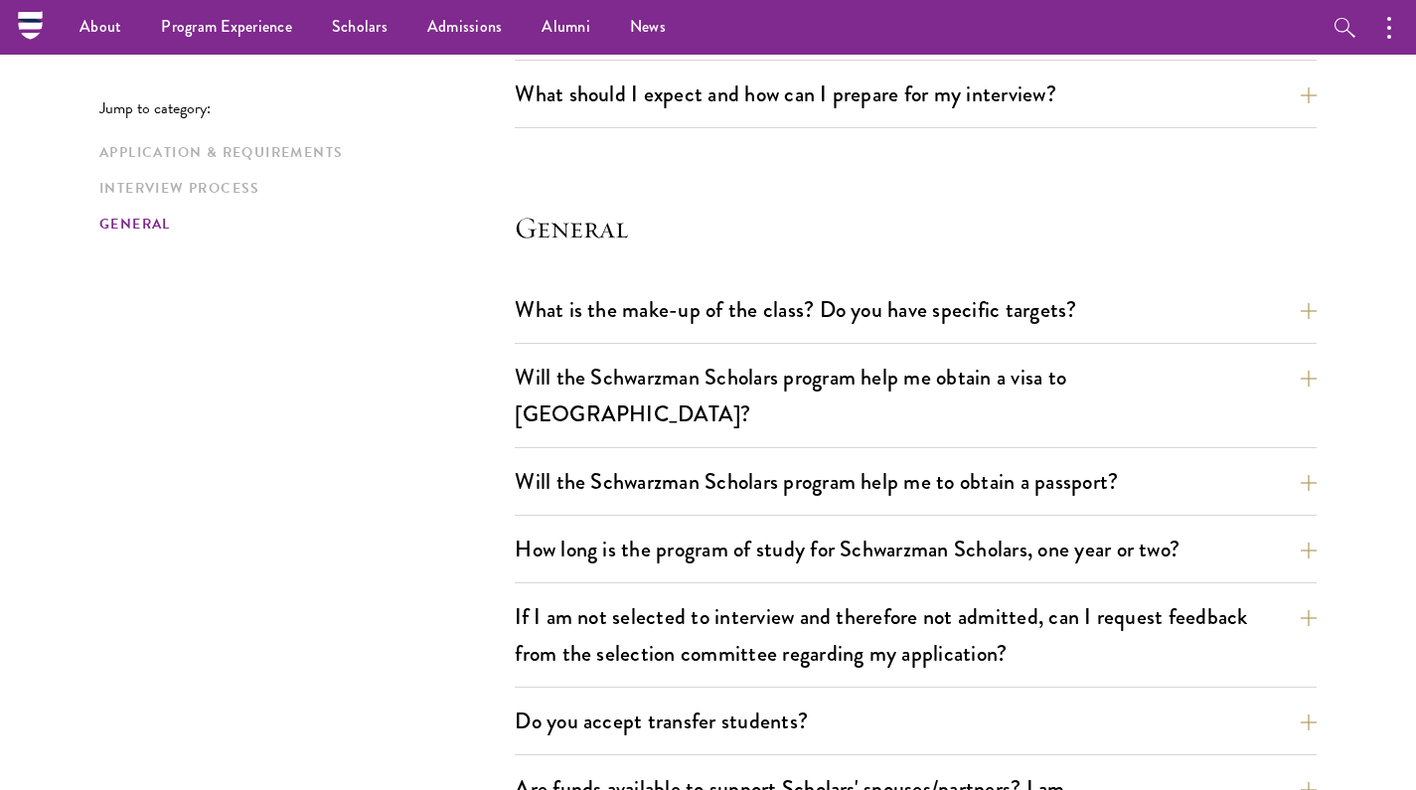
scroll to position [2764, 0]
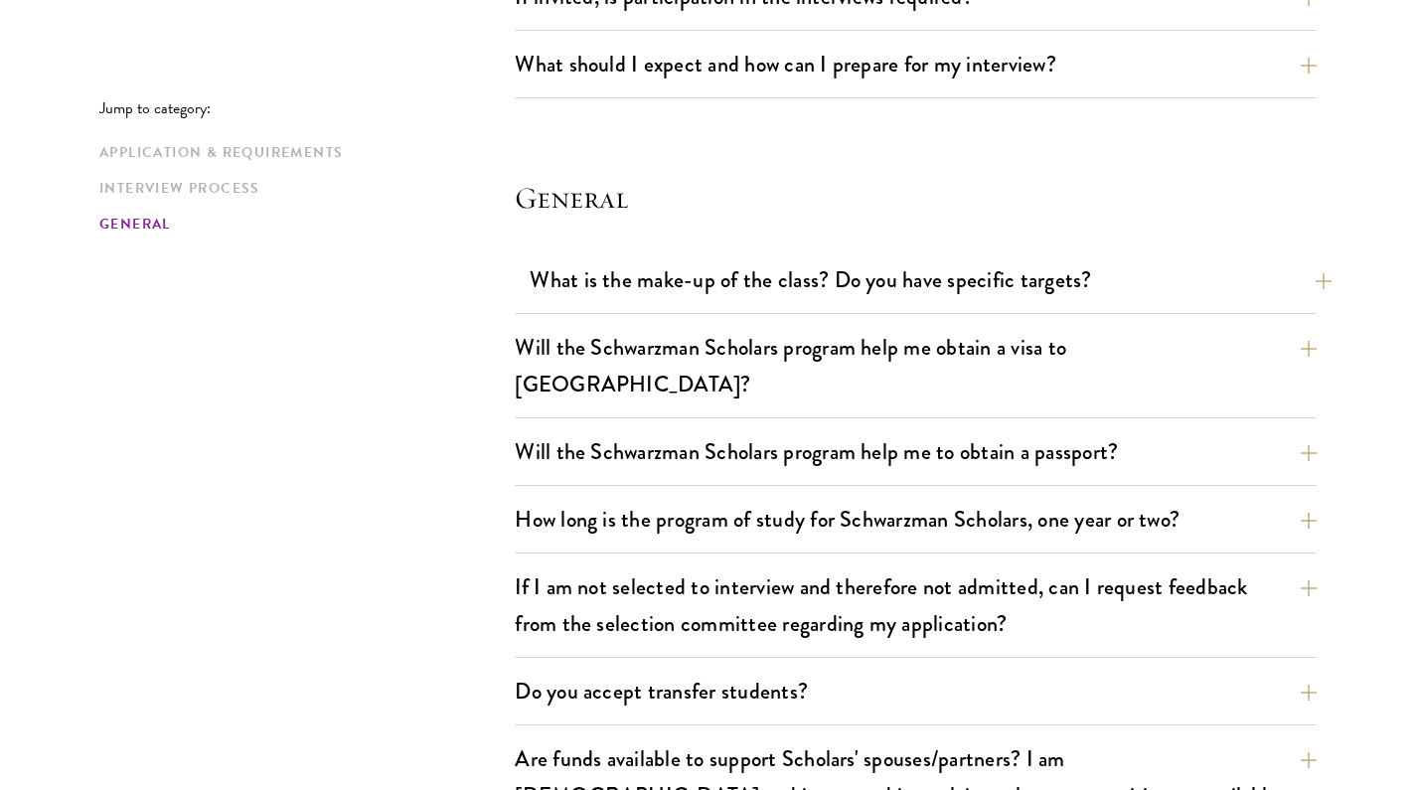
click at [788, 262] on button "What is the make-up of the class? Do you have specific targets?" at bounding box center [931, 279] width 802 height 45
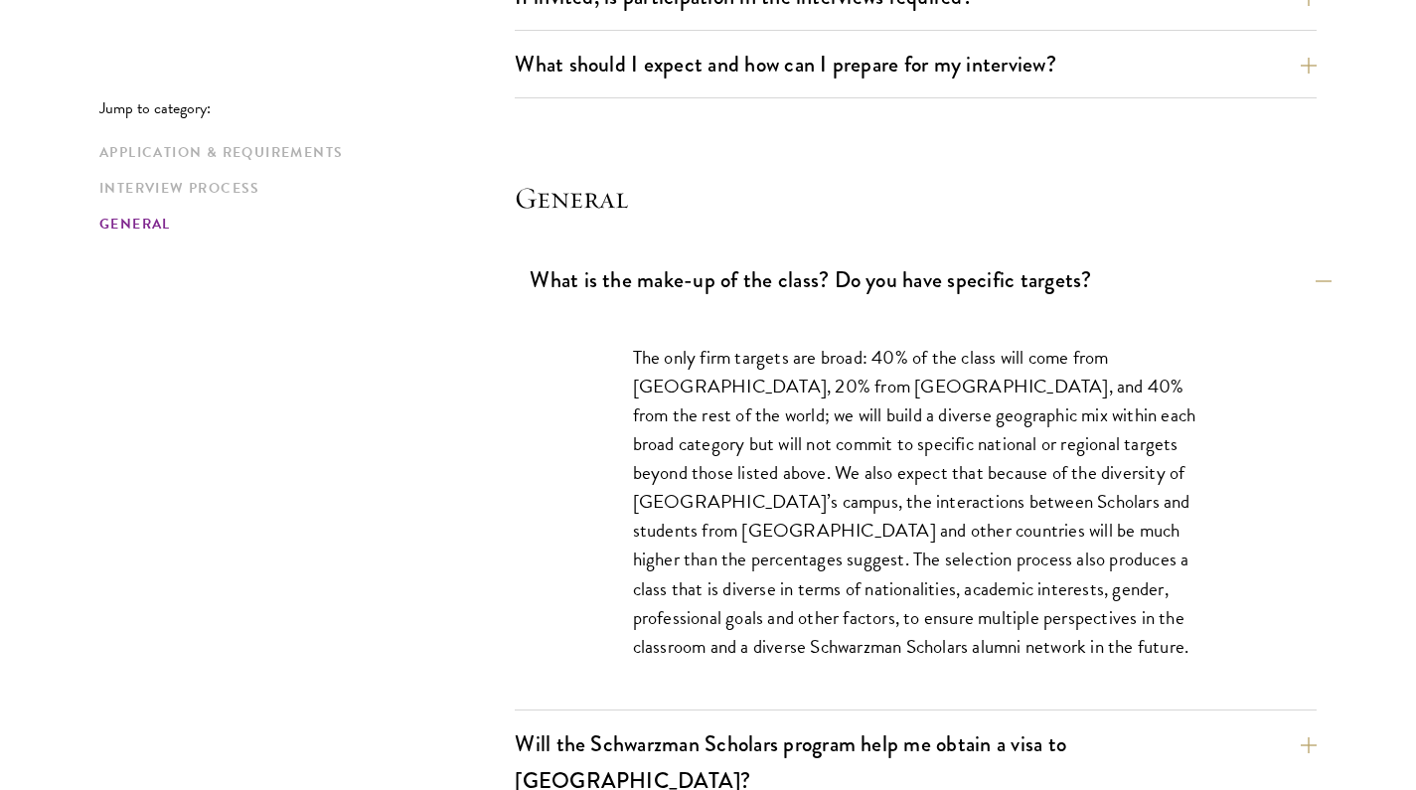
click at [790, 261] on button "What is the make-up of the class? Do you have specific targets?" at bounding box center [931, 279] width 802 height 45
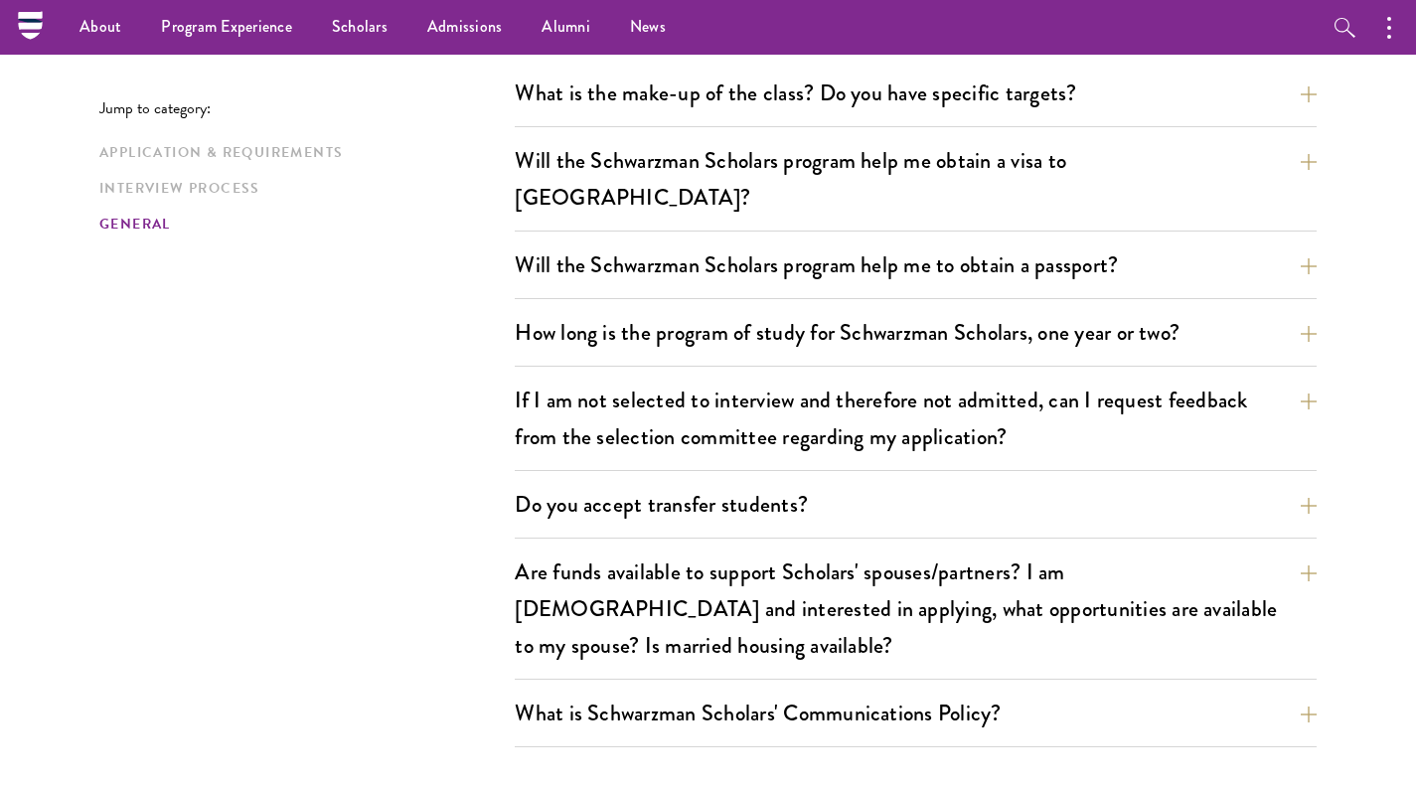
scroll to position [2954, 0]
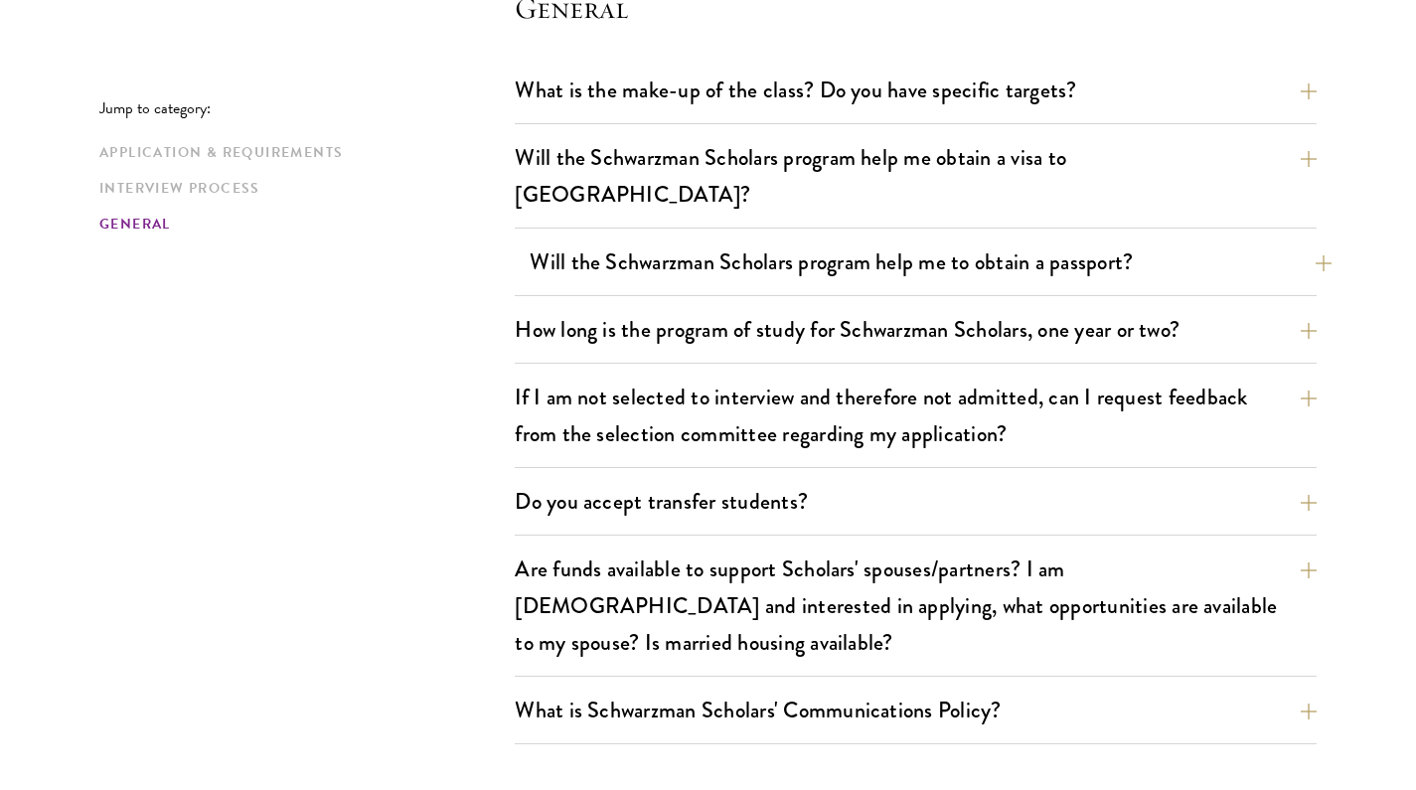
click at [848, 240] on button "Will the Schwarzman Scholars program help me to obtain a passport?" at bounding box center [931, 262] width 802 height 45
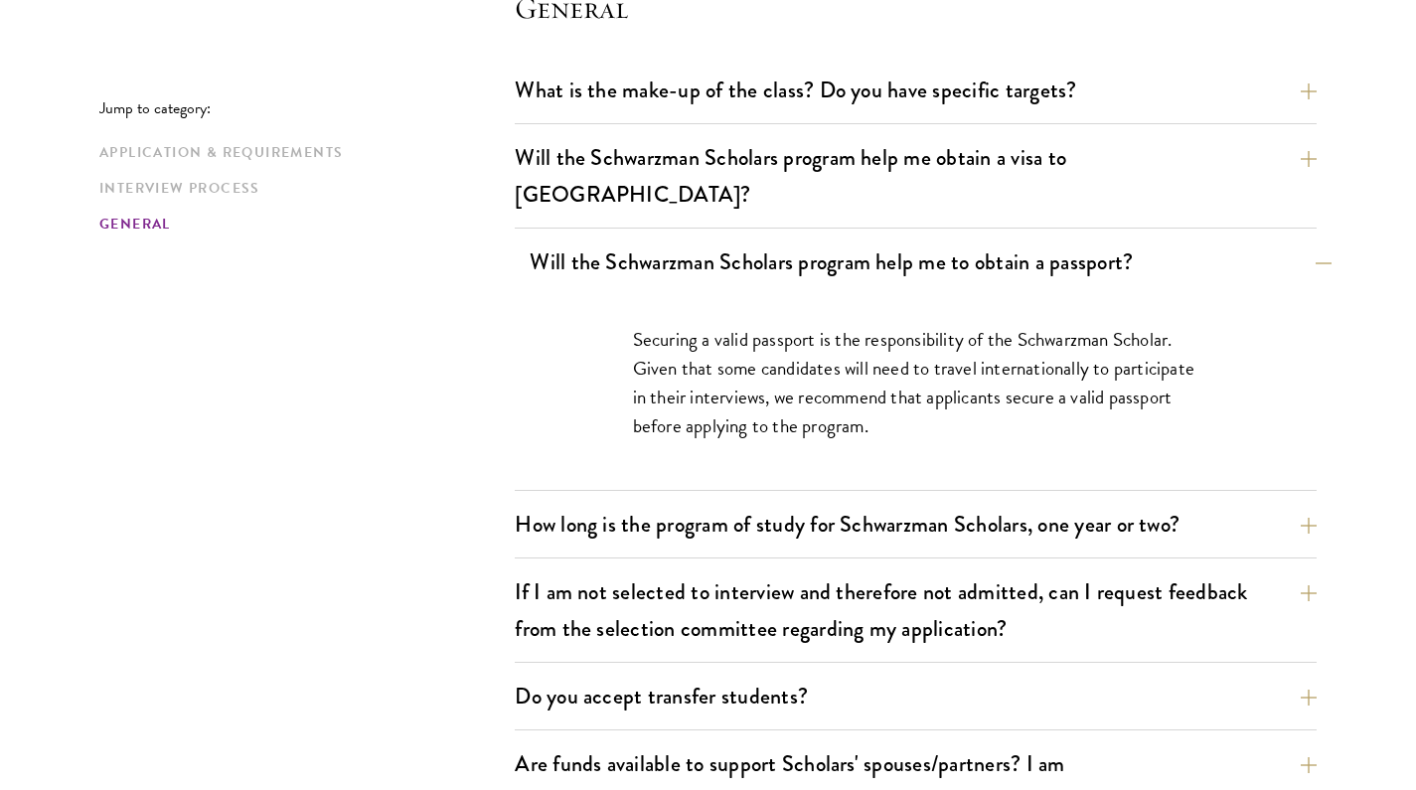
click at [849, 240] on button "Will the Schwarzman Scholars program help me to obtain a passport?" at bounding box center [931, 262] width 802 height 45
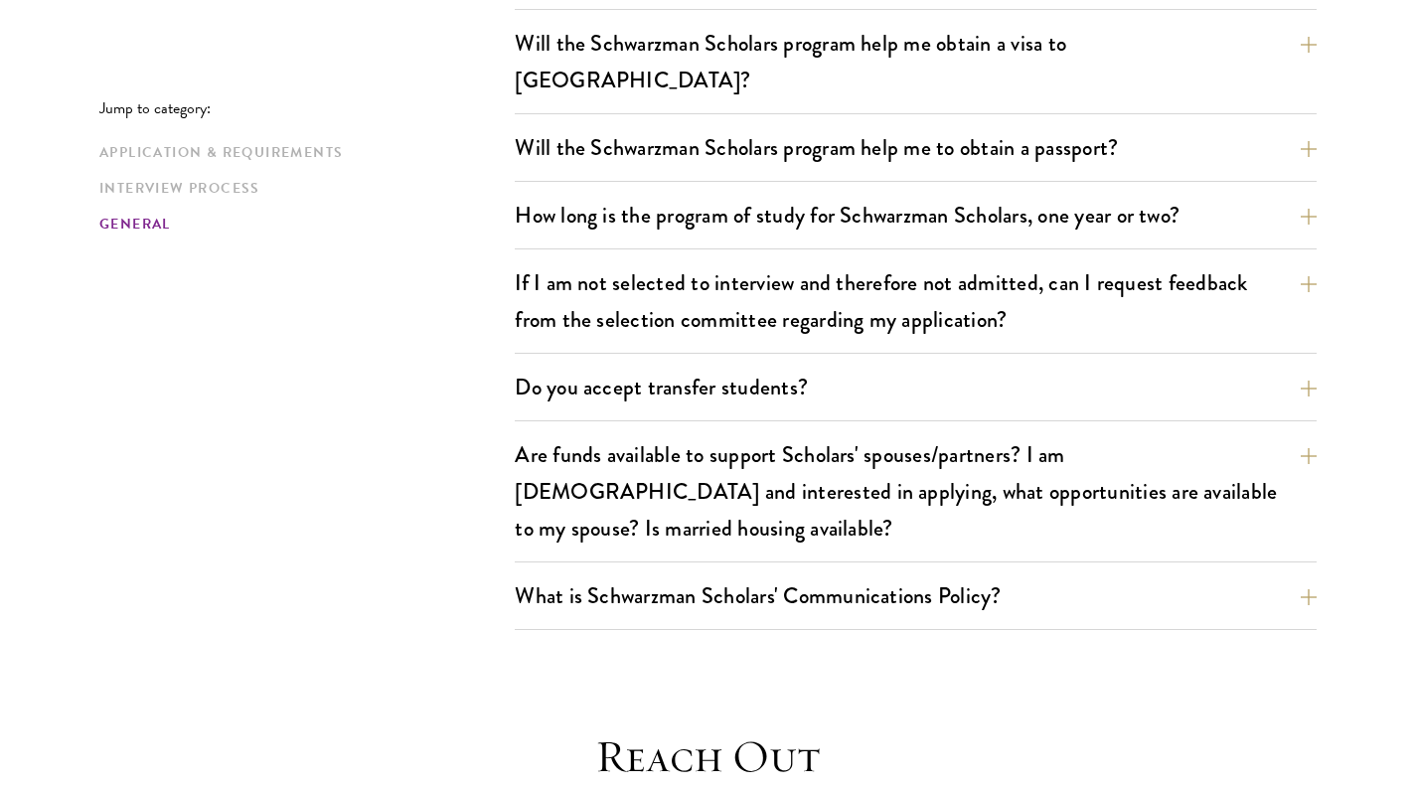
scroll to position [3133, 0]
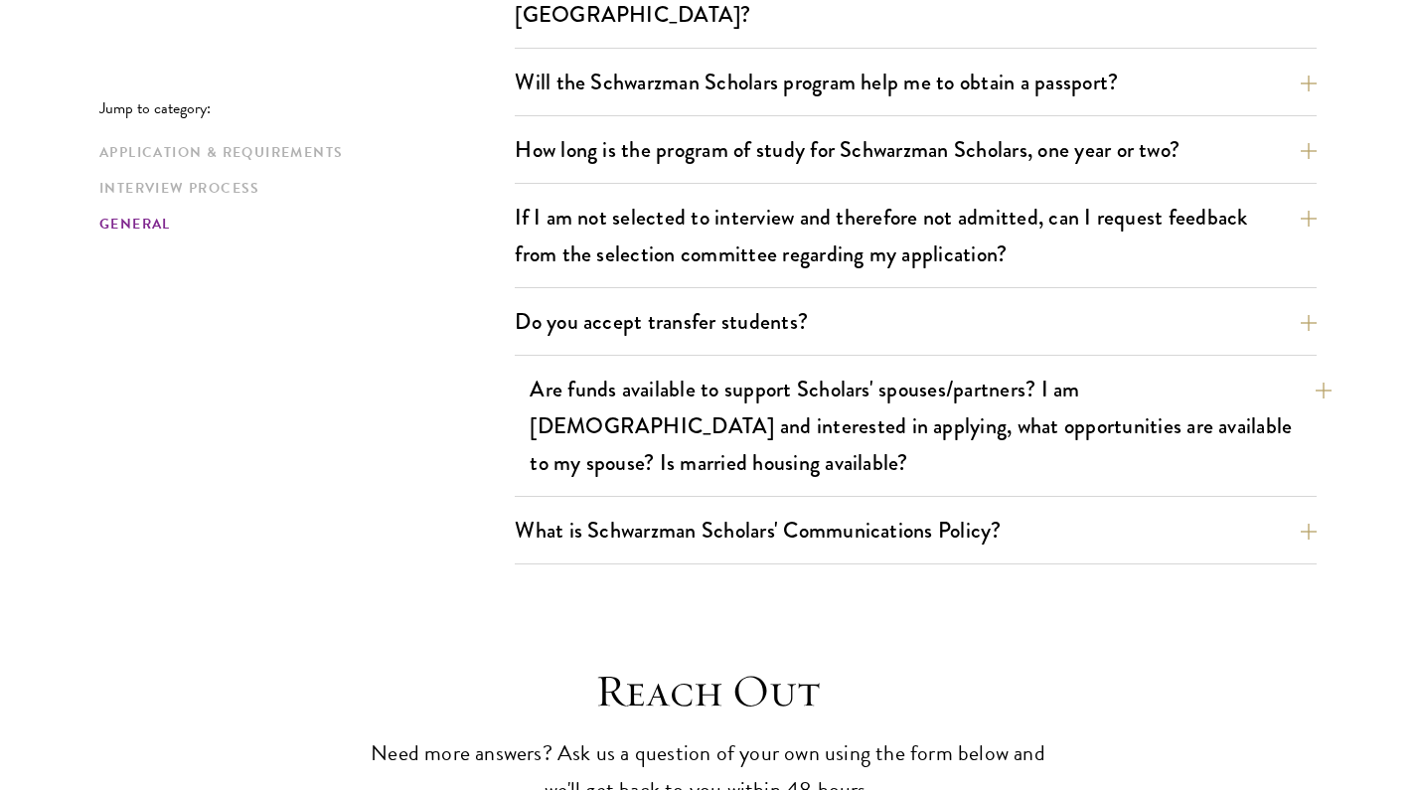
click at [691, 367] on button "Are funds available to support Scholars' spouses/partners? I am married and int…" at bounding box center [931, 426] width 802 height 118
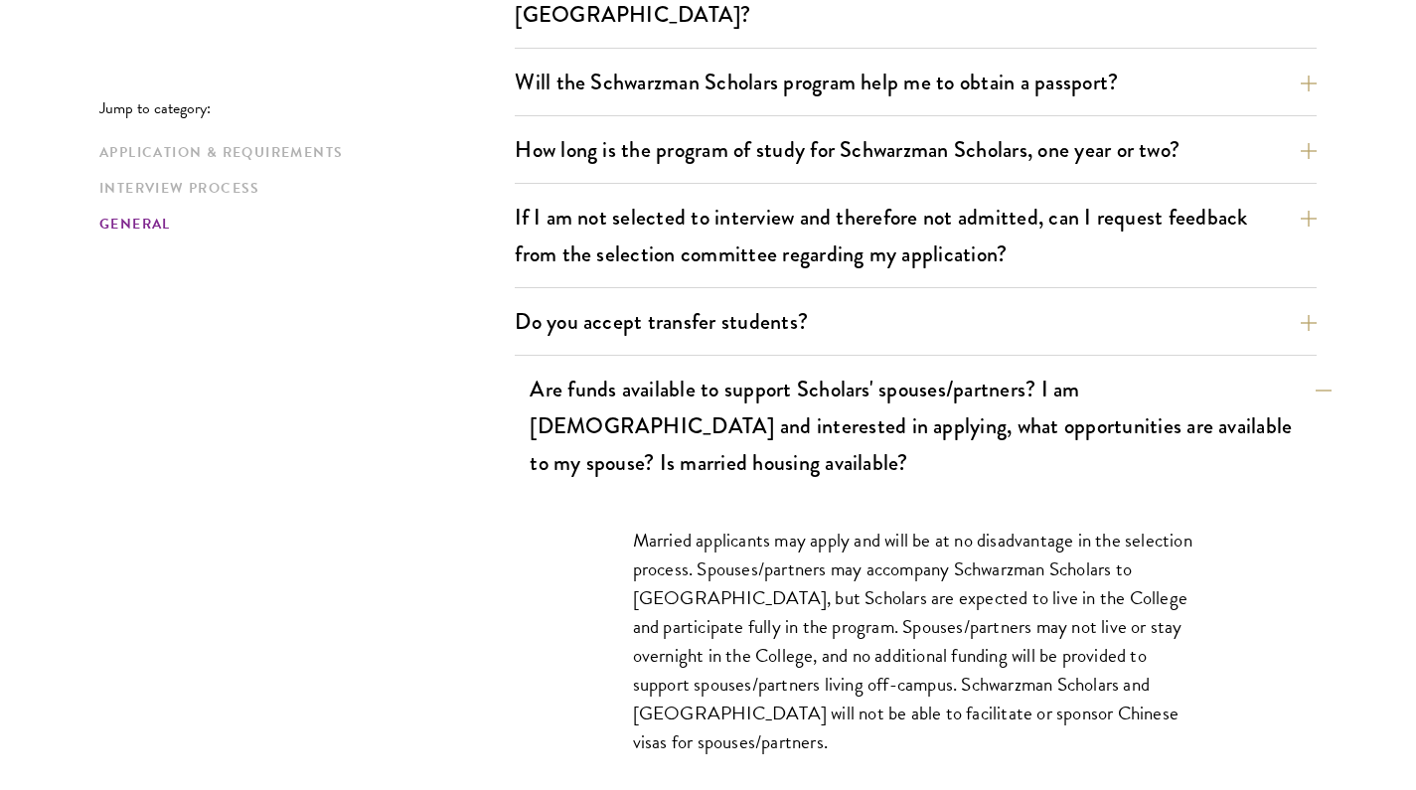
scroll to position [3137, 0]
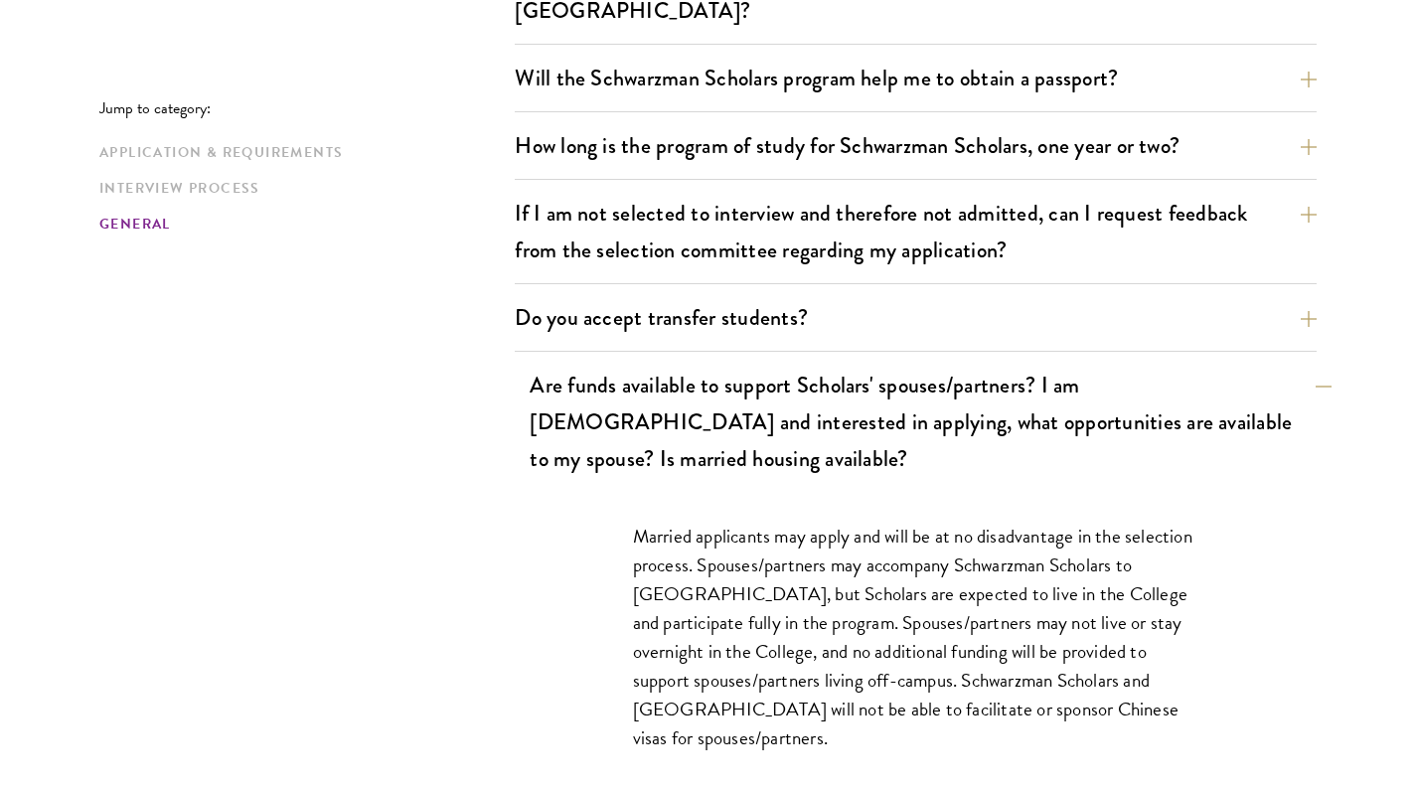
click at [691, 363] on button "Are funds available to support Scholars' spouses/partners? I am married and int…" at bounding box center [931, 422] width 802 height 118
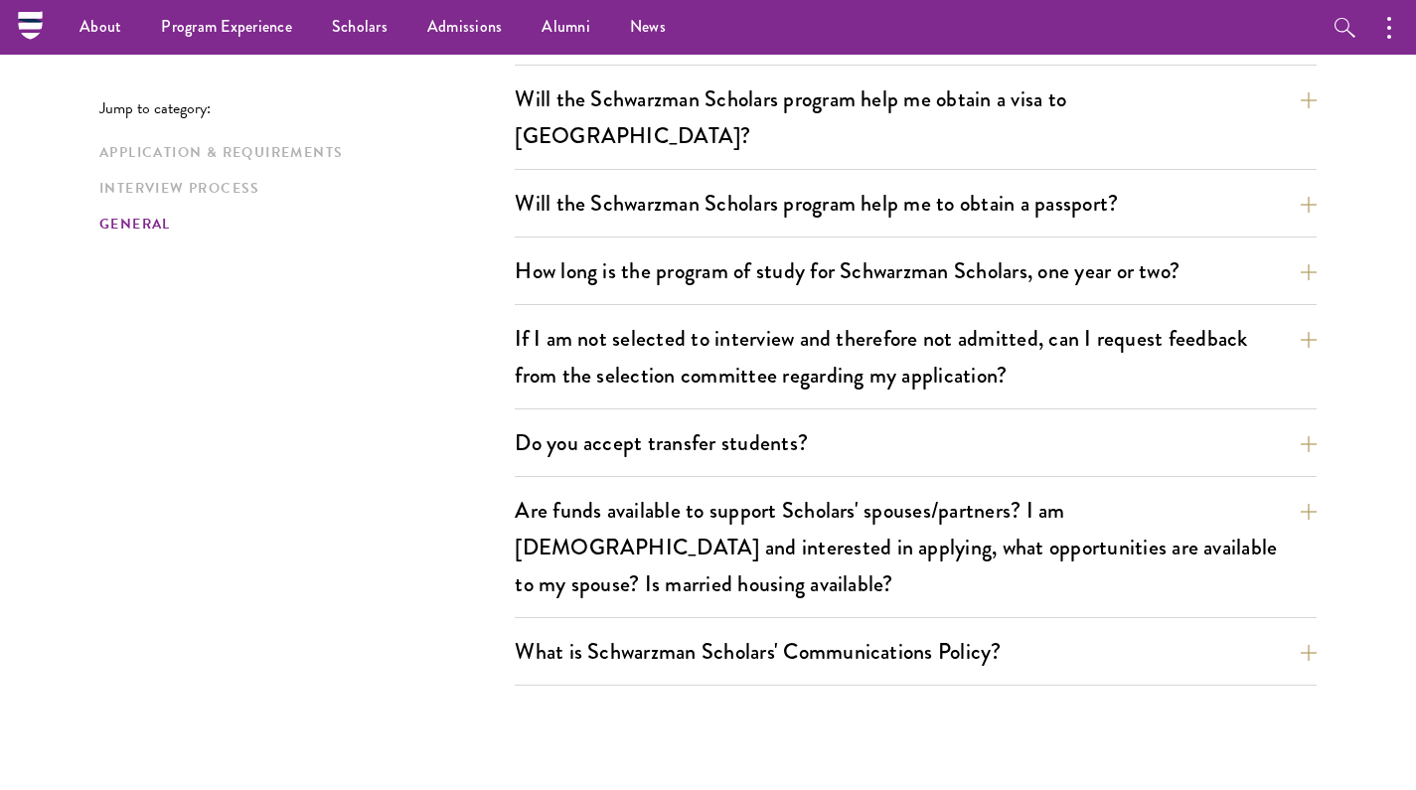
scroll to position [3013, 0]
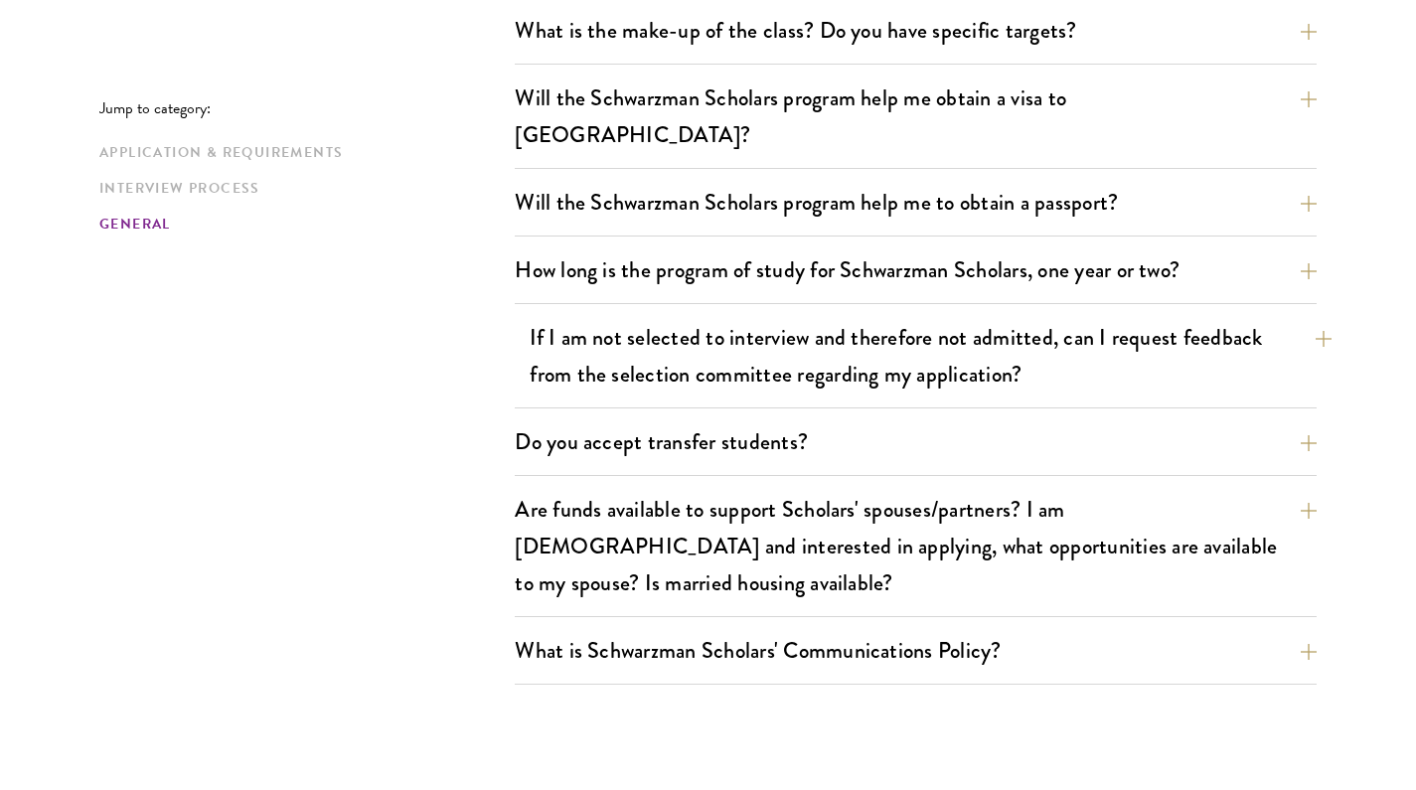
click at [841, 330] on button "If I am not selected to interview and therefore not admitted, can I request fee…" at bounding box center [931, 355] width 802 height 81
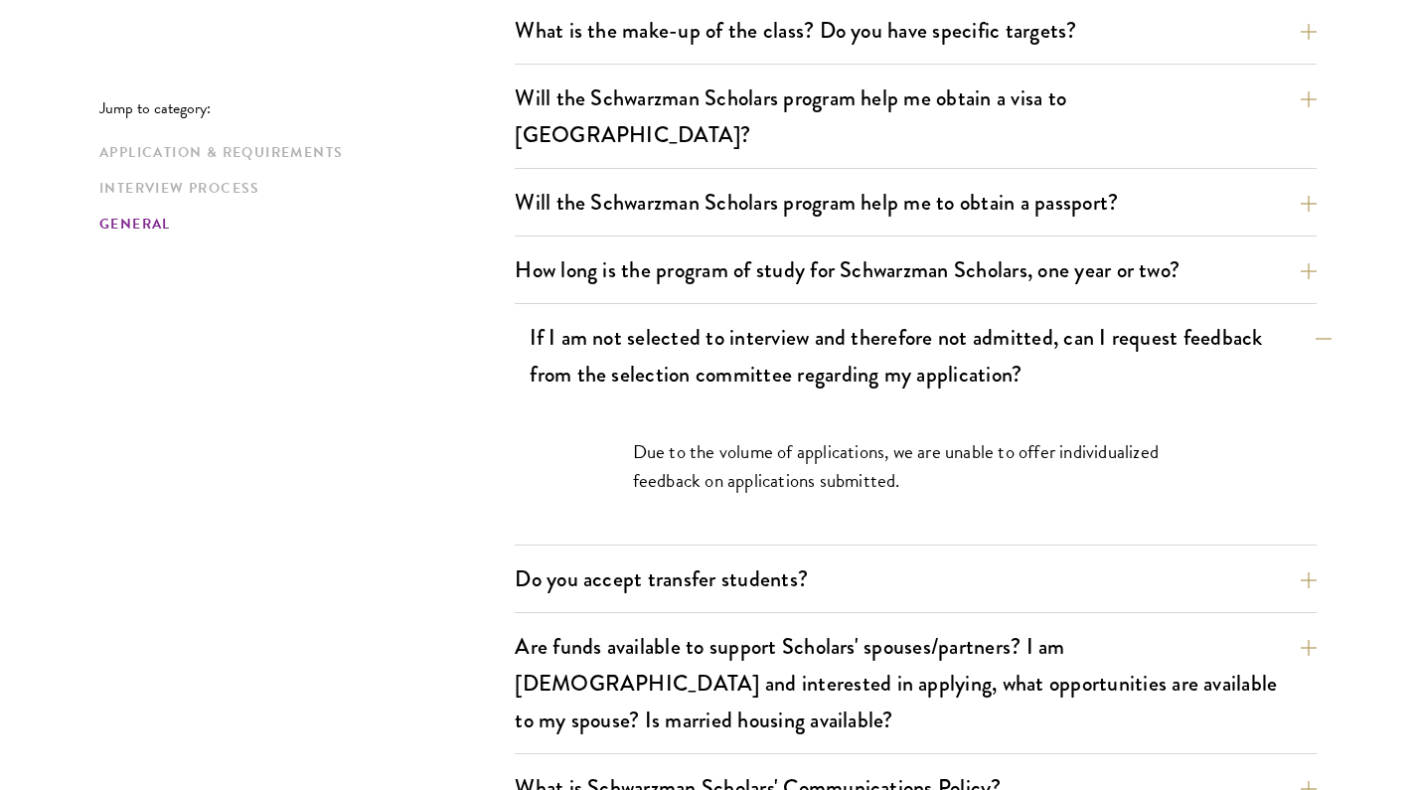
click at [841, 329] on button "If I am not selected to interview and therefore not admitted, can I request fee…" at bounding box center [931, 355] width 802 height 81
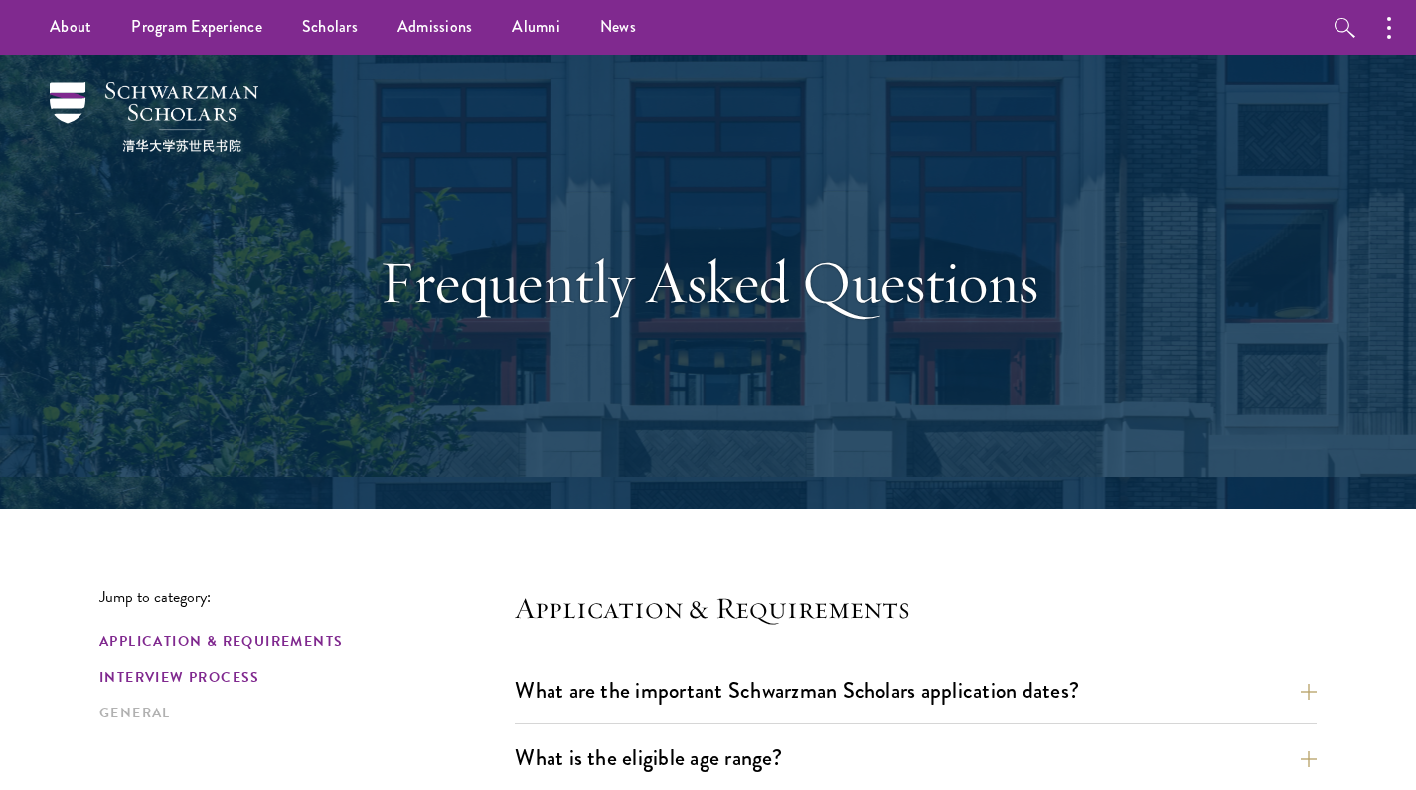
scroll to position [0, 0]
